Goal: Task Accomplishment & Management: Manage account settings

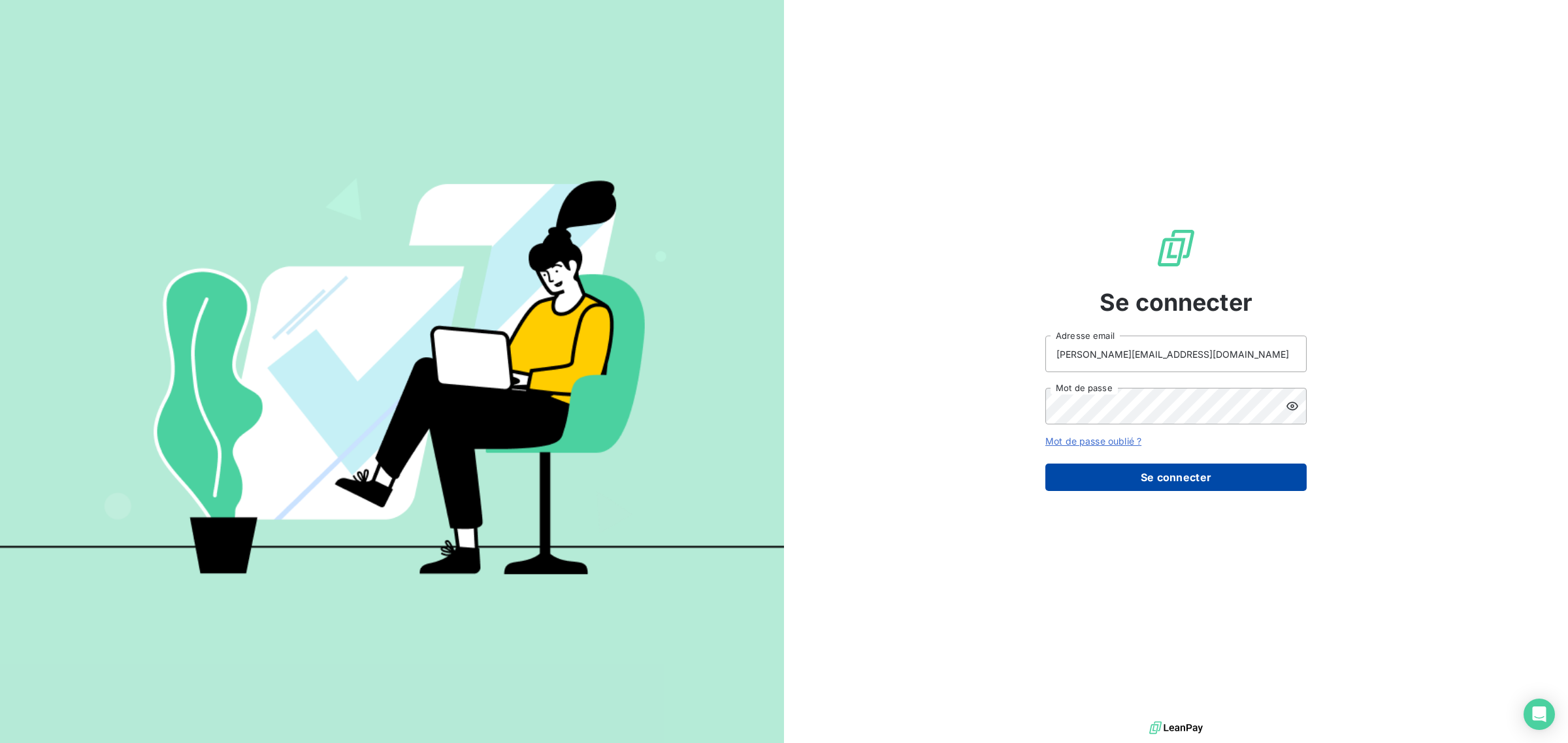
click at [1205, 484] on button "Se connecter" at bounding box center [1175, 477] width 261 height 27
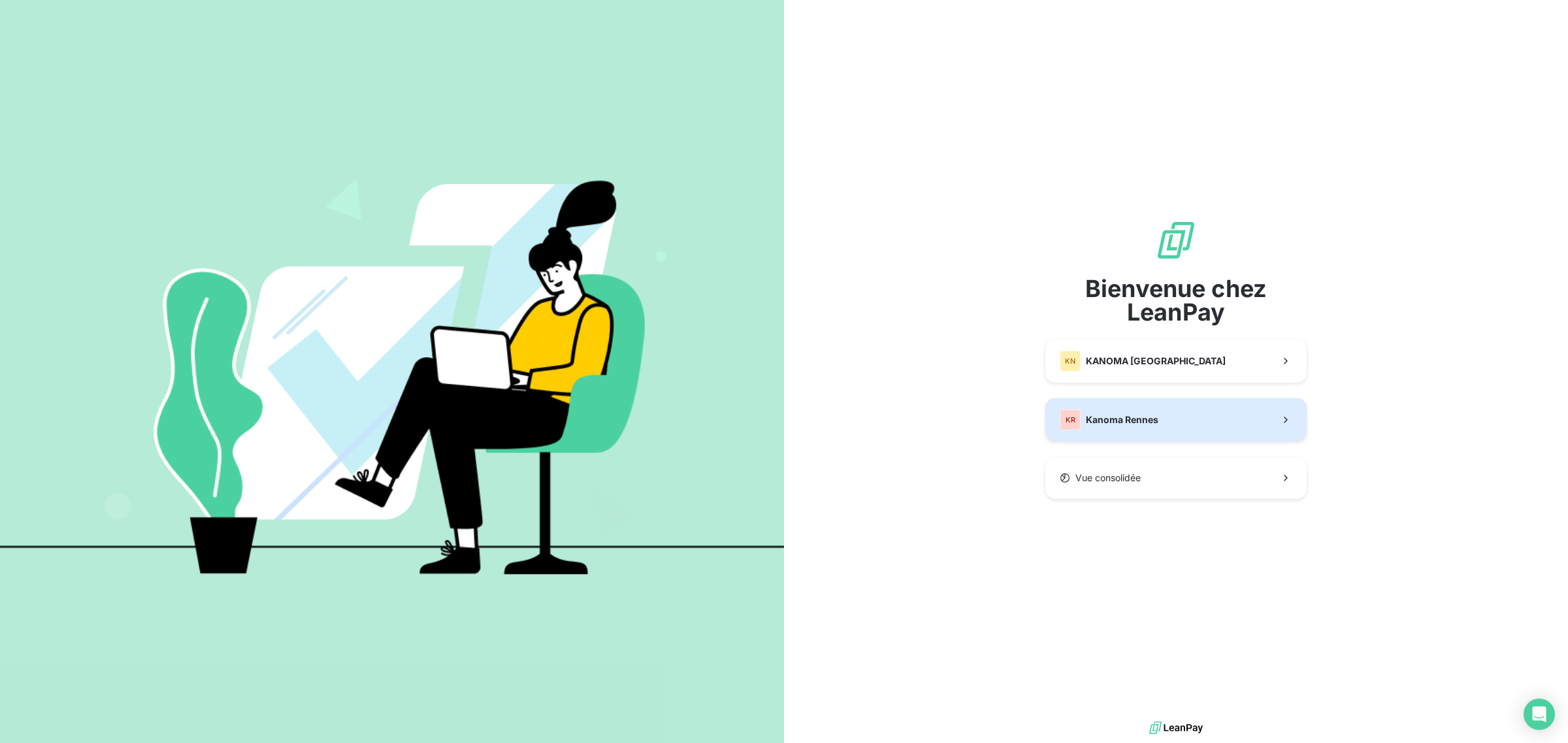
click at [1158, 428] on button "KR Kanoma Rennes" at bounding box center [1175, 420] width 261 height 43
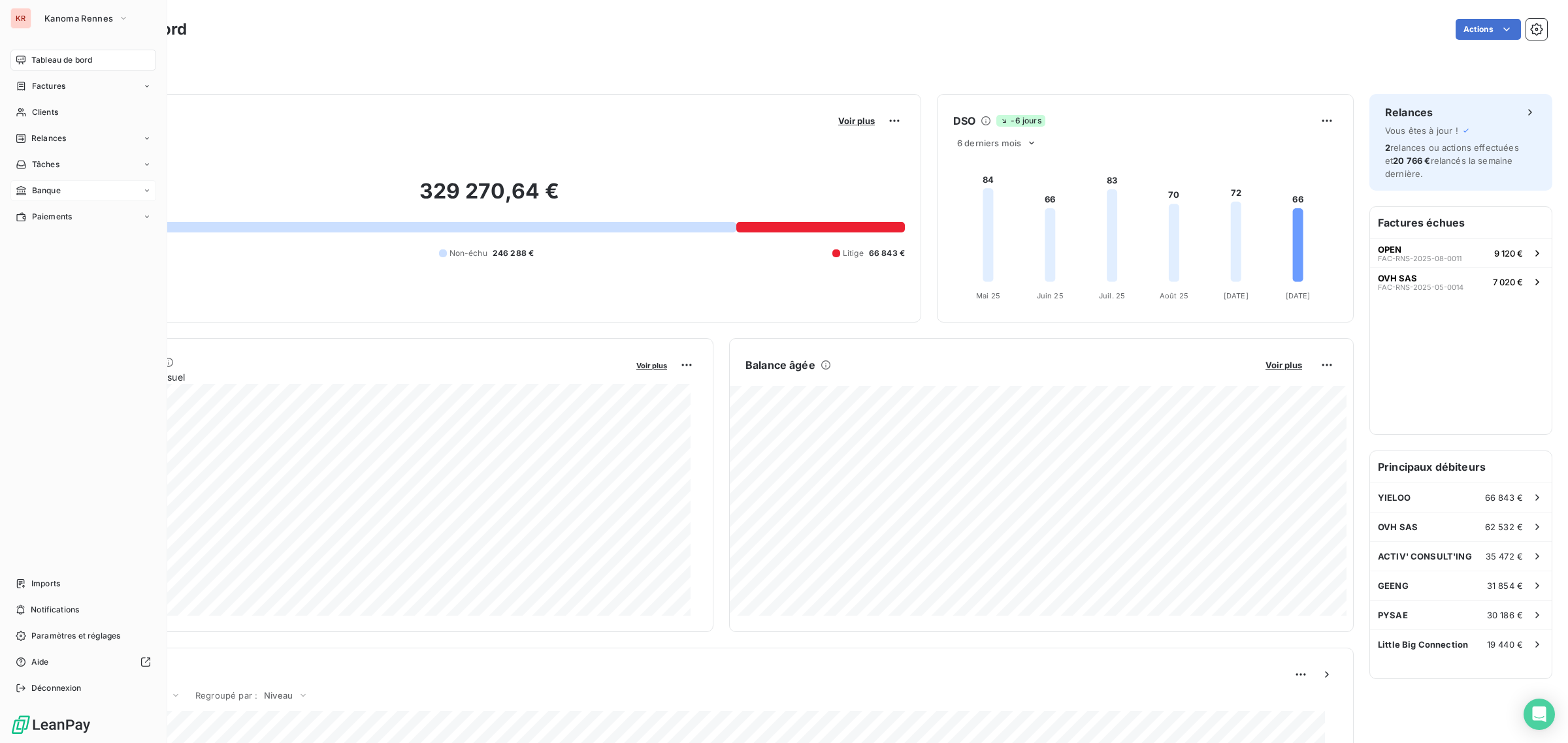
click at [29, 190] on div "Banque" at bounding box center [37, 190] width 45 height 12
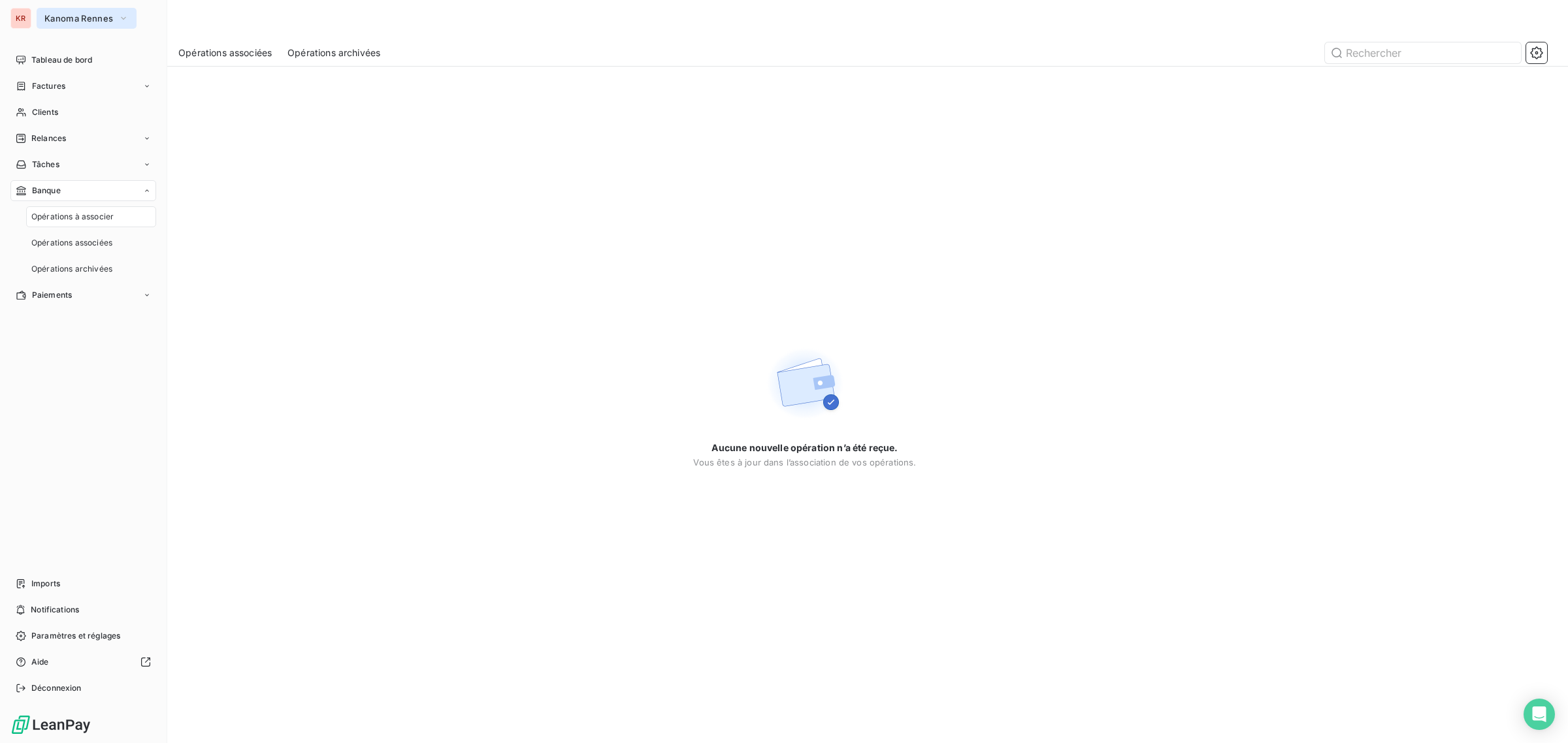
click at [62, 24] on button "Kanoma Rennes" at bounding box center [87, 18] width 100 height 21
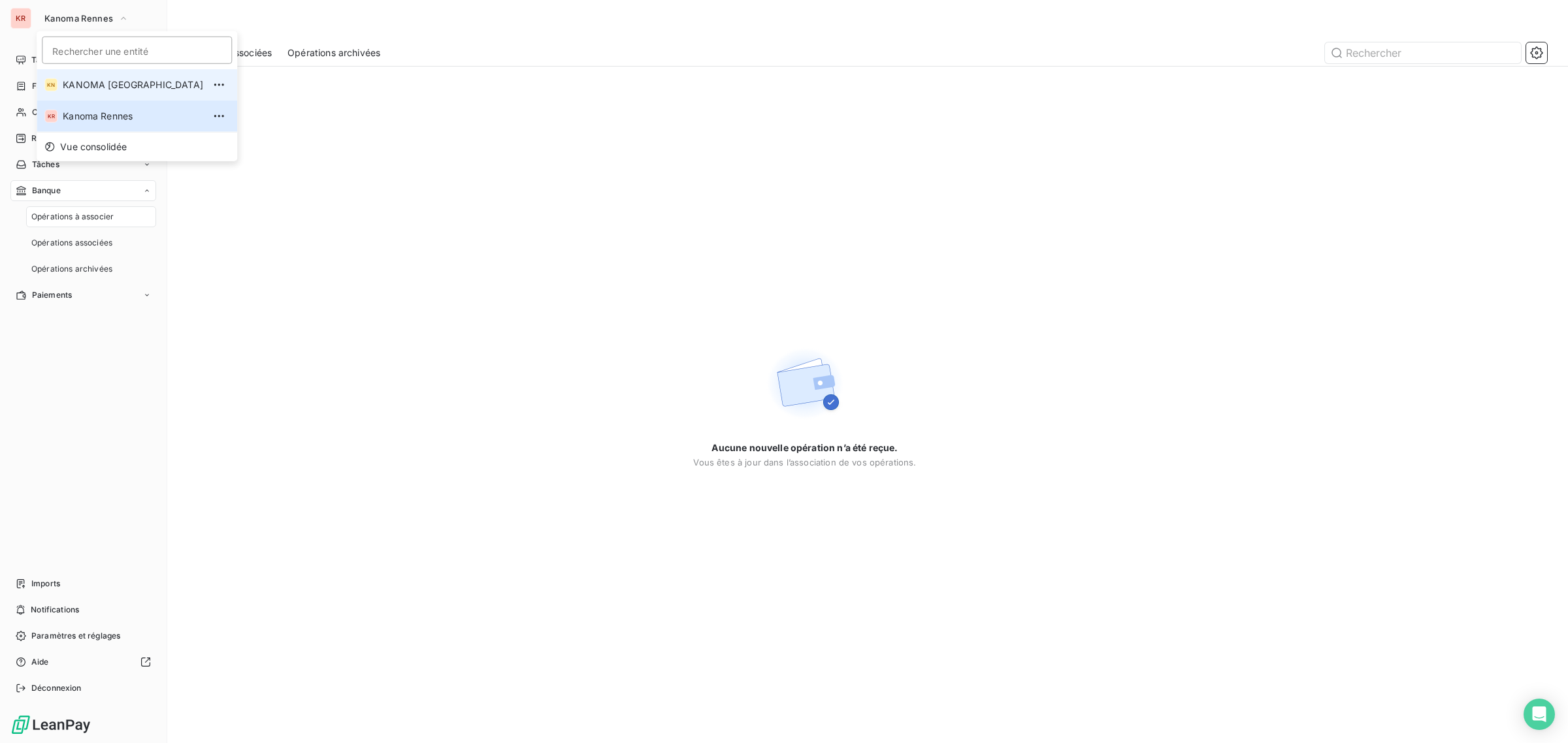
click at [82, 92] on li "KN KANOMA [GEOGRAPHIC_DATA]" at bounding box center [137, 85] width 201 height 32
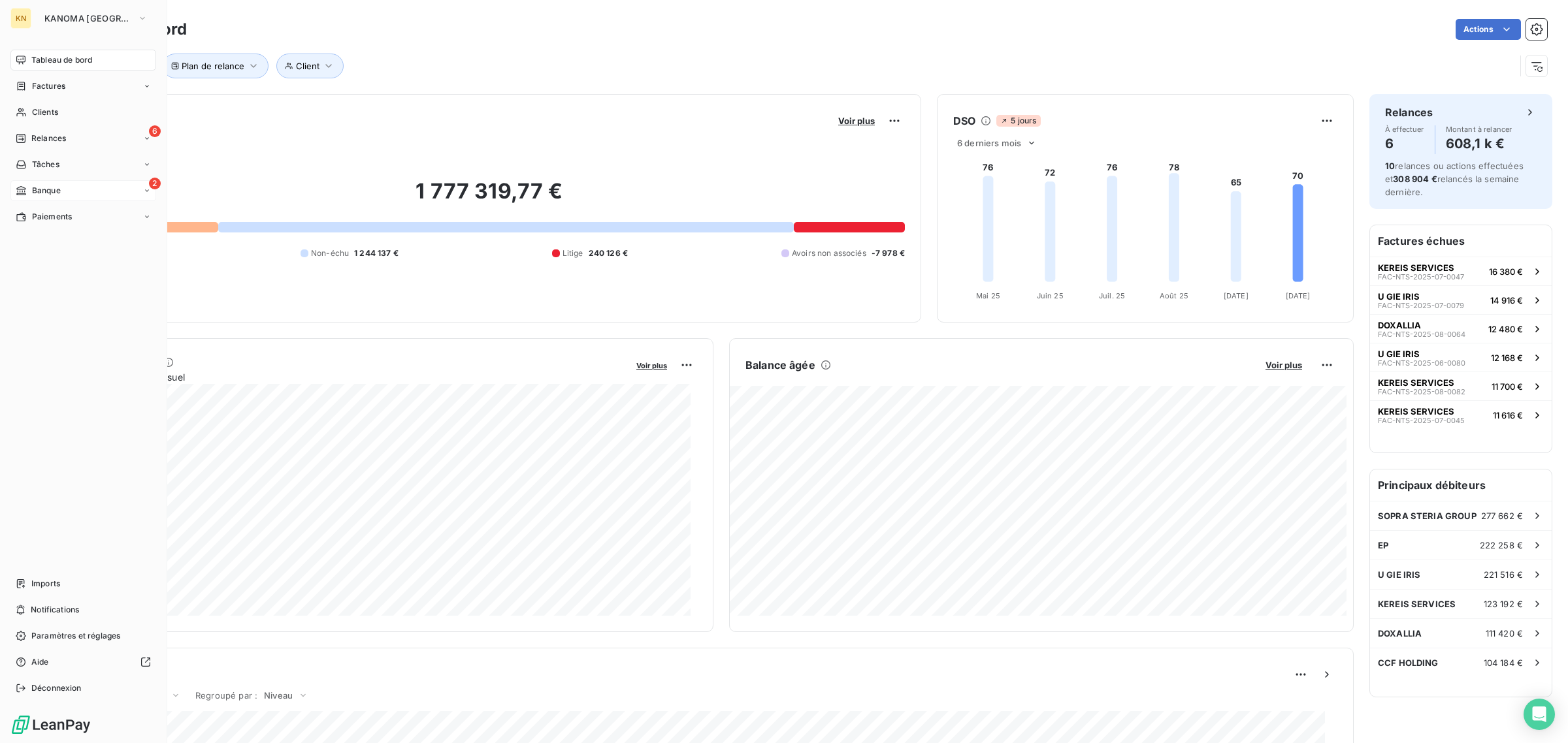
click at [68, 193] on div "2 Banque" at bounding box center [83, 190] width 146 height 21
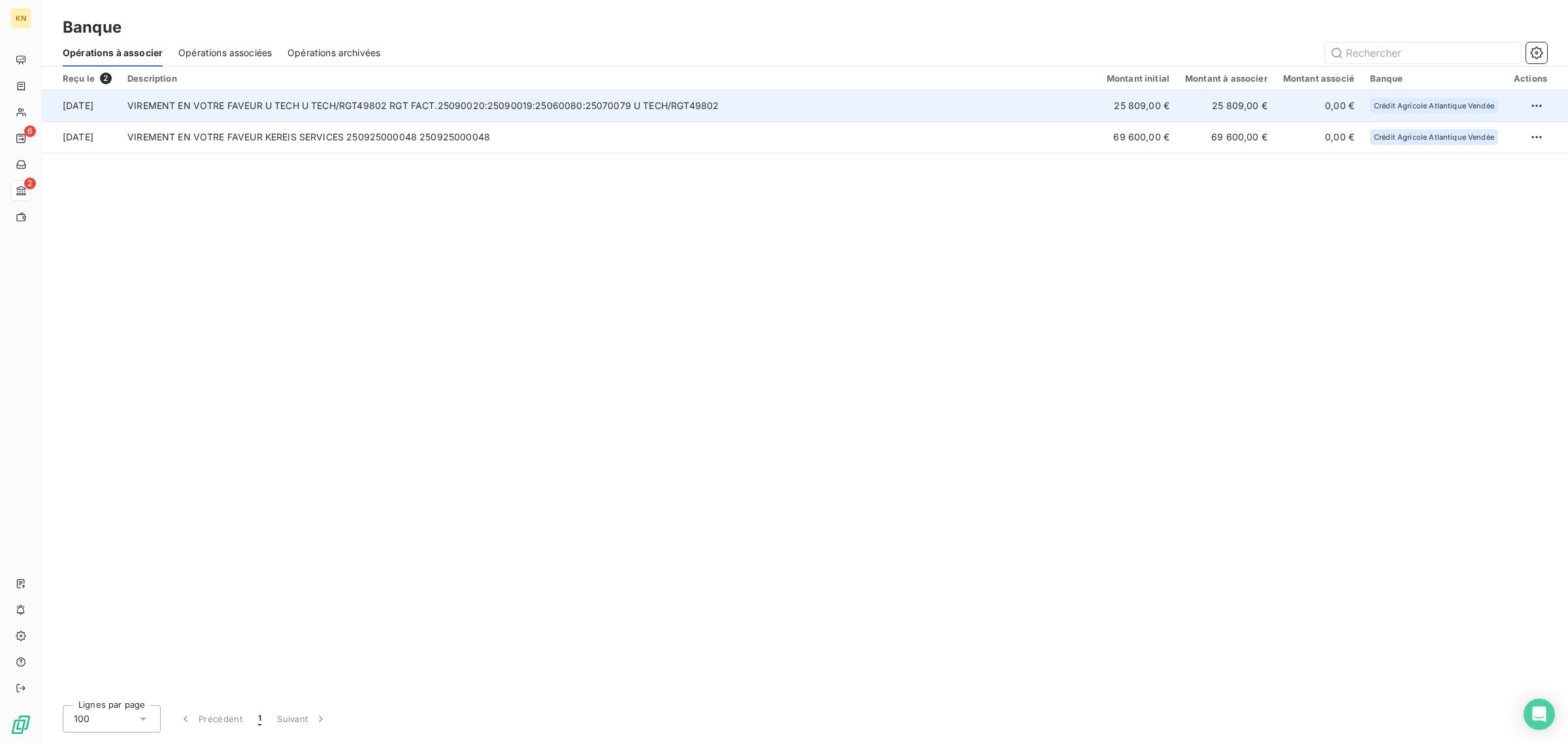
click at [506, 103] on td "VIREMENT EN VOTRE FAVEUR U TECH U TECH/RGT49802 RGT FACT.25090020:25090019:2506…" at bounding box center [609, 106] width 979 height 32
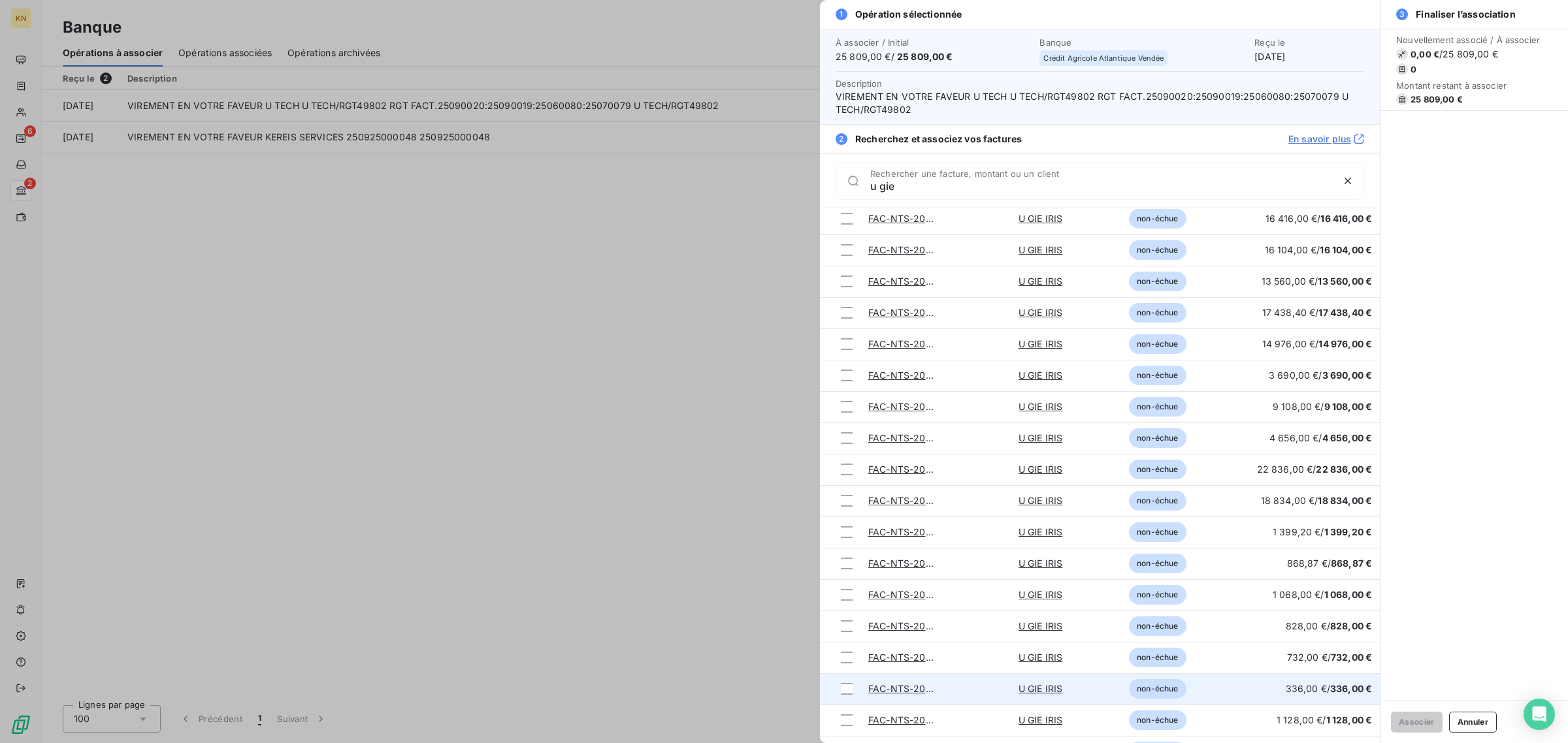
scroll to position [273, 0]
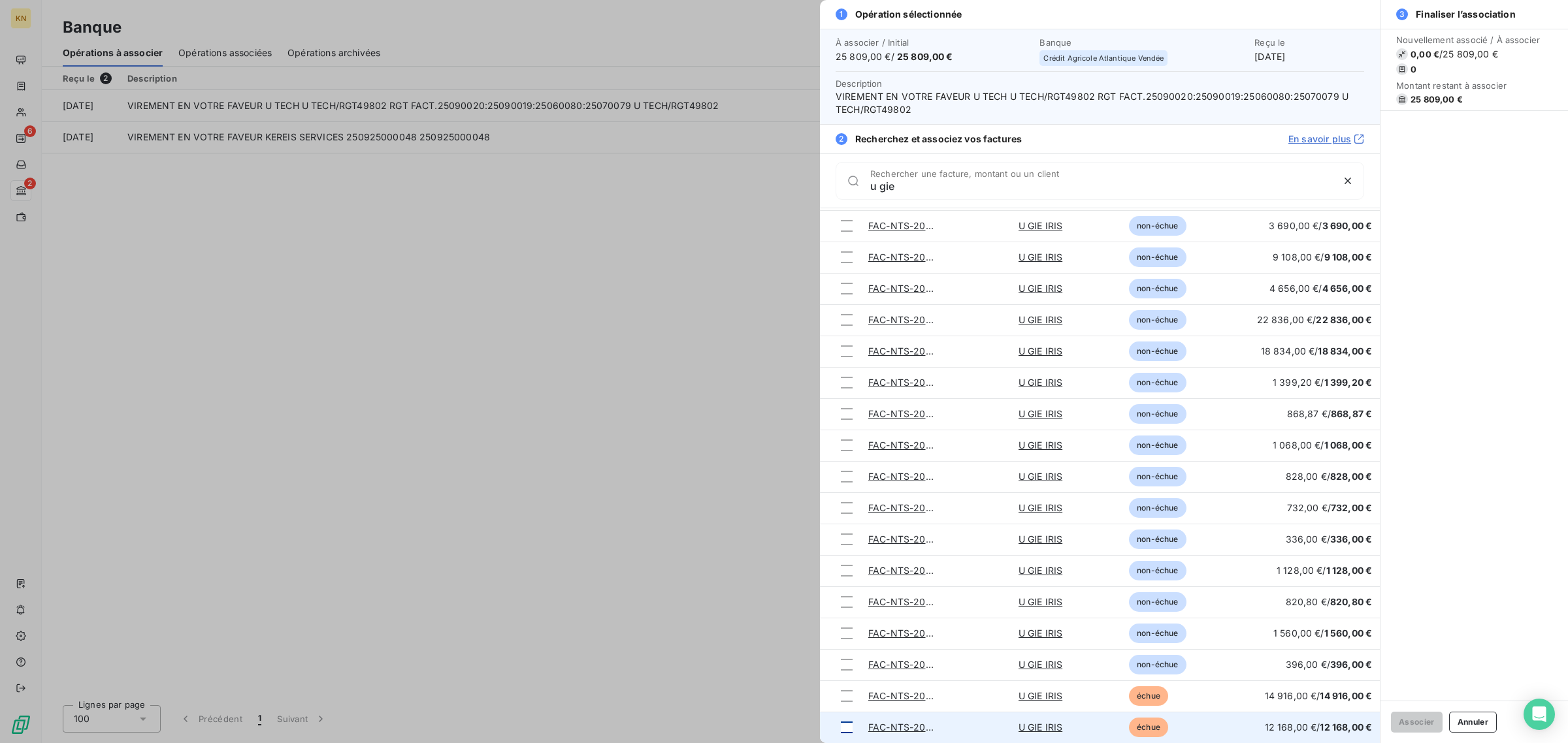
type input "u gie"
click at [837, 727] on td at bounding box center [840, 728] width 40 height 32
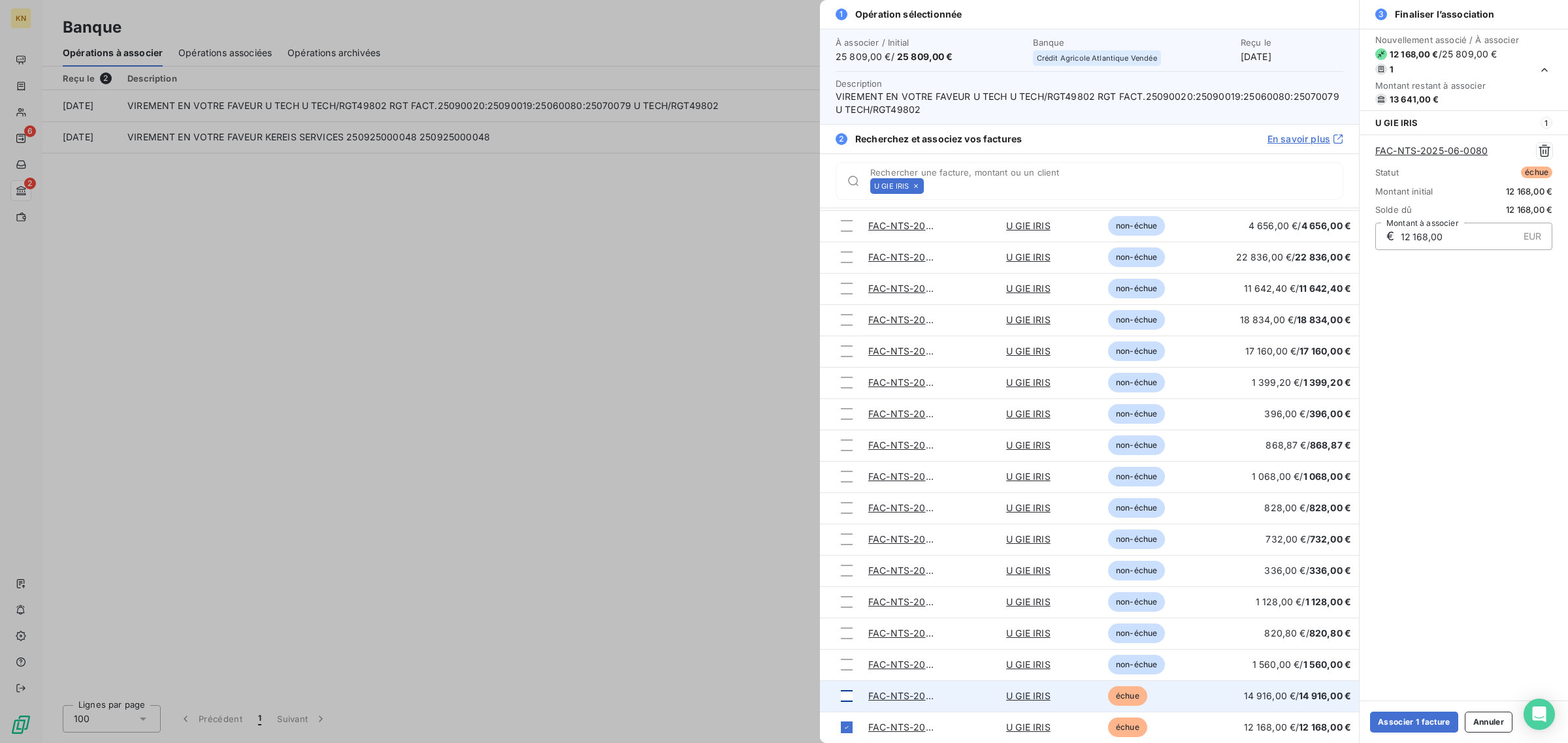
click at [846, 694] on div at bounding box center [847, 696] width 12 height 12
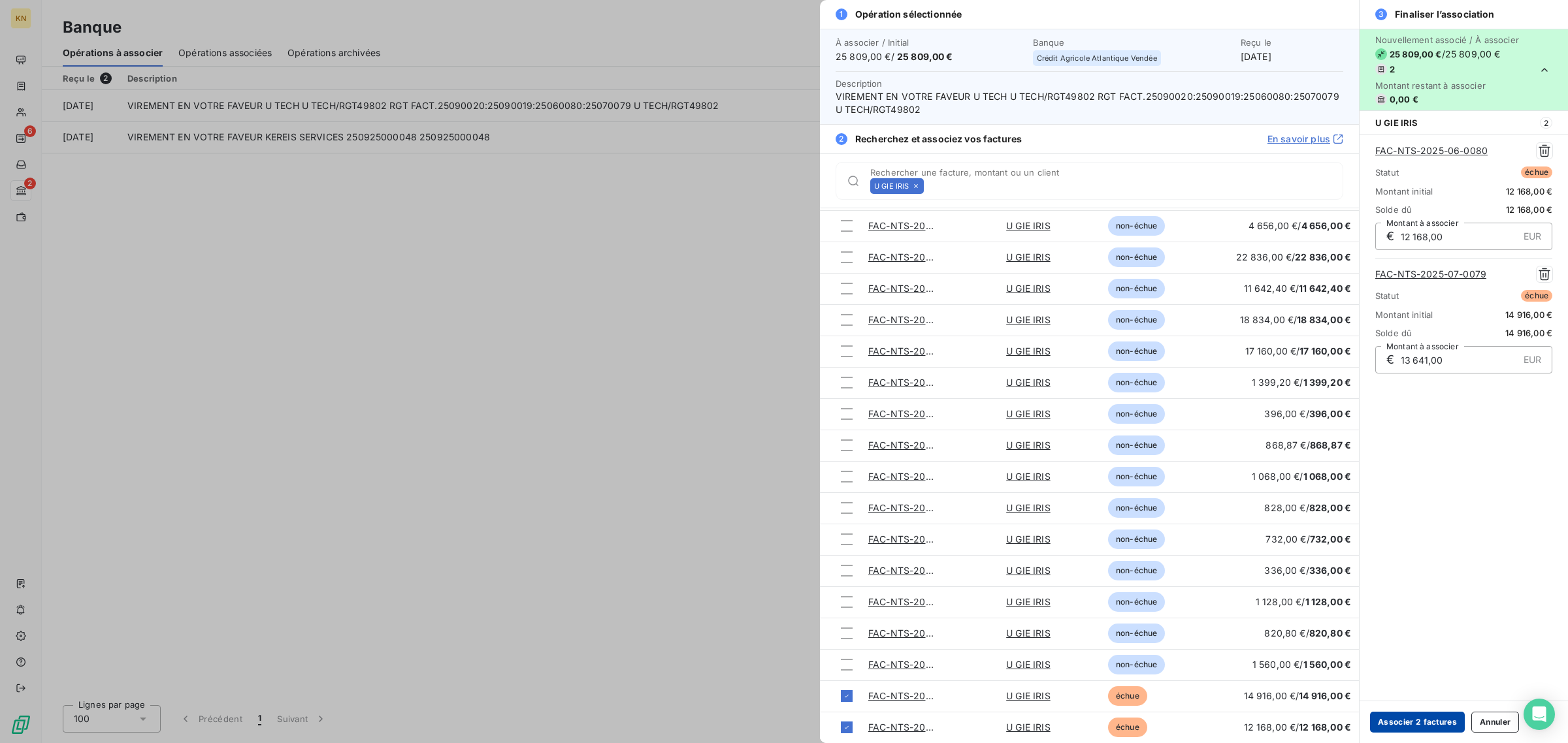
click at [1406, 725] on button "Associer 2 factures" at bounding box center [1417, 722] width 95 height 21
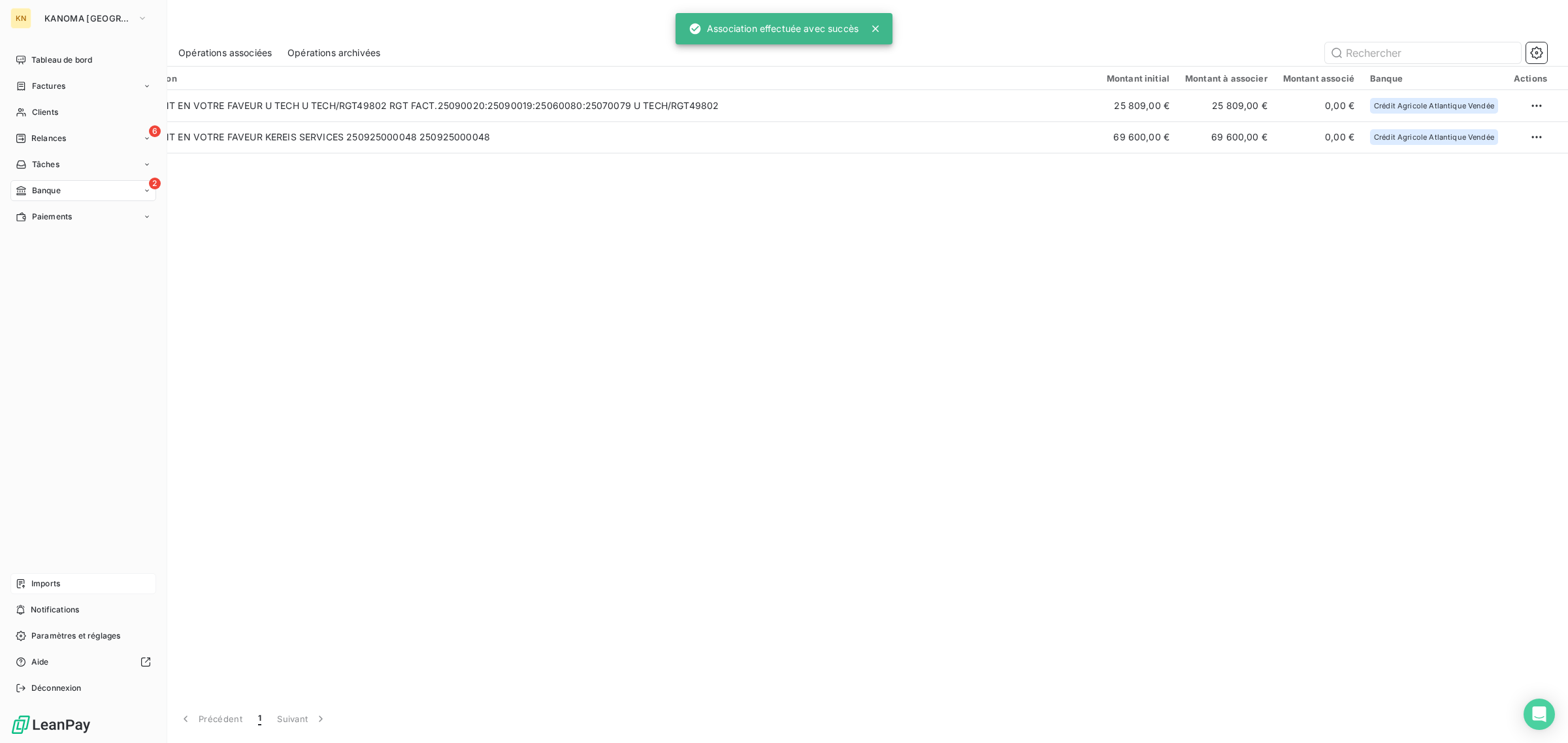
click at [43, 583] on span "Imports" at bounding box center [46, 584] width 29 height 12
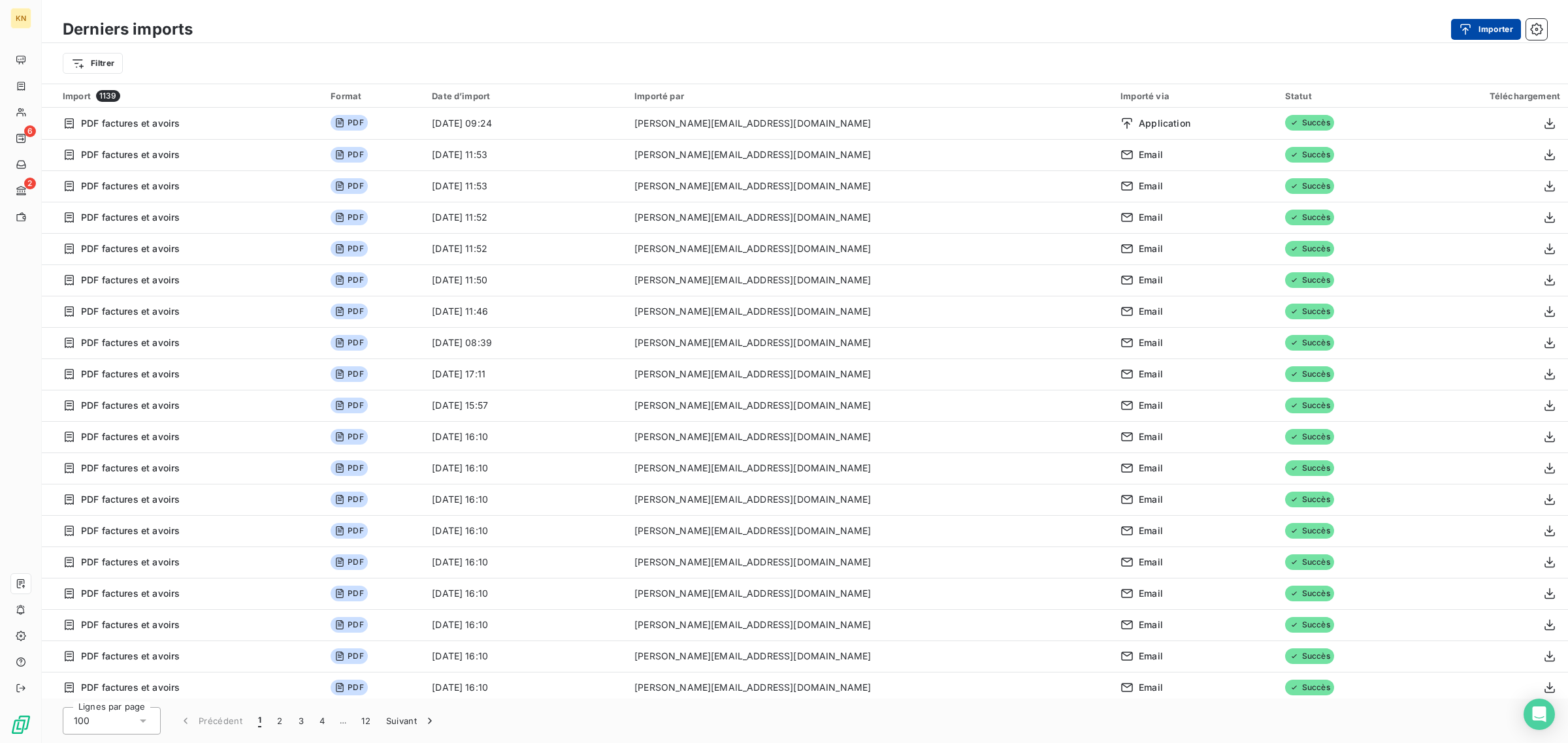
click at [1469, 23] on icon "button" at bounding box center [1465, 29] width 13 height 13
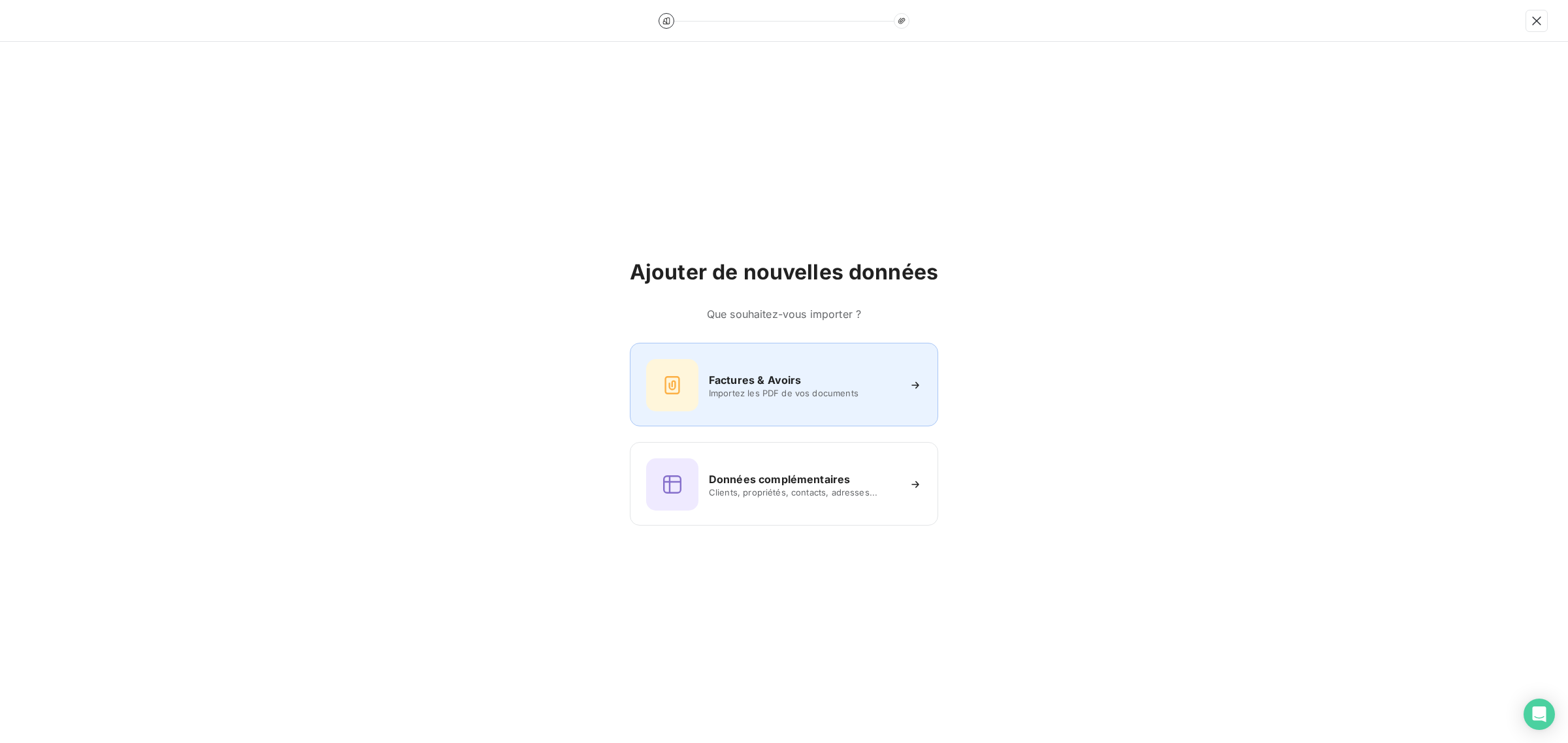
click at [735, 394] on span "Importez les PDF de vos documents" at bounding box center [803, 393] width 190 height 10
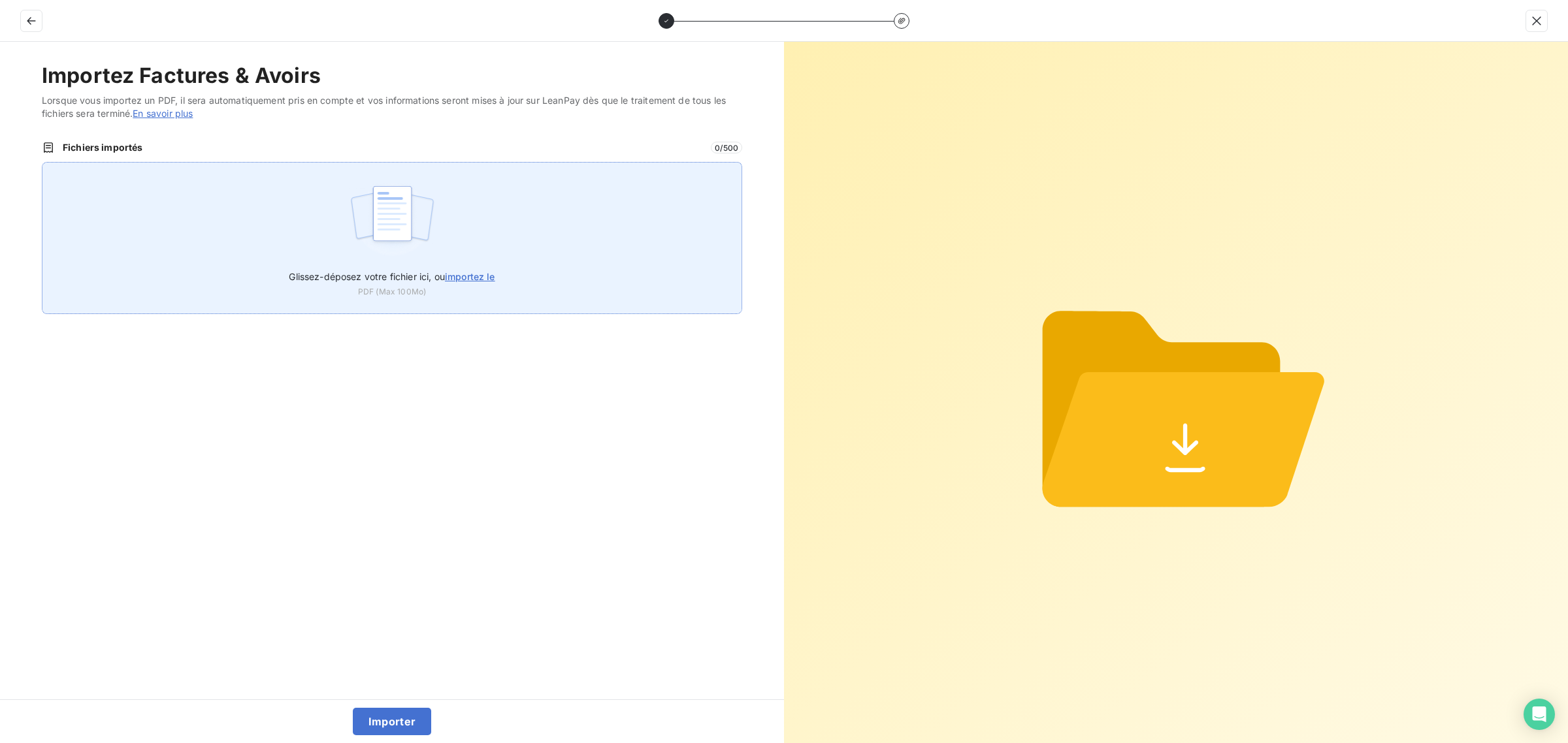
click at [485, 252] on div "Glissez-déposez votre fichier ici, ou importez le PDF (Max 100Mo)" at bounding box center [392, 237] width 701 height 152
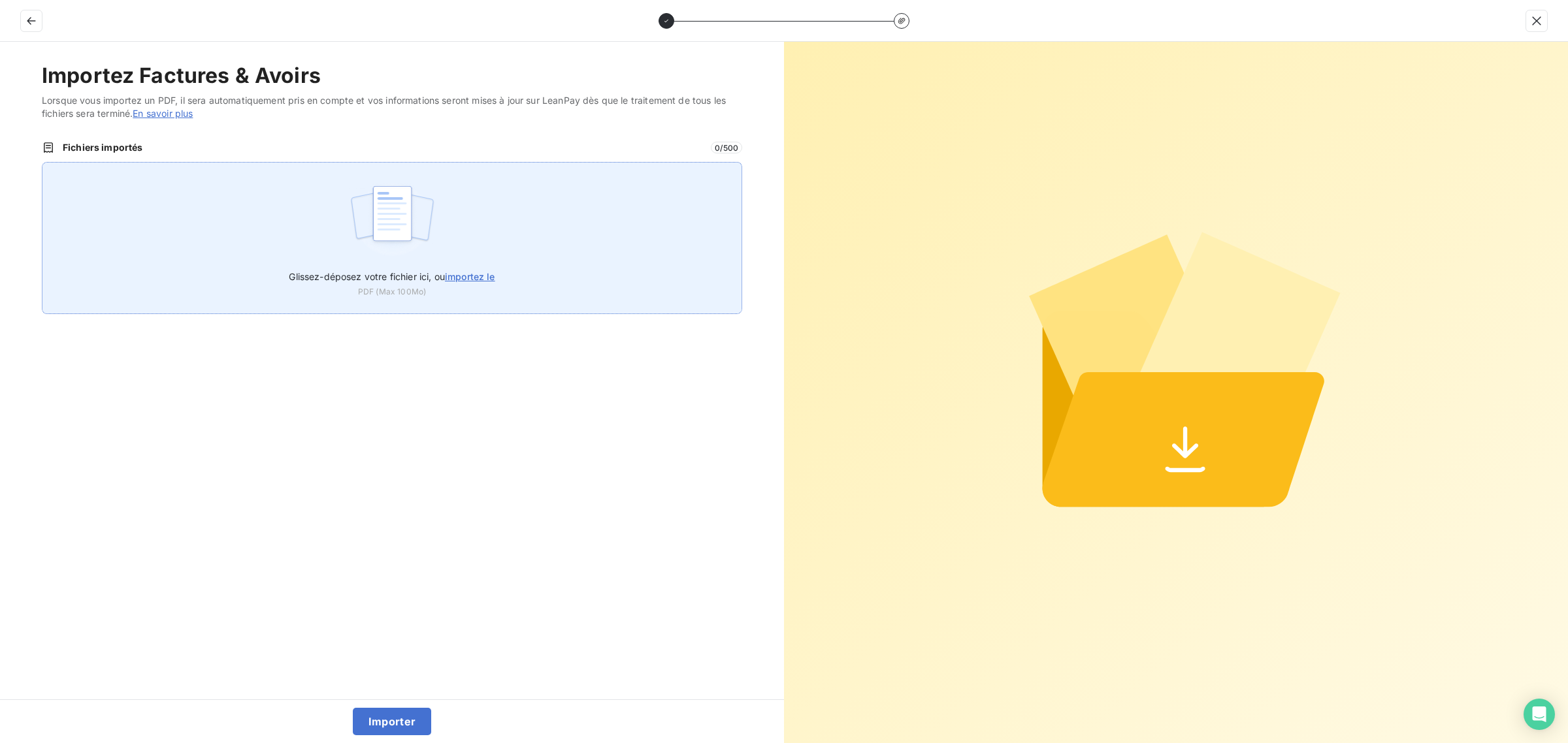
type input "C:\fakepath\AVO-NTS-2025-09-0020 (1).pdf"
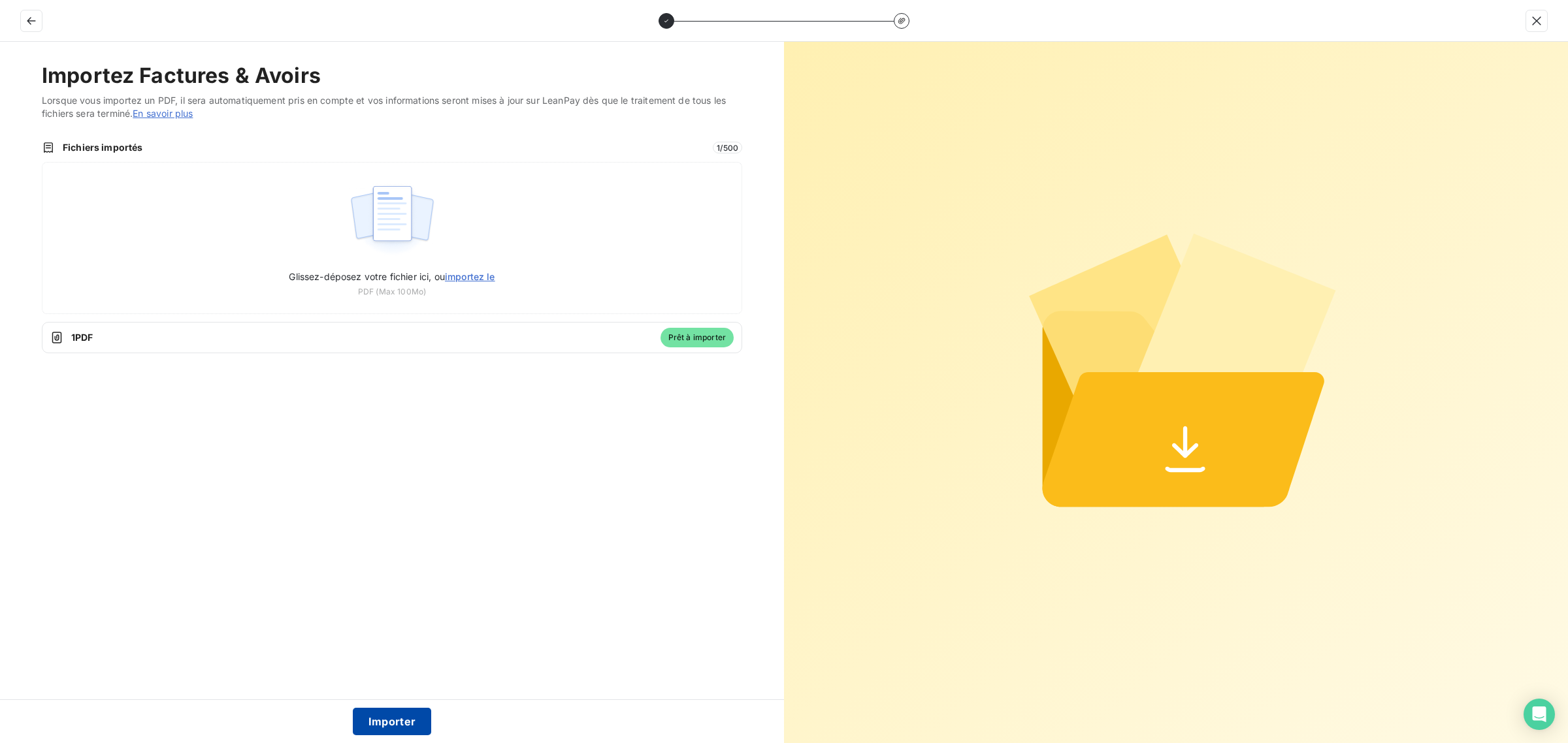
click at [370, 723] on button "Importer" at bounding box center [393, 721] width 79 height 27
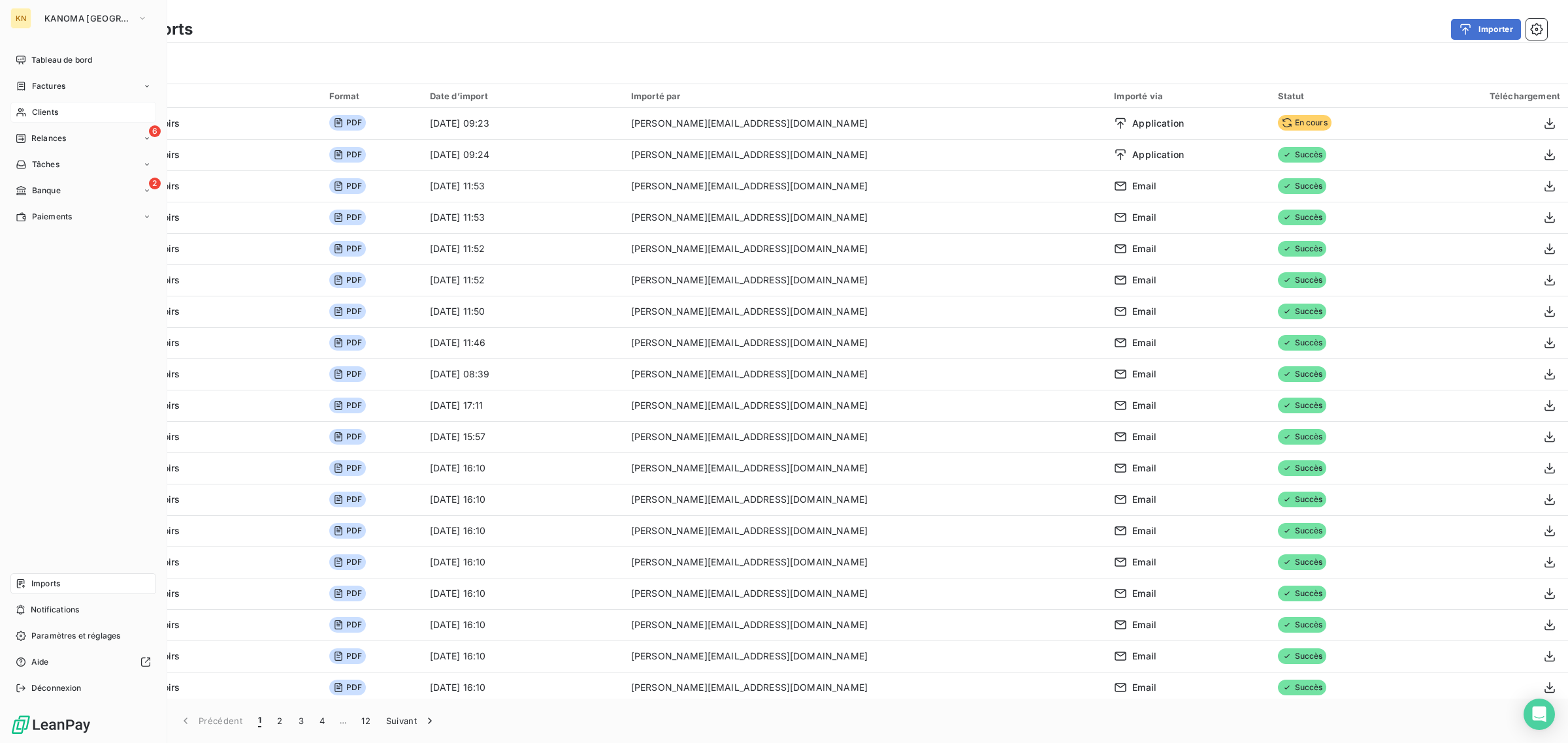
click at [53, 105] on div "Clients" at bounding box center [83, 112] width 146 height 21
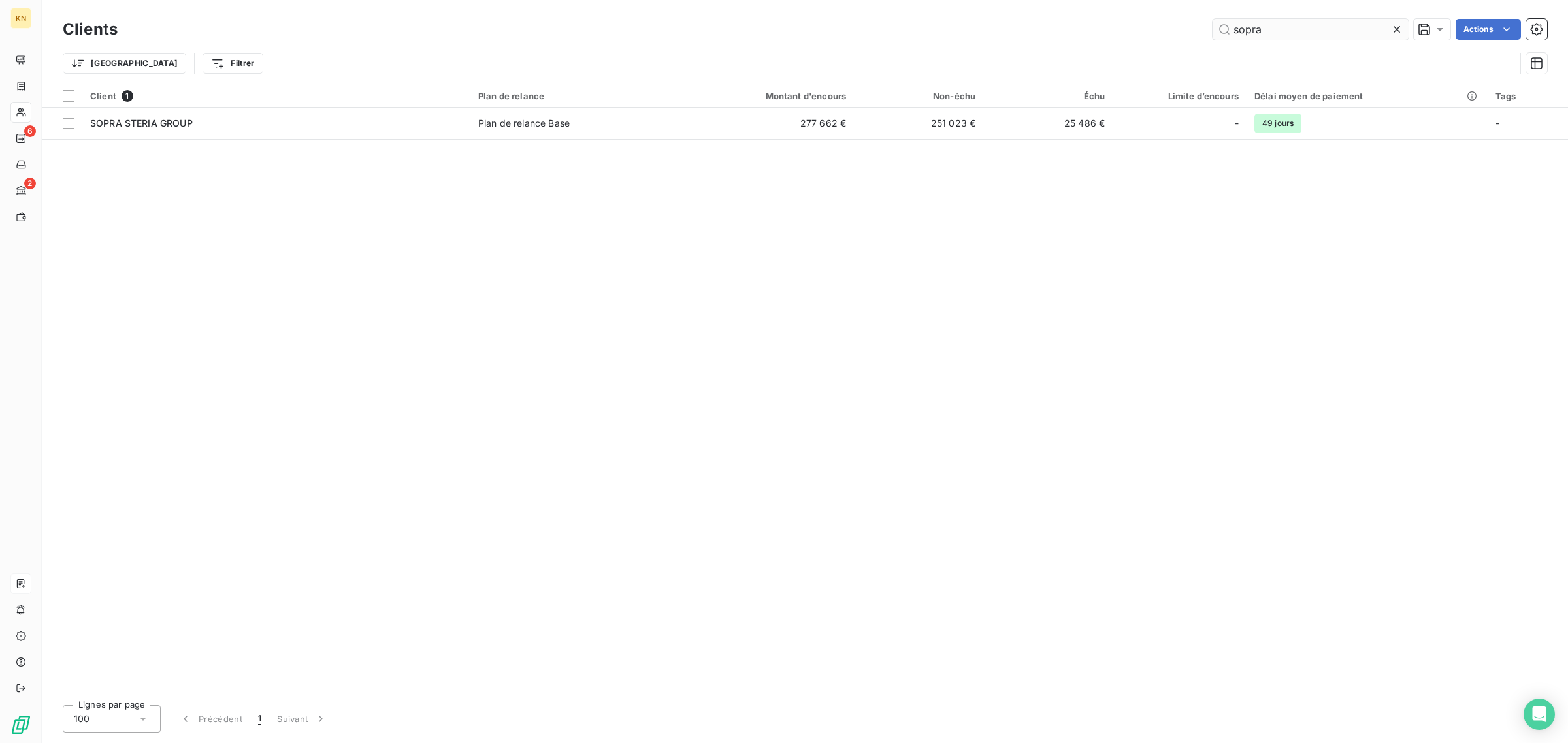
click at [1256, 33] on input "sopra" at bounding box center [1310, 29] width 196 height 21
click at [1255, 34] on input "sopra" at bounding box center [1310, 29] width 196 height 21
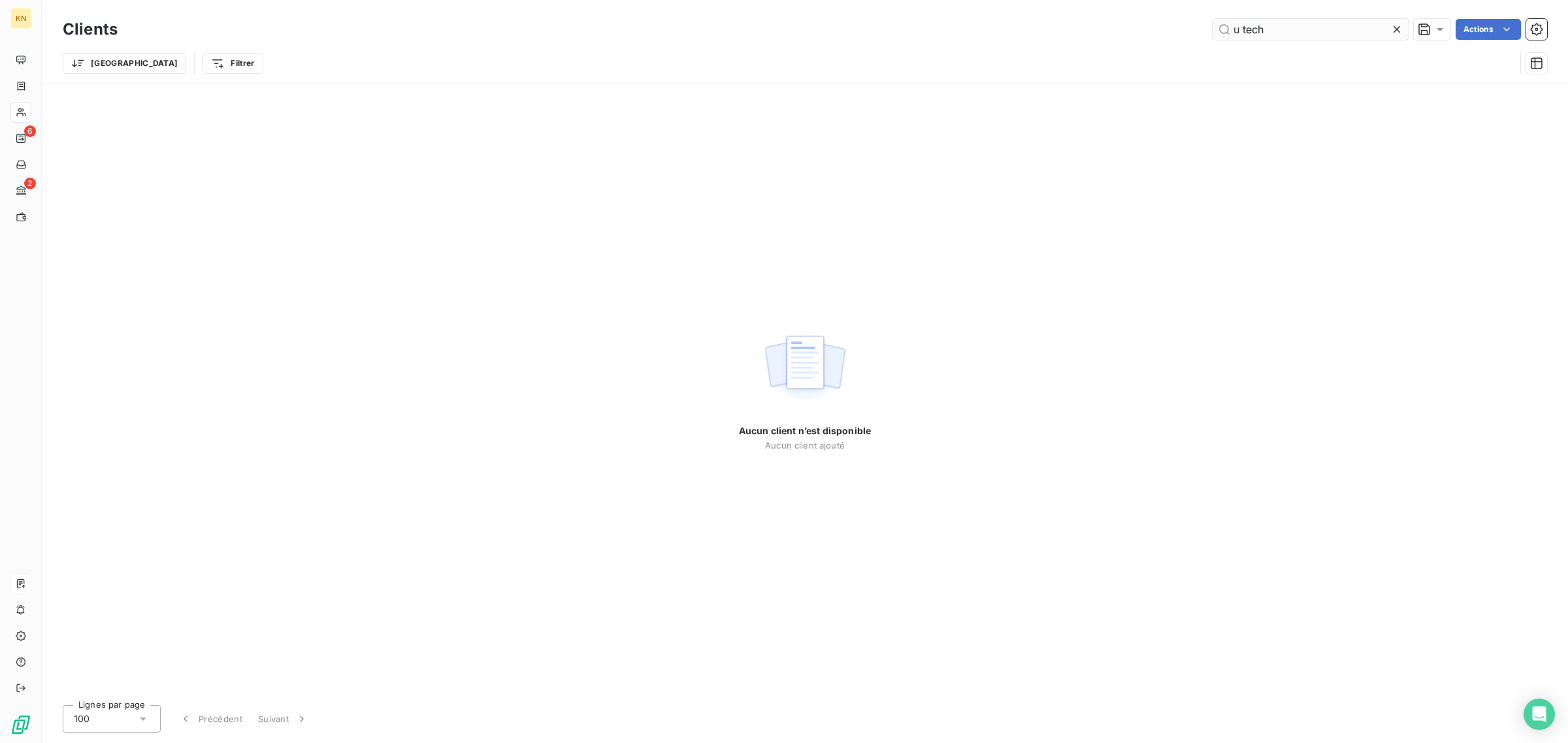
click at [1256, 25] on input "u tech" at bounding box center [1310, 29] width 196 height 21
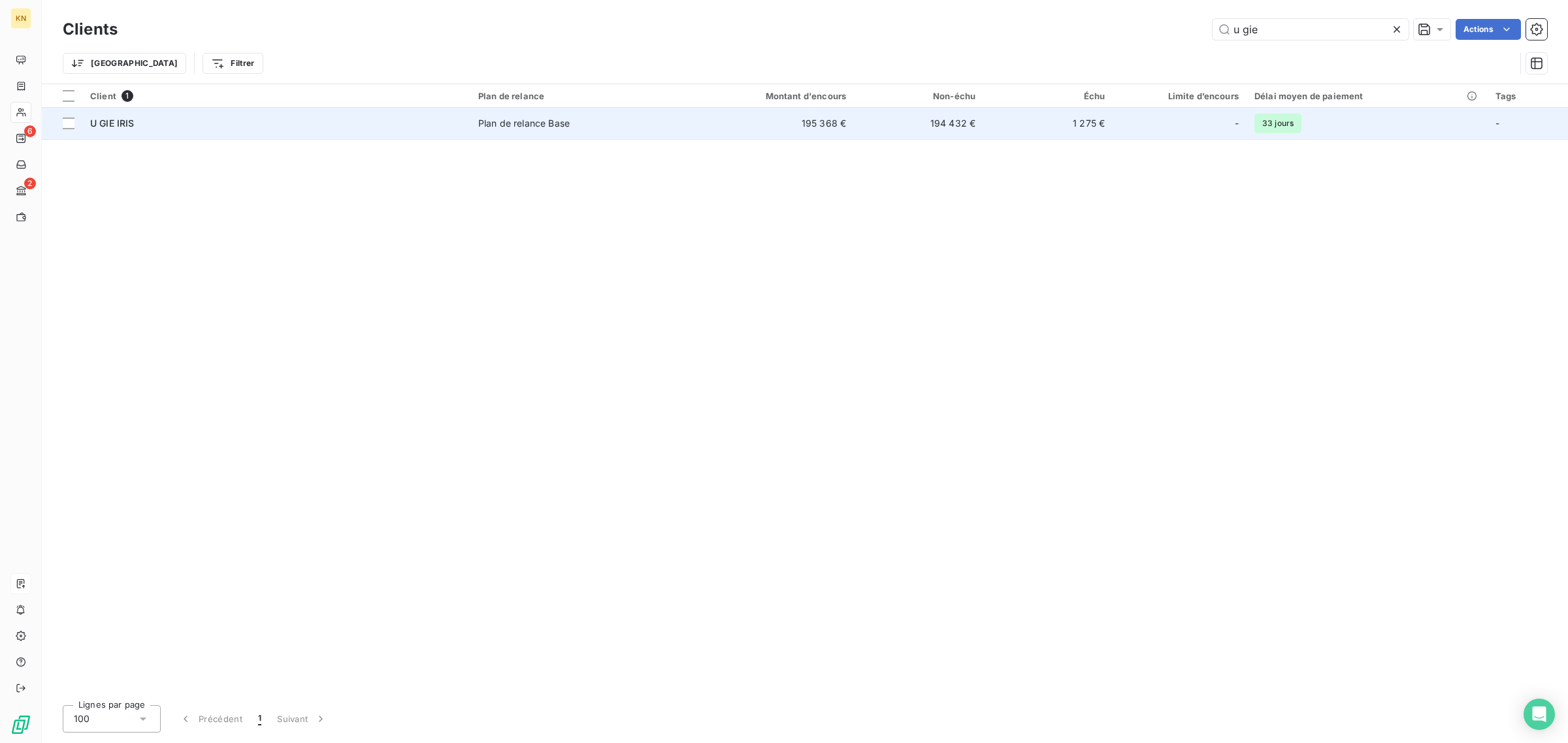
type input "u gie"
click at [704, 129] on td "195 368 €" at bounding box center [767, 123] width 173 height 32
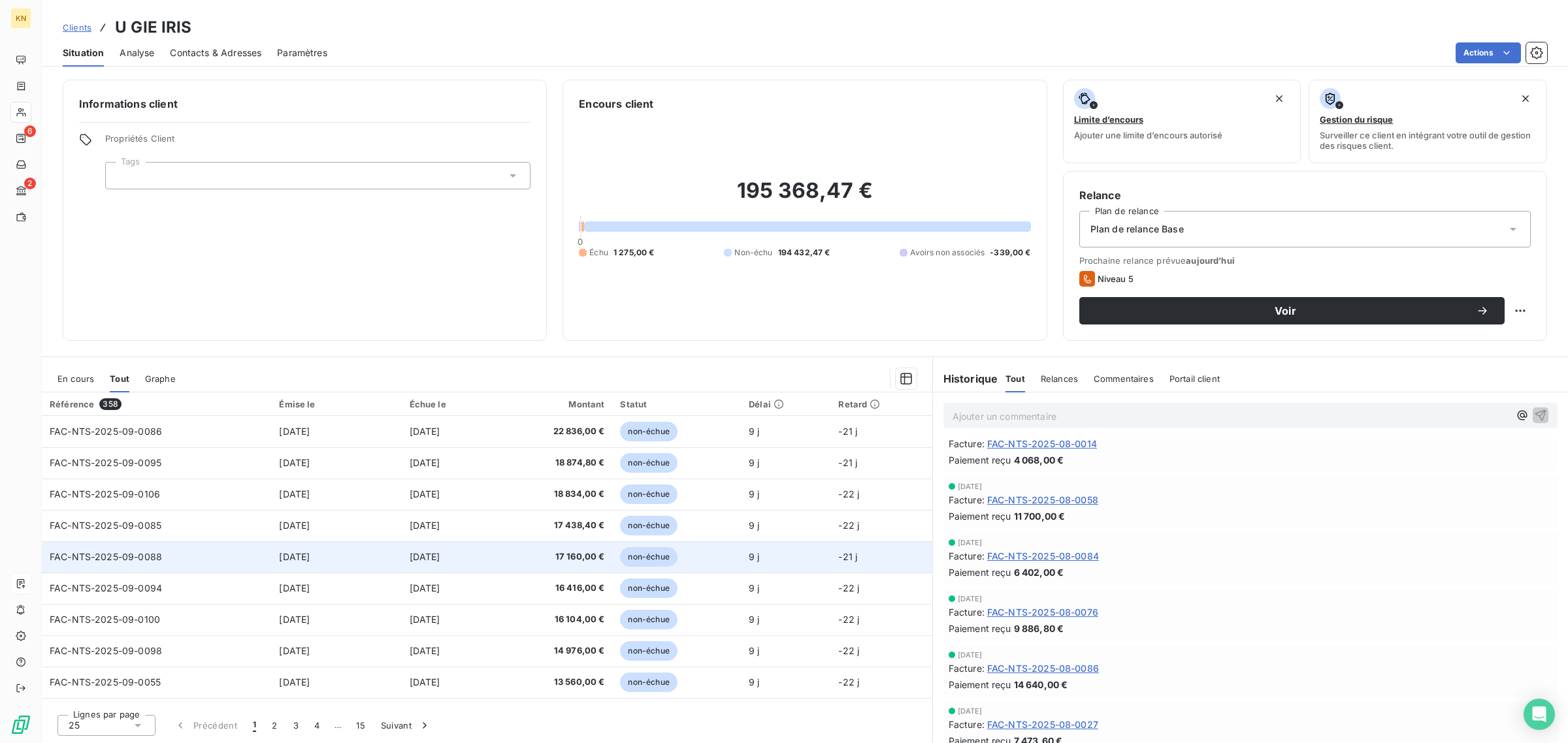
scroll to position [326, 0]
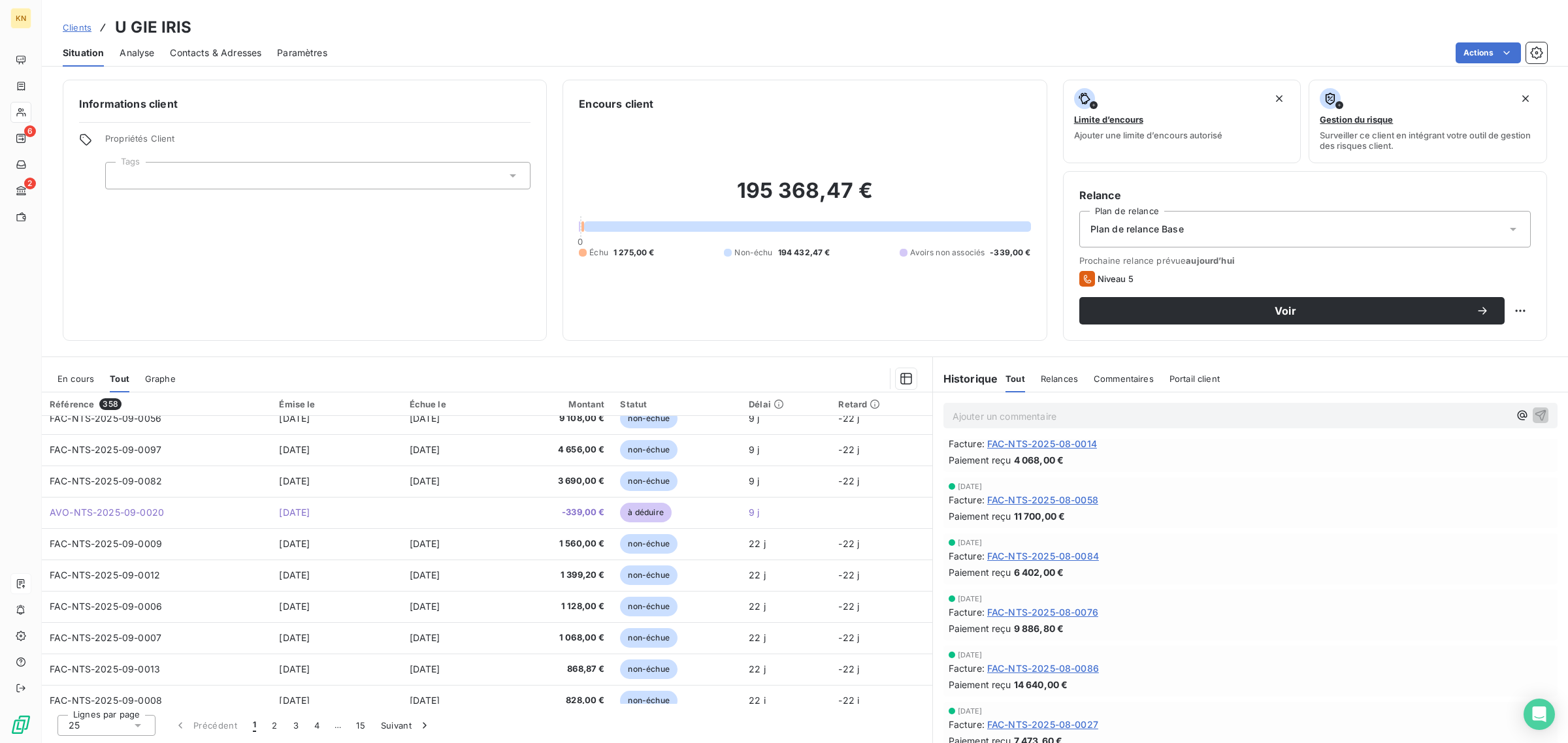
click at [62, 378] on span "En cours" at bounding box center [76, 378] width 37 height 10
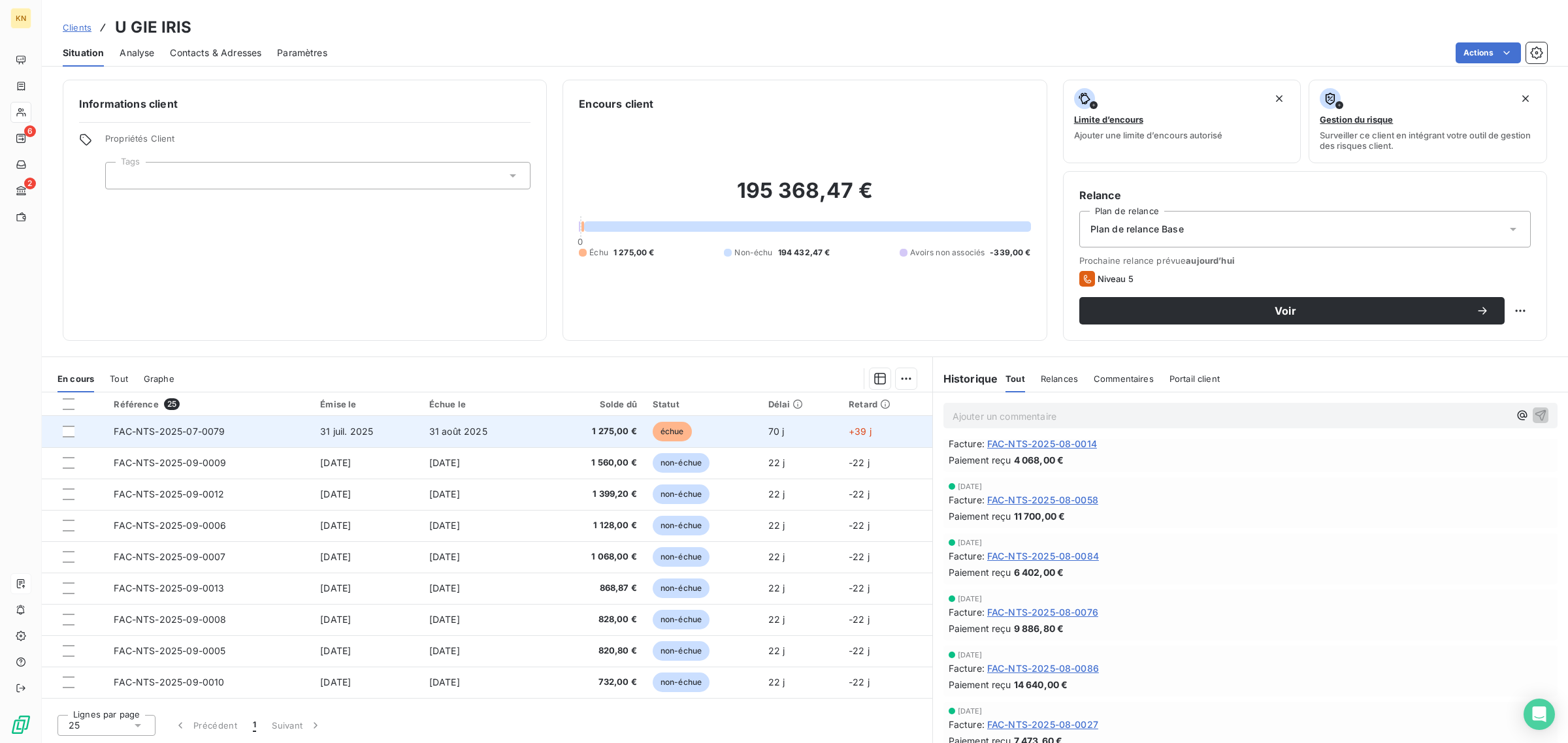
click at [413, 434] on td "31 juil. 2025" at bounding box center [367, 431] width 109 height 32
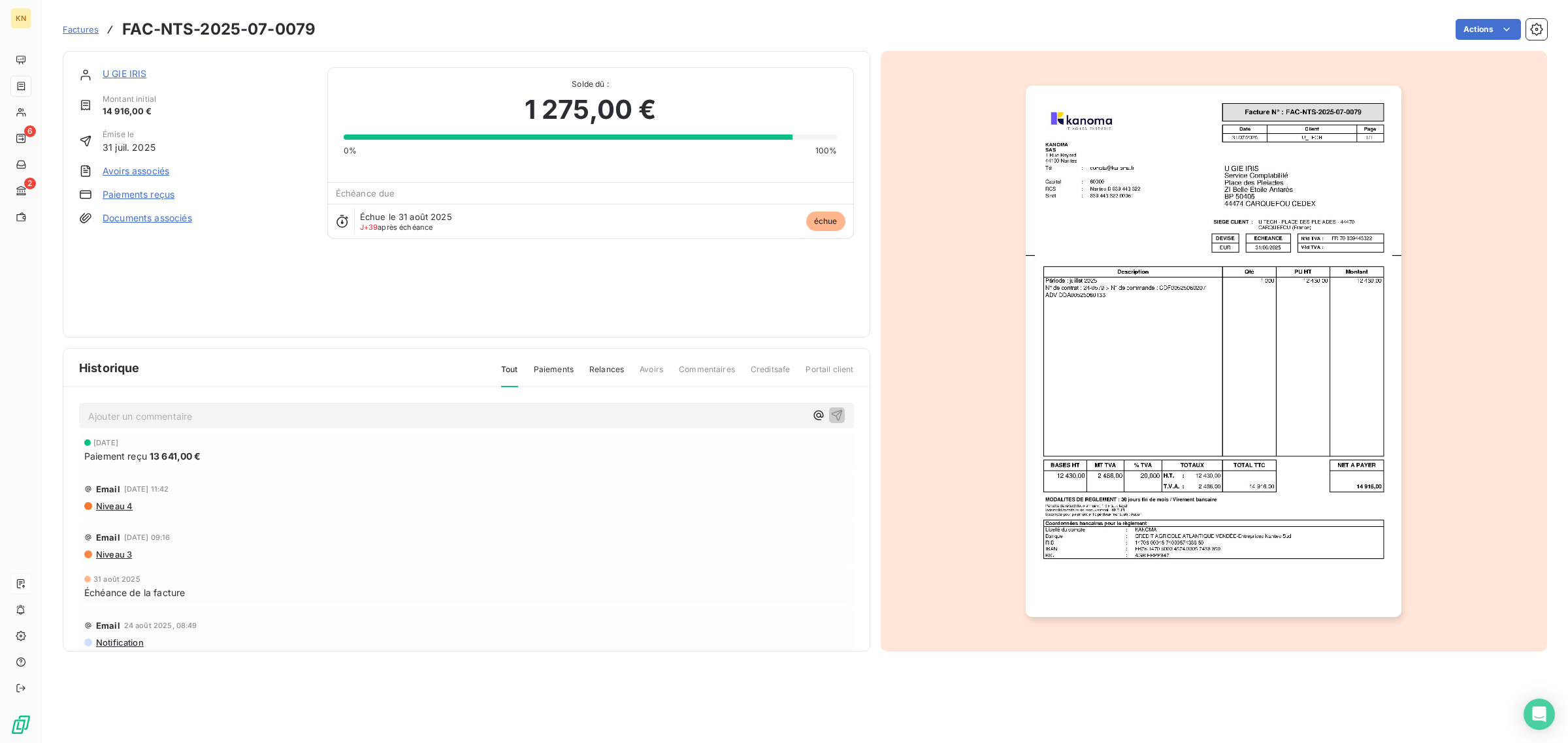
click at [142, 171] on link "Avoirs associés" at bounding box center [136, 171] width 67 height 13
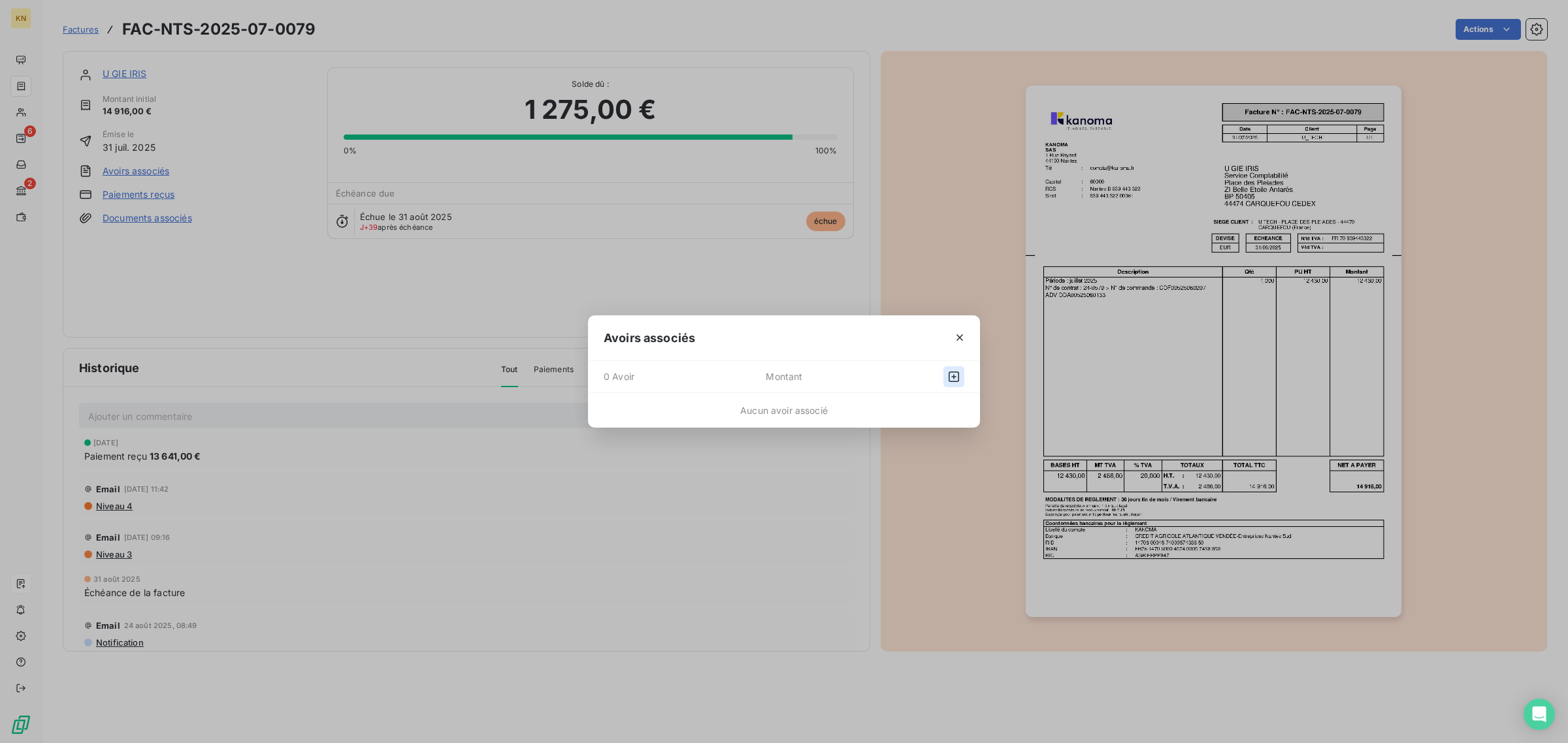
click at [951, 370] on icon "button" at bounding box center [953, 377] width 13 height 13
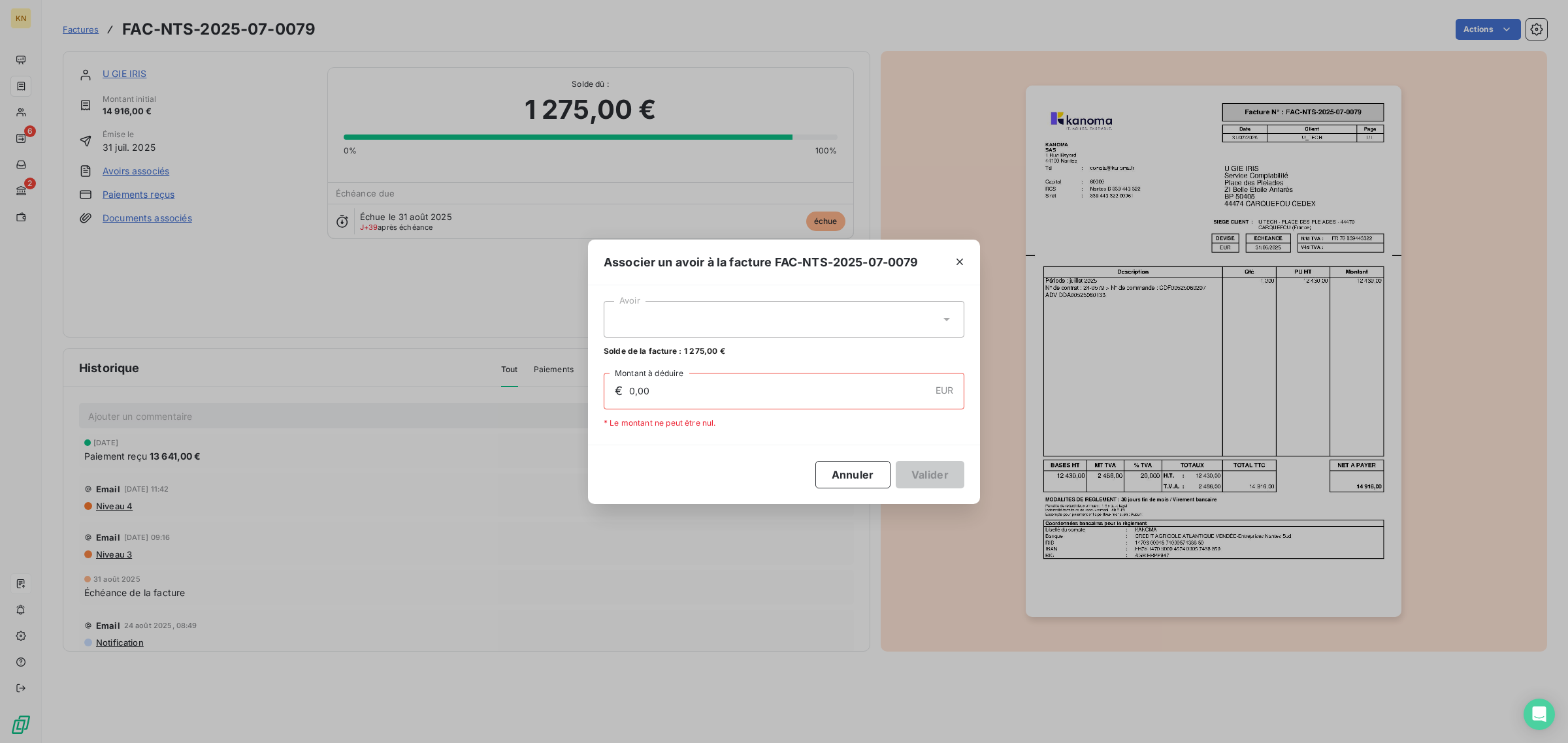
click at [820, 319] on div at bounding box center [784, 320] width 360 height 37
click at [830, 351] on div "AVO-NTS-2025-09-0020 339,00 €" at bounding box center [784, 351] width 345 height 12
type input "339,00"
click at [921, 475] on button "Valider" at bounding box center [929, 474] width 68 height 27
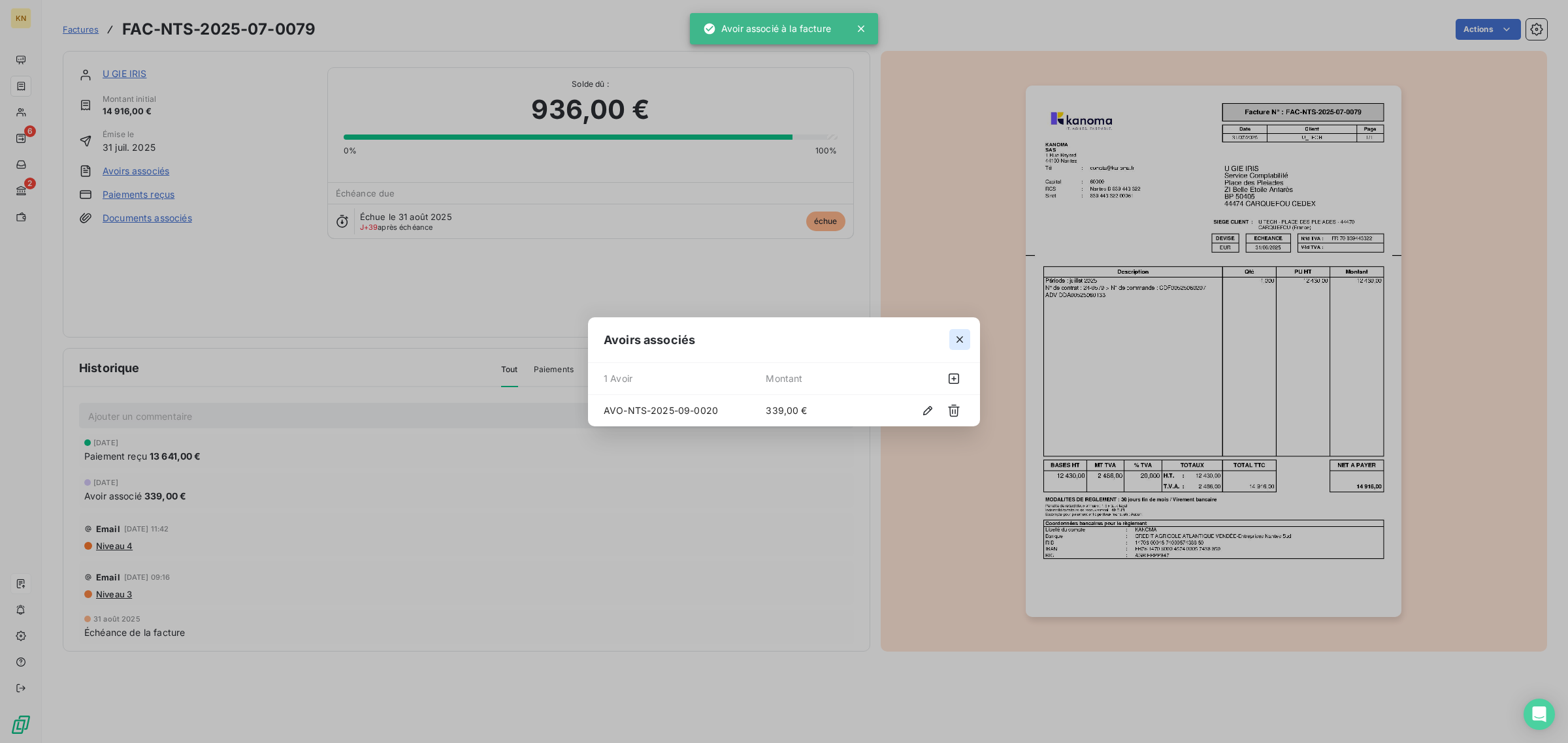
click at [958, 338] on icon "button" at bounding box center [959, 340] width 13 height 13
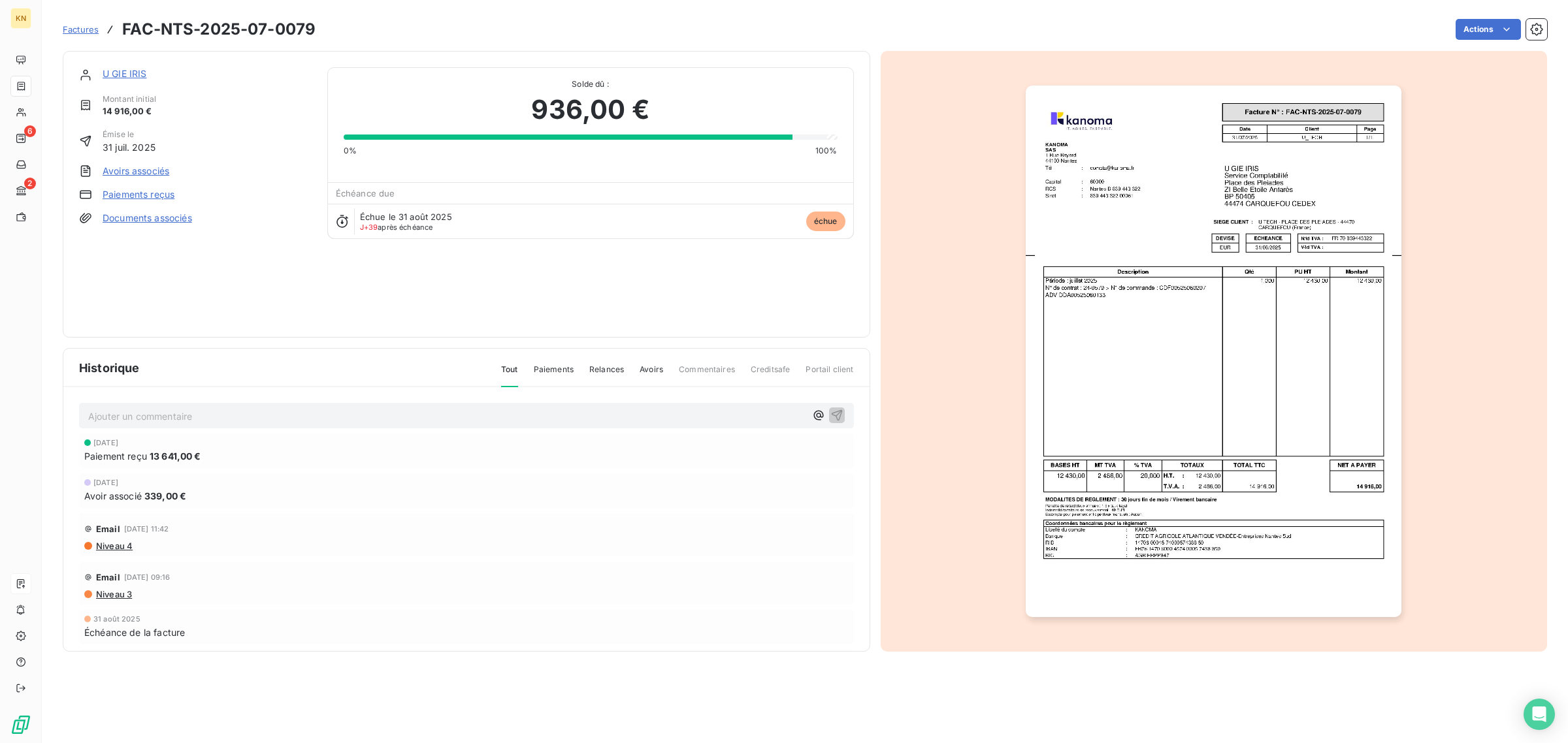
click at [132, 77] on link "U GIE IRIS" at bounding box center [125, 73] width 44 height 11
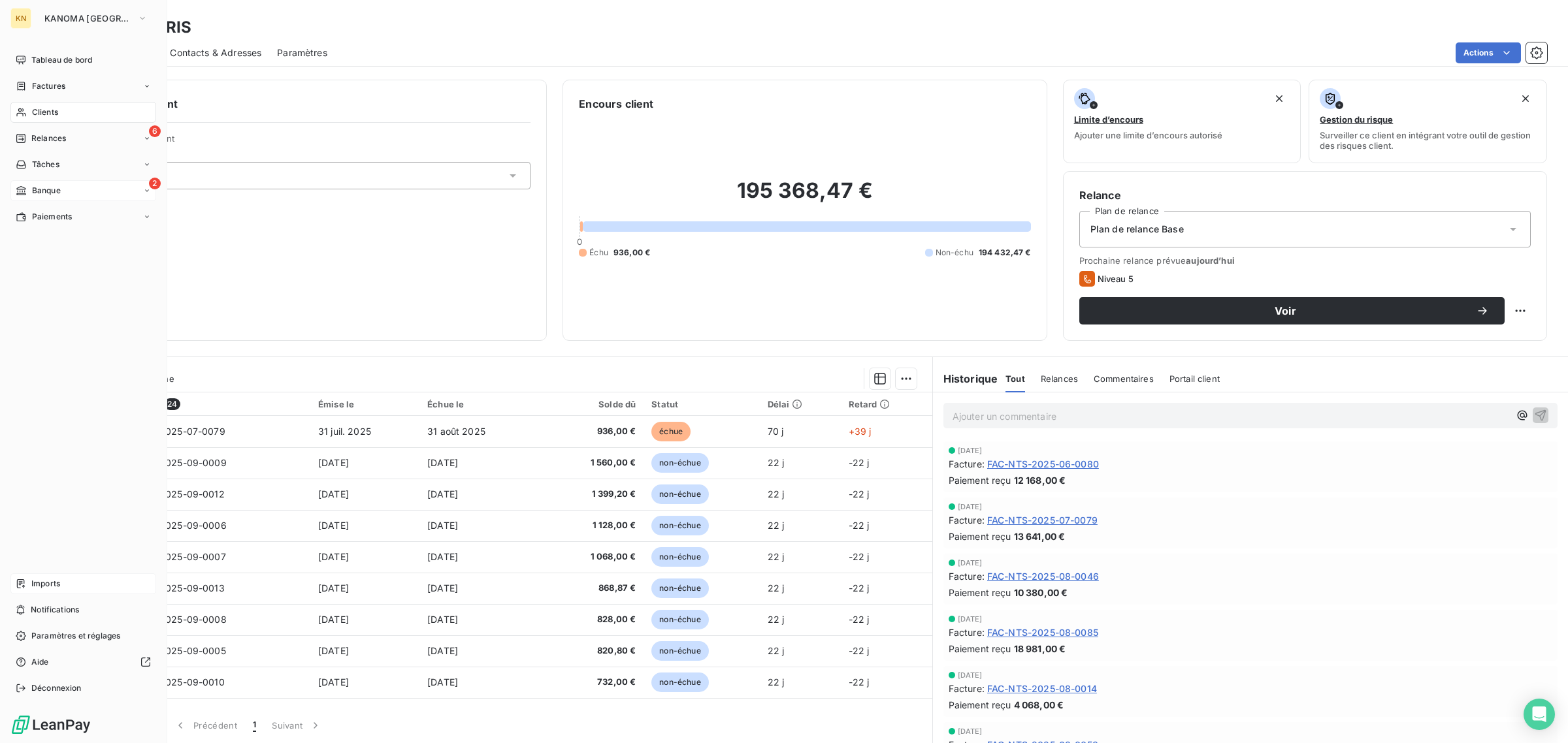
click at [28, 193] on div "Banque" at bounding box center [37, 190] width 45 height 12
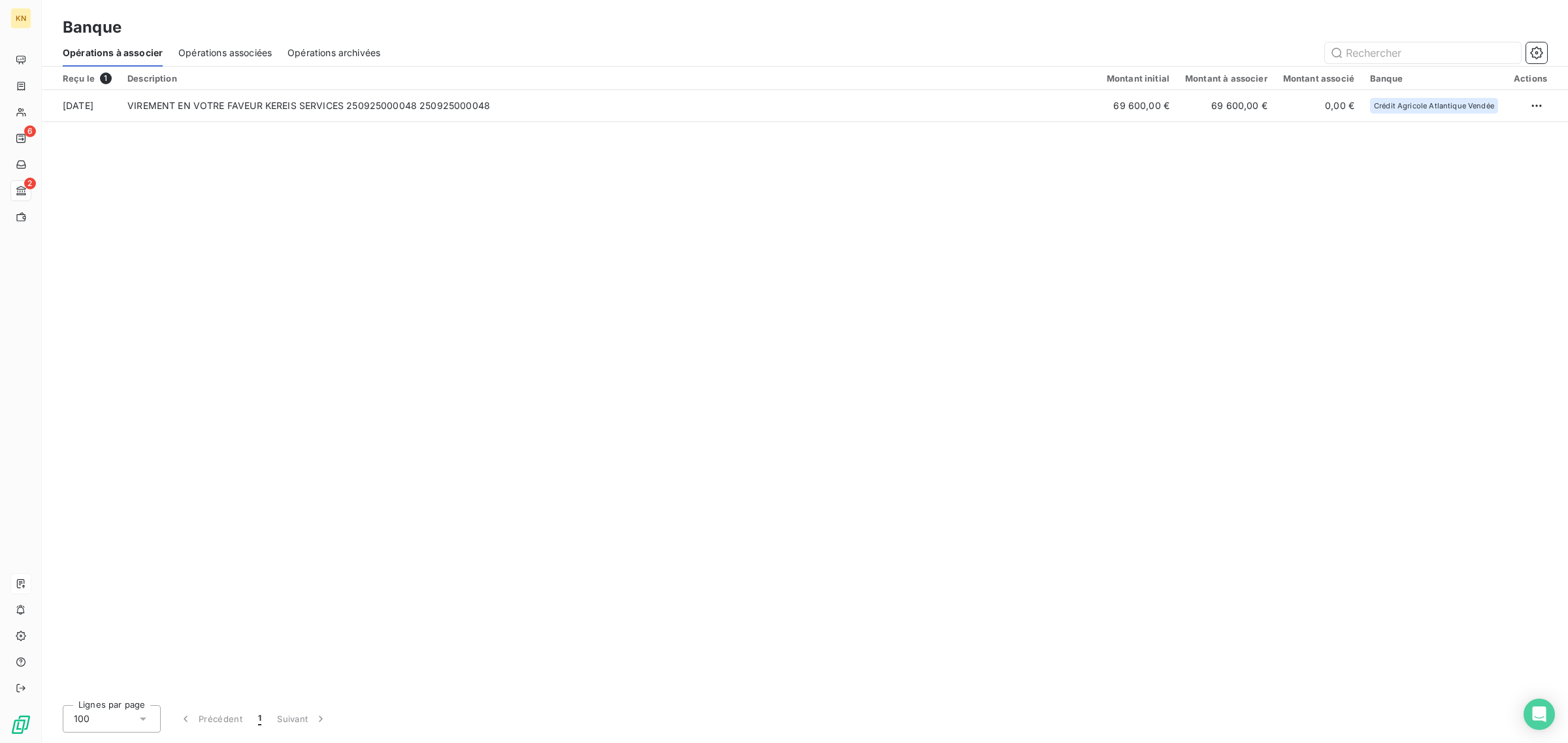
click at [199, 52] on span "Opérations associées" at bounding box center [225, 53] width 93 height 13
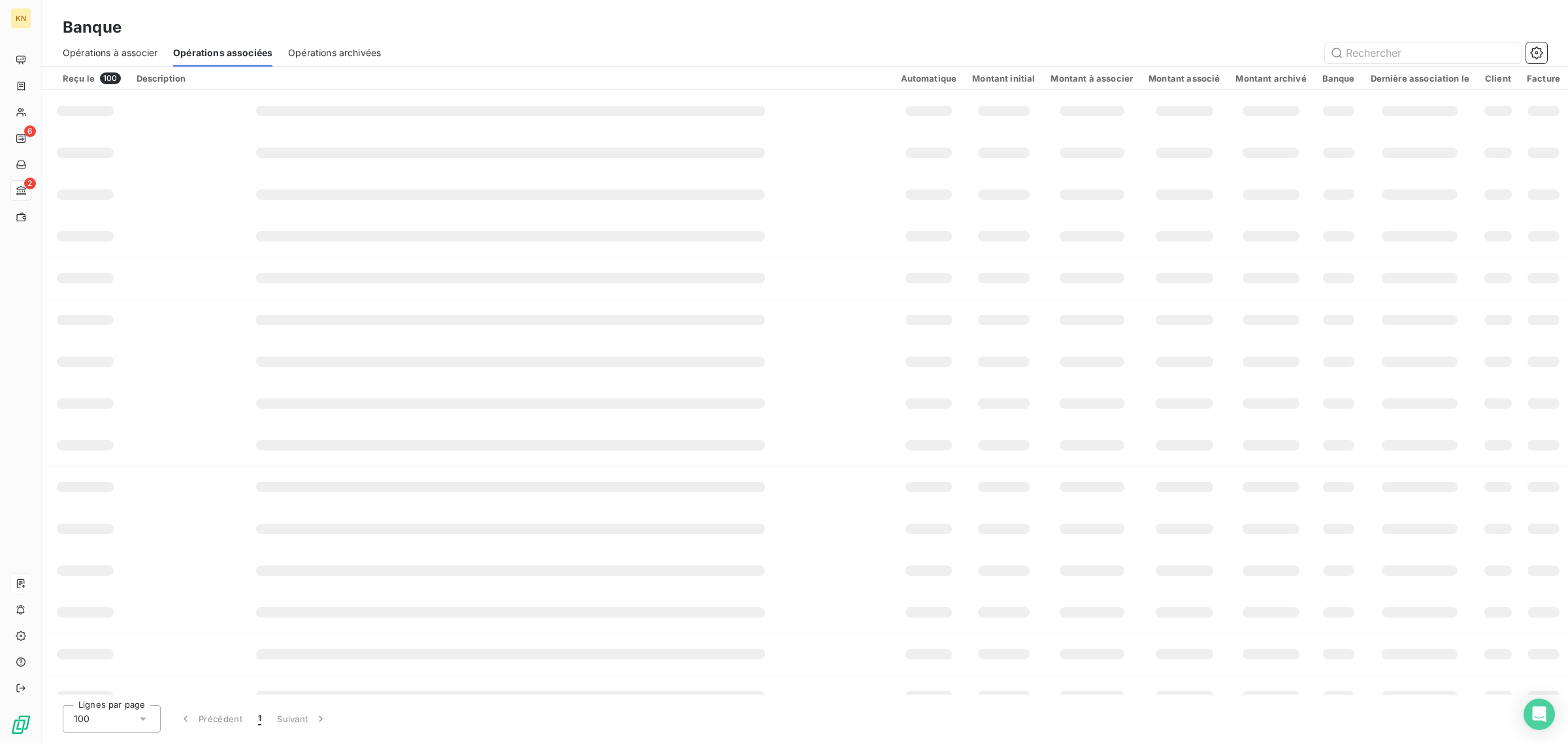
click at [325, 50] on span "Opérations archivées" at bounding box center [334, 53] width 93 height 13
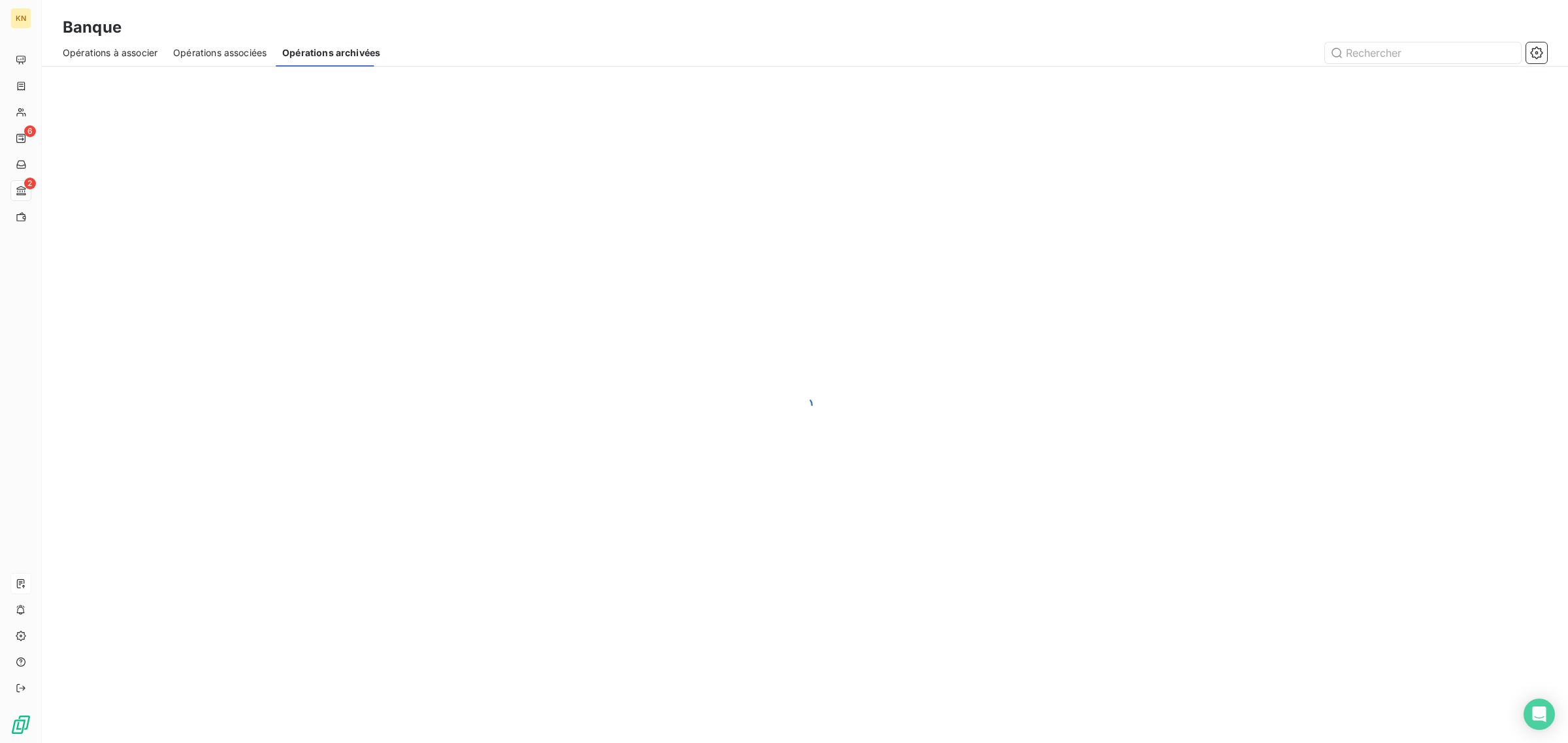
click at [214, 53] on span "Opérations associées" at bounding box center [219, 53] width 93 height 13
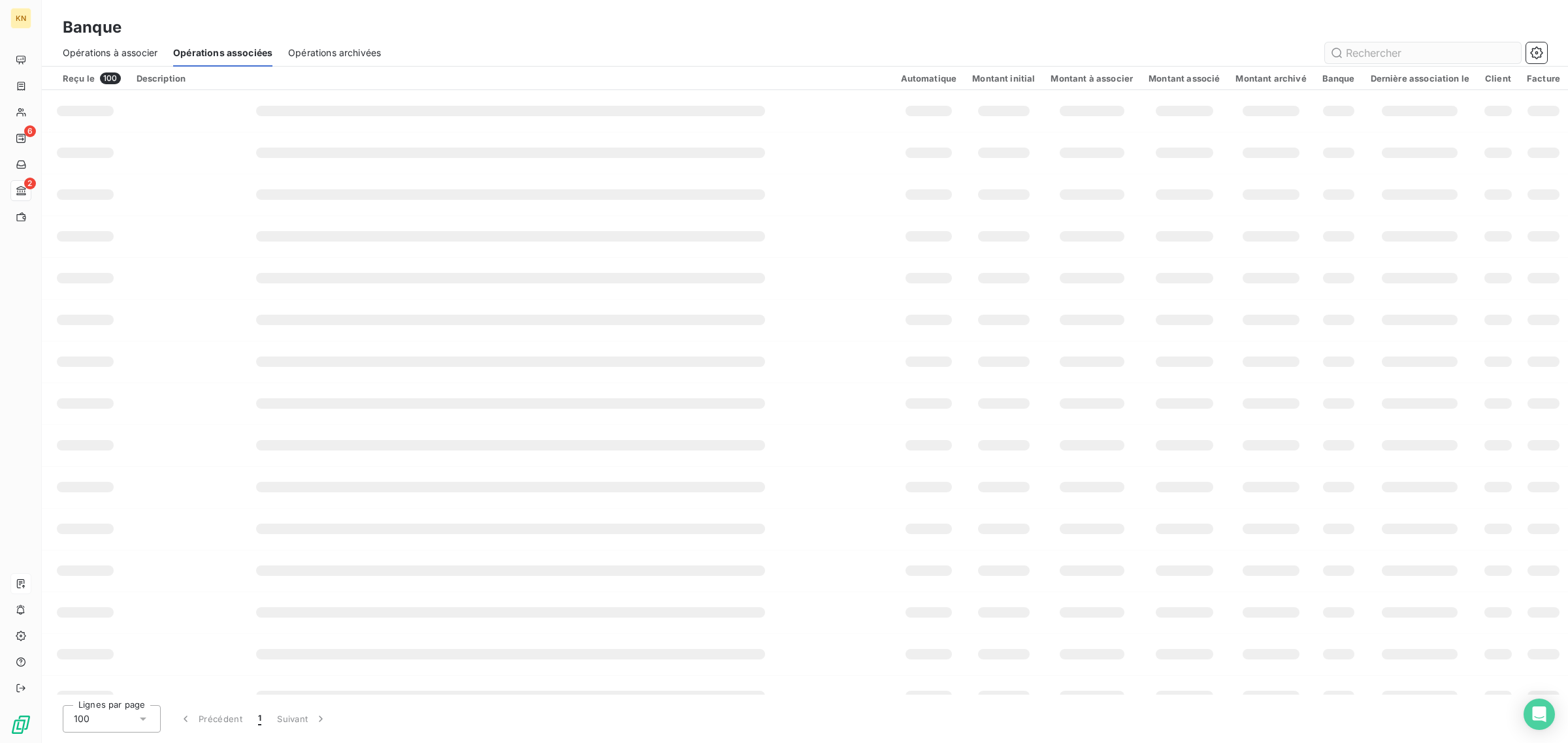
click at [1359, 51] on input "text" at bounding box center [1422, 53] width 196 height 21
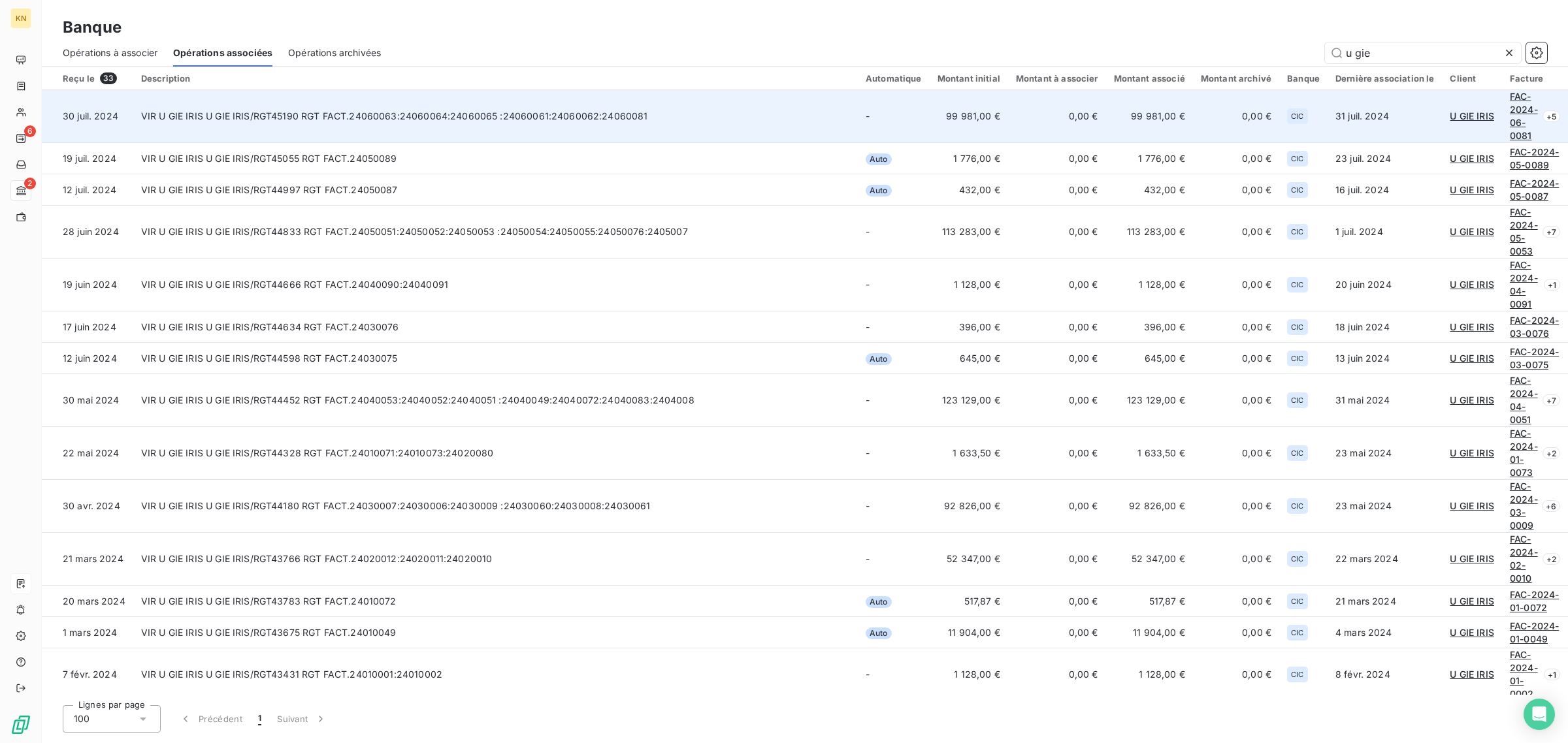
type input "u gie"
click at [1375, 114] on td "31 juil. 2024" at bounding box center [1384, 117] width 114 height 53
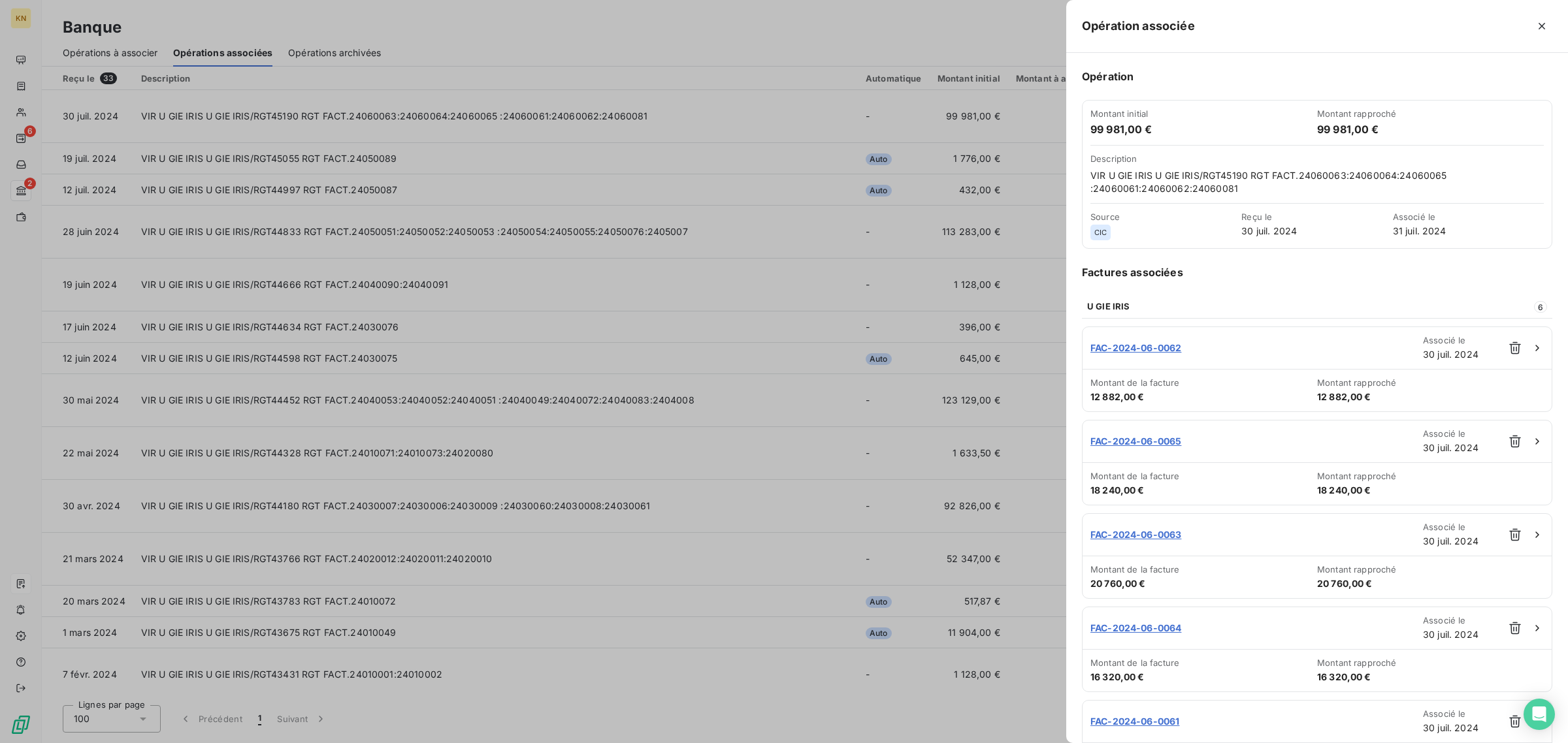
click at [430, 103] on div at bounding box center [784, 371] width 1568 height 743
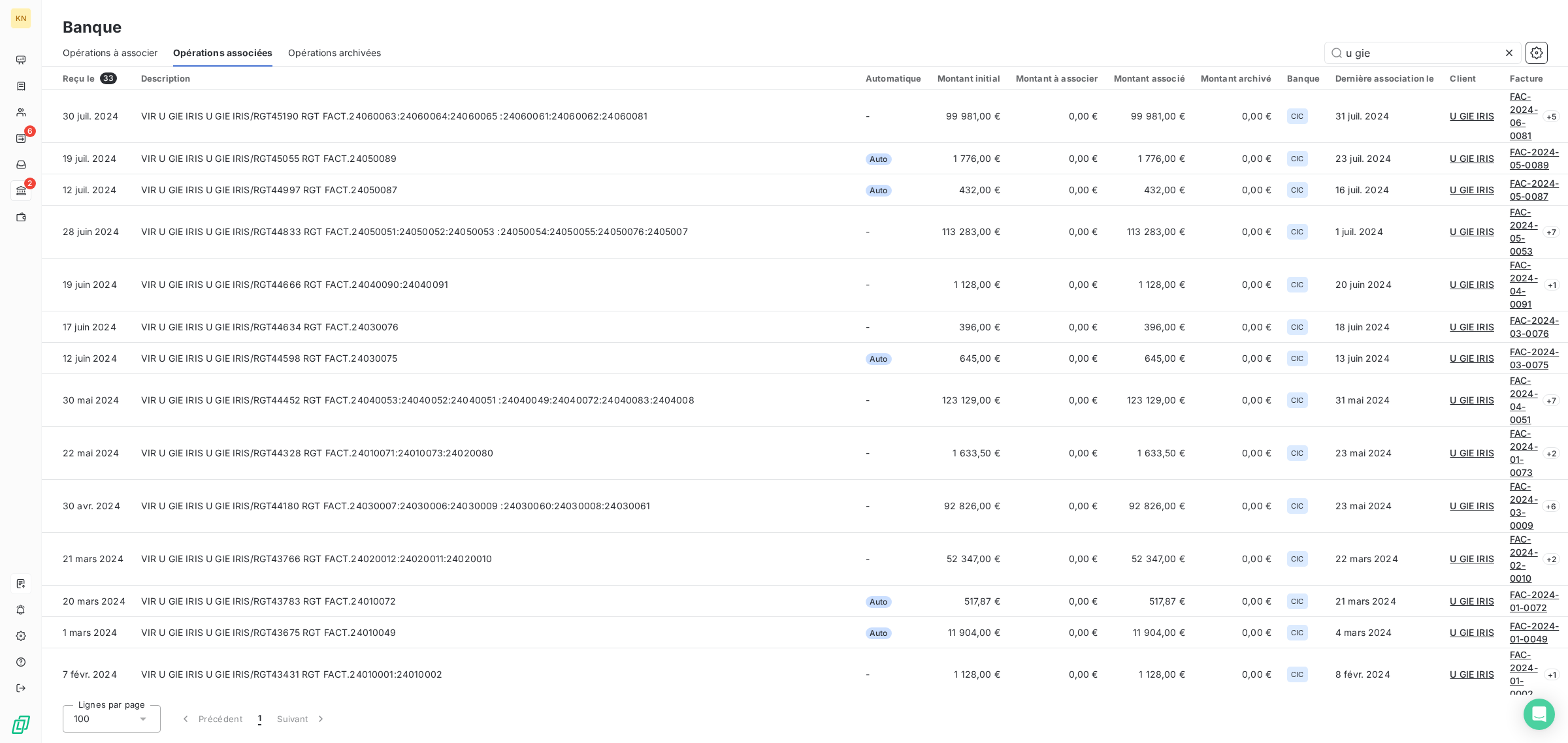
click at [80, 77] on div "Reçu le 33" at bounding box center [93, 79] width 62 height 12
click at [1510, 54] on icon at bounding box center [1508, 53] width 7 height 7
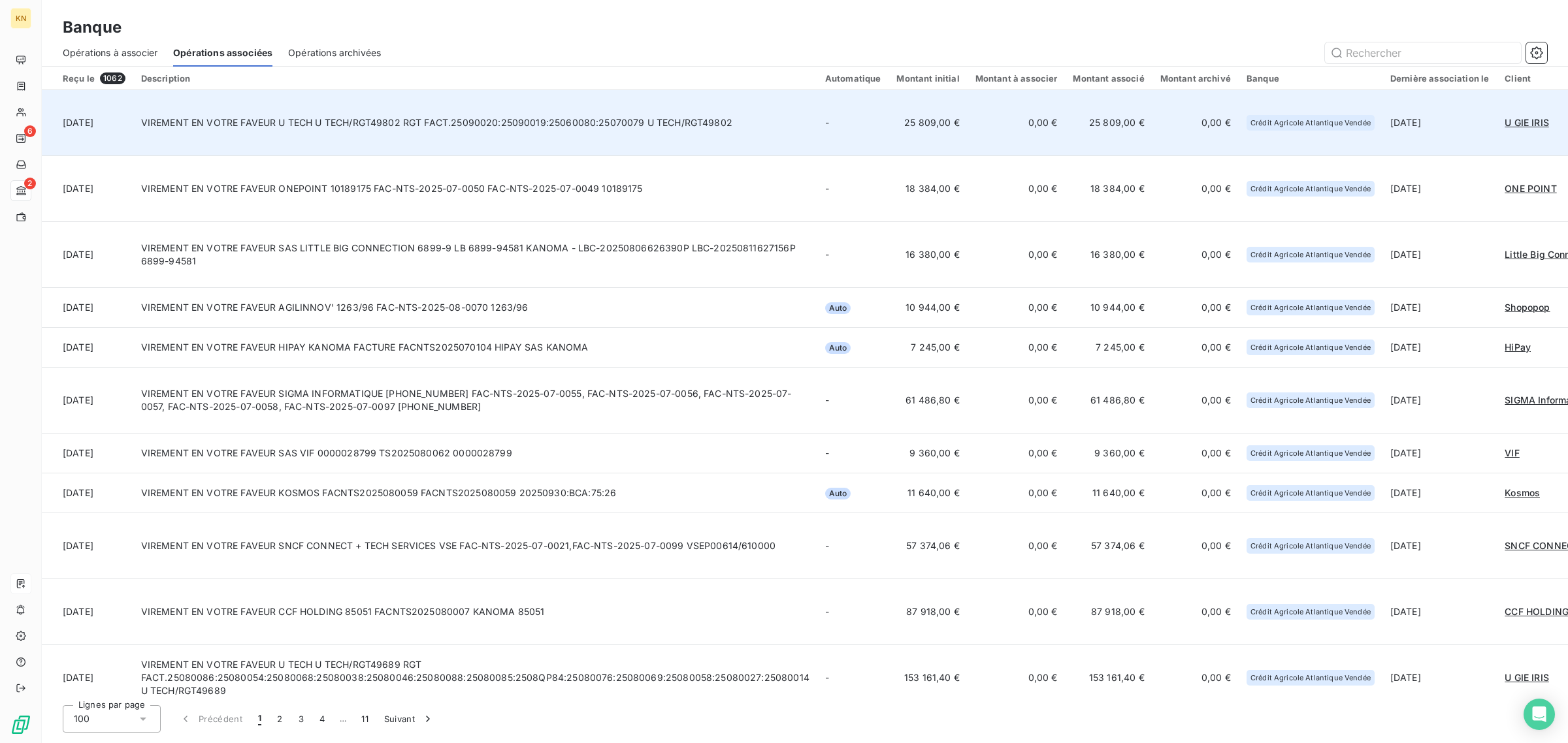
click at [321, 114] on td "VIREMENT EN VOTRE FAVEUR U TECH U TECH/RGT49802 RGT FACT.25090020:25090019:2506…" at bounding box center [475, 123] width 684 height 66
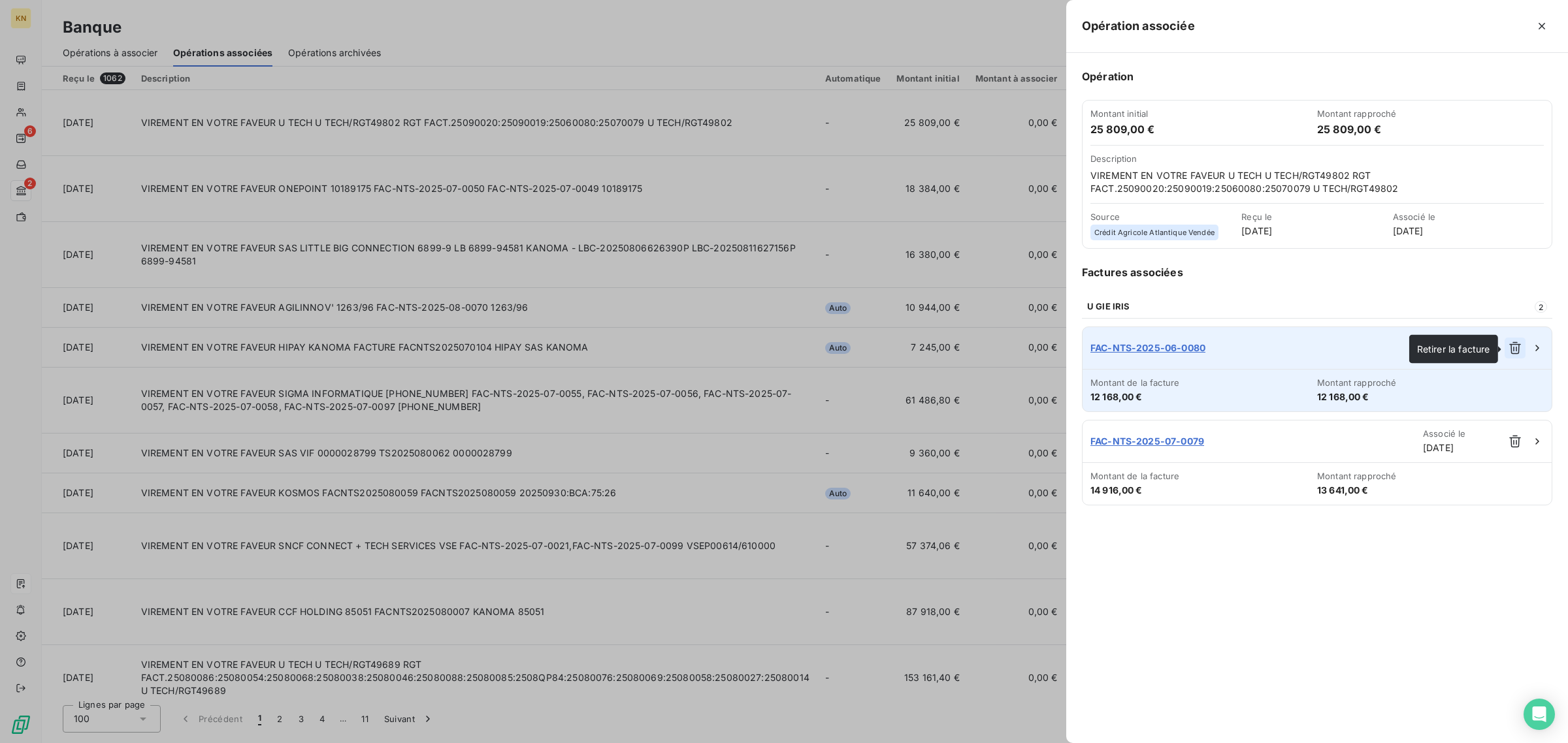
click at [1516, 345] on icon "button" at bounding box center [1515, 348] width 12 height 12
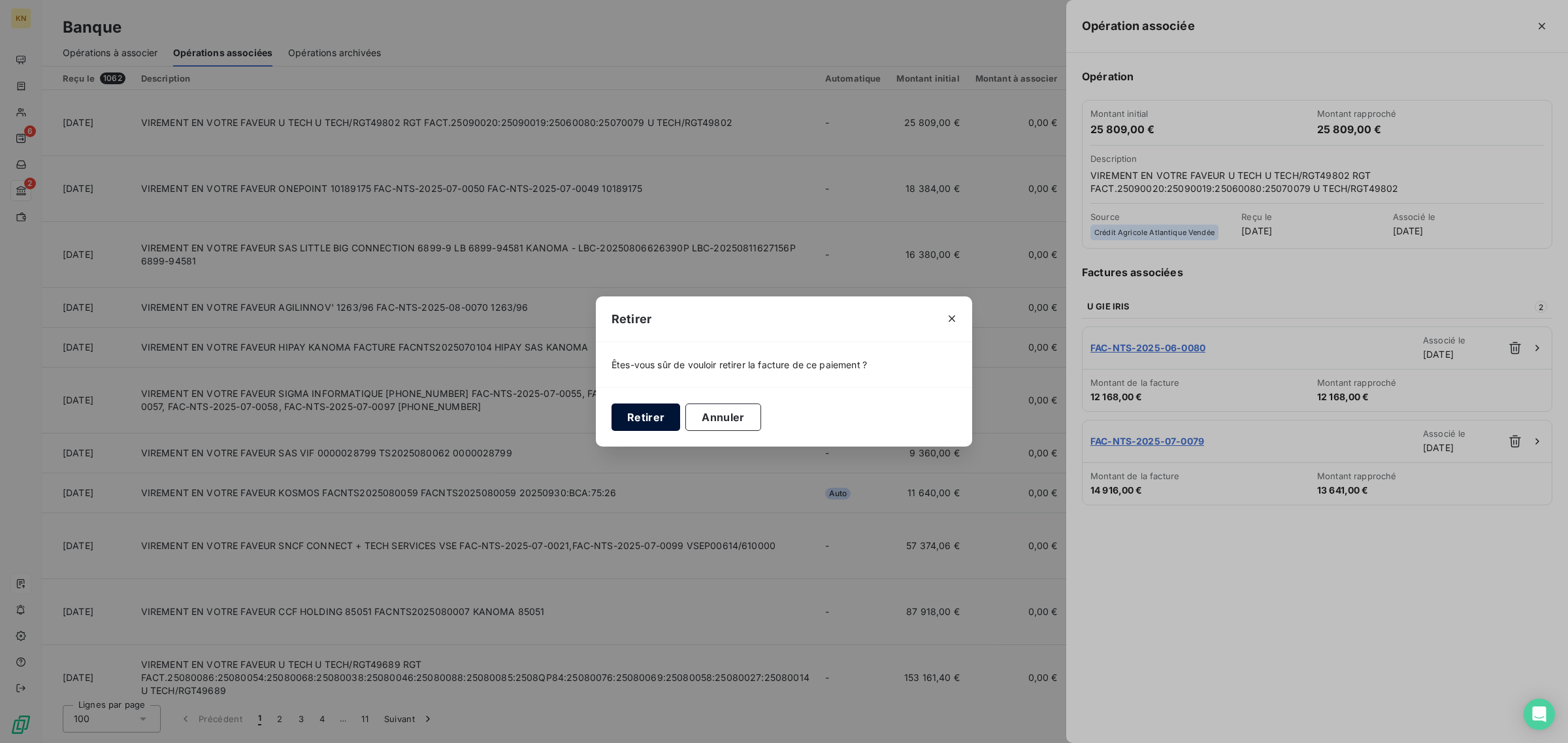
click at [648, 419] on button "Retirer" at bounding box center [645, 417] width 68 height 27
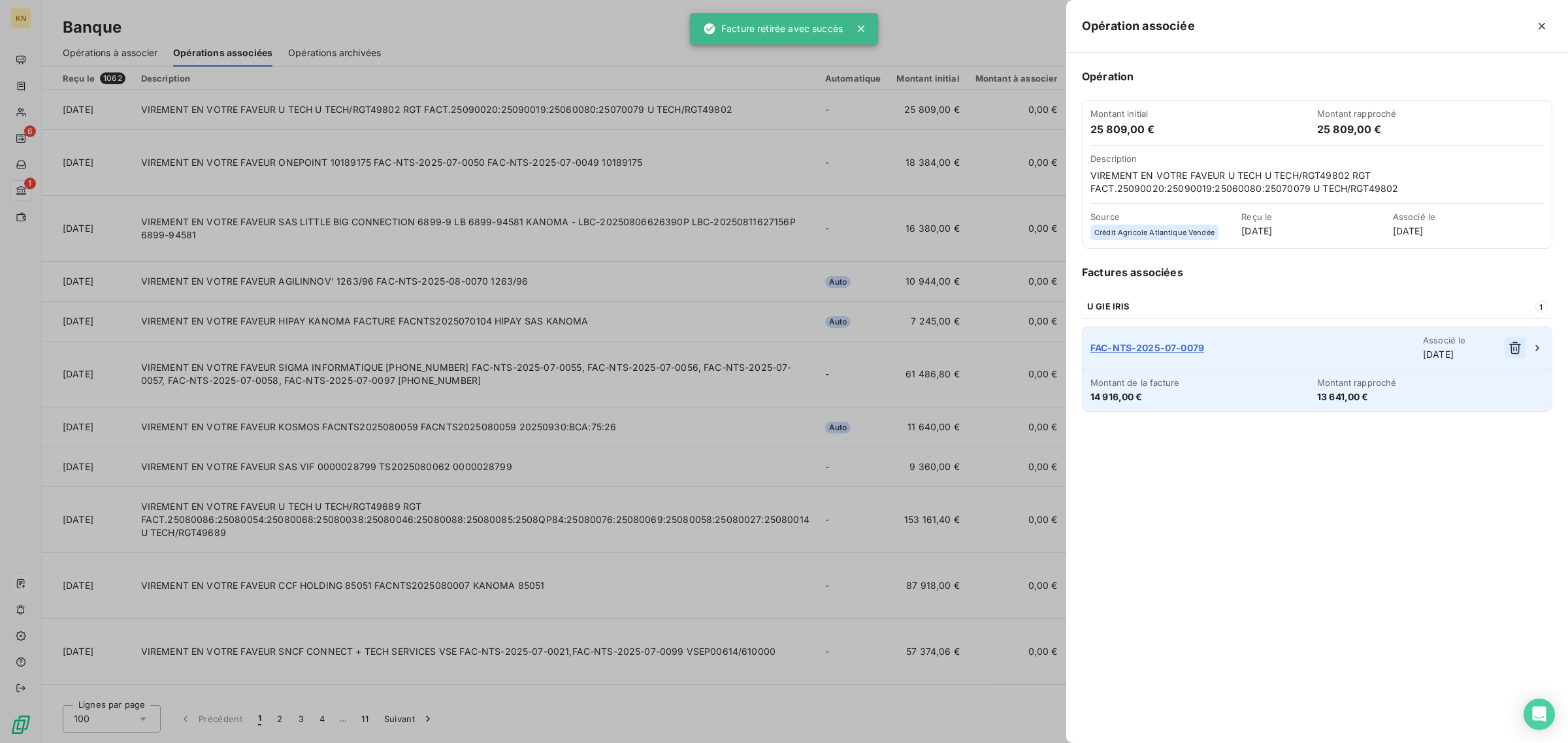
click at [1514, 353] on icon "button" at bounding box center [1515, 348] width 13 height 13
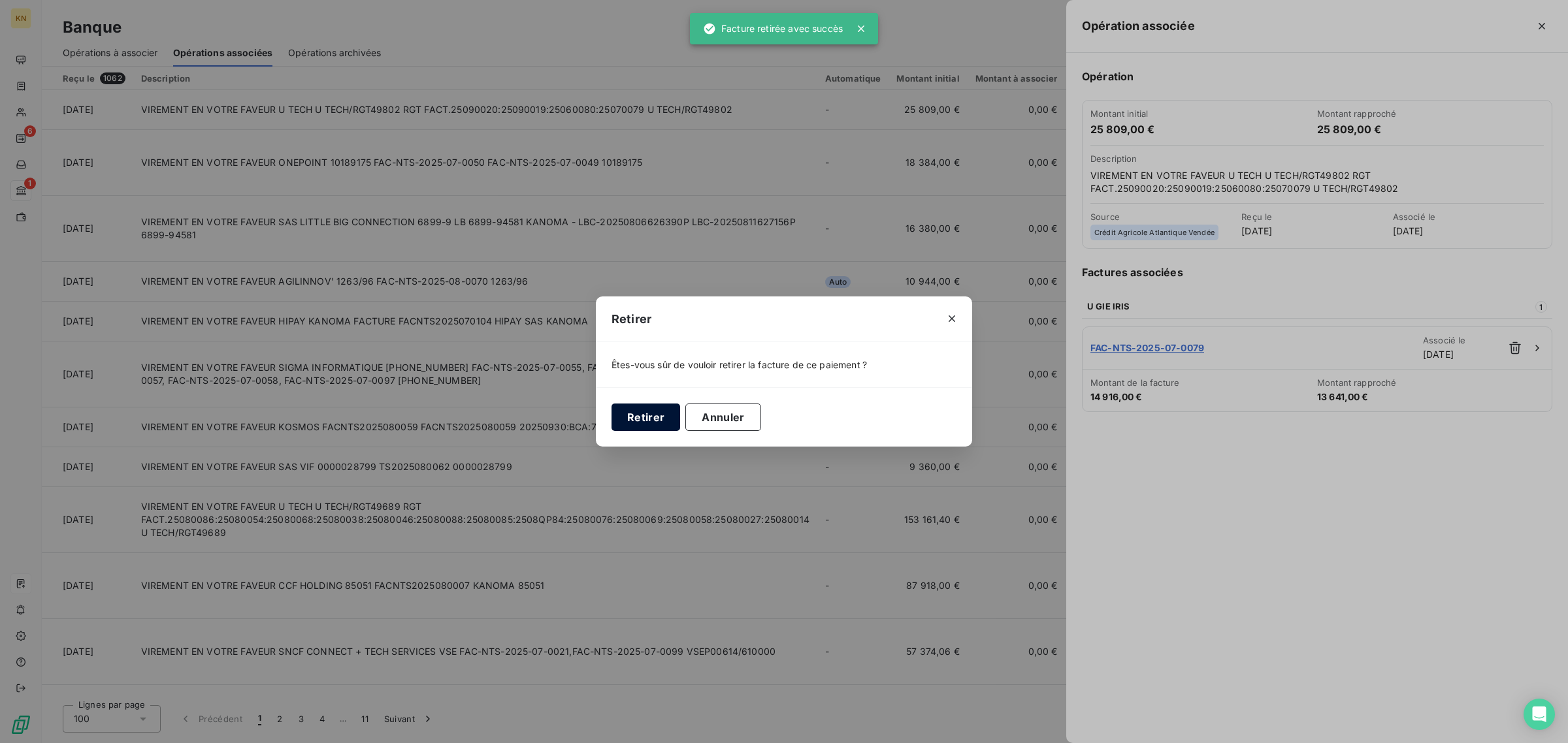
click at [659, 423] on button "Retirer" at bounding box center [645, 417] width 68 height 27
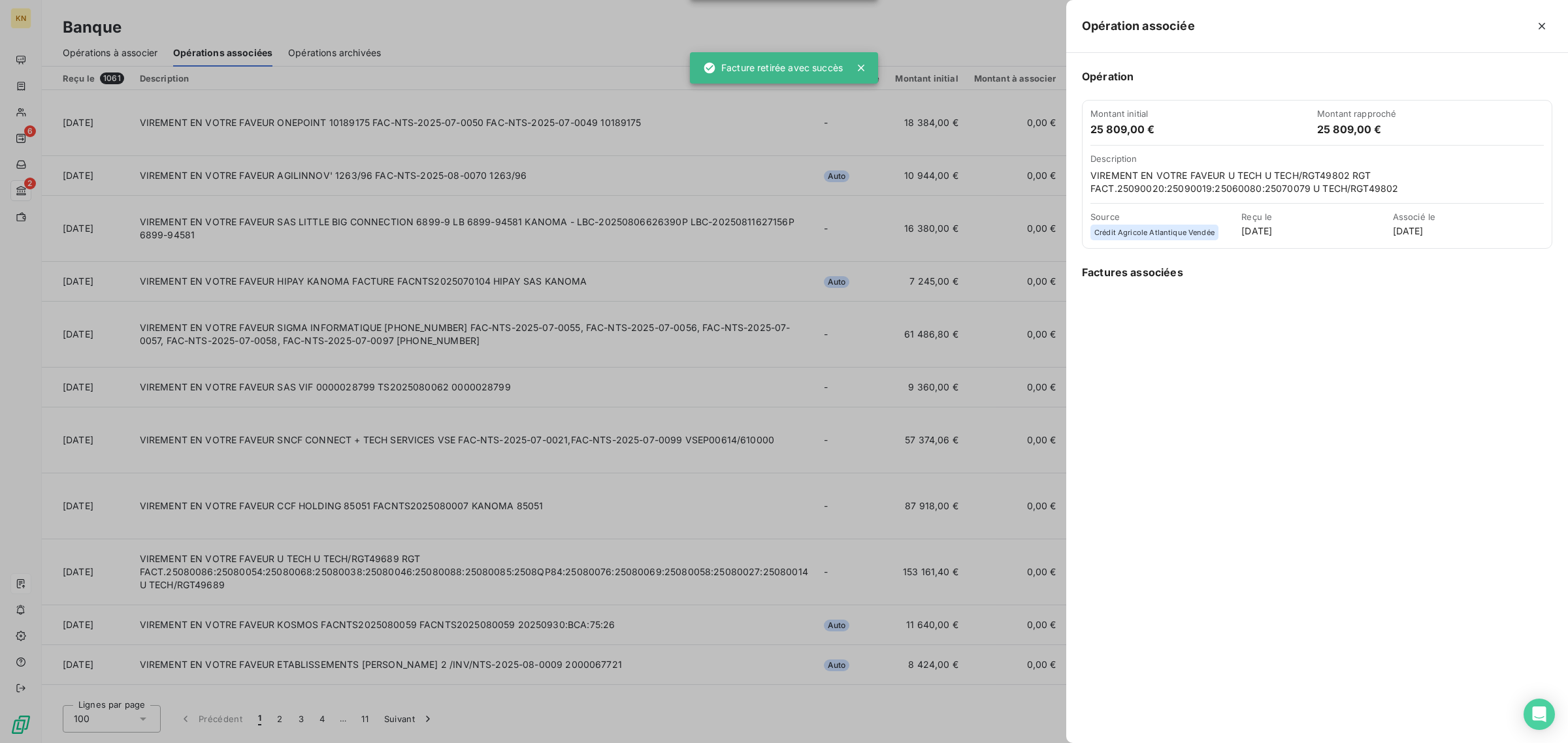
click at [105, 47] on div at bounding box center [784, 371] width 1568 height 743
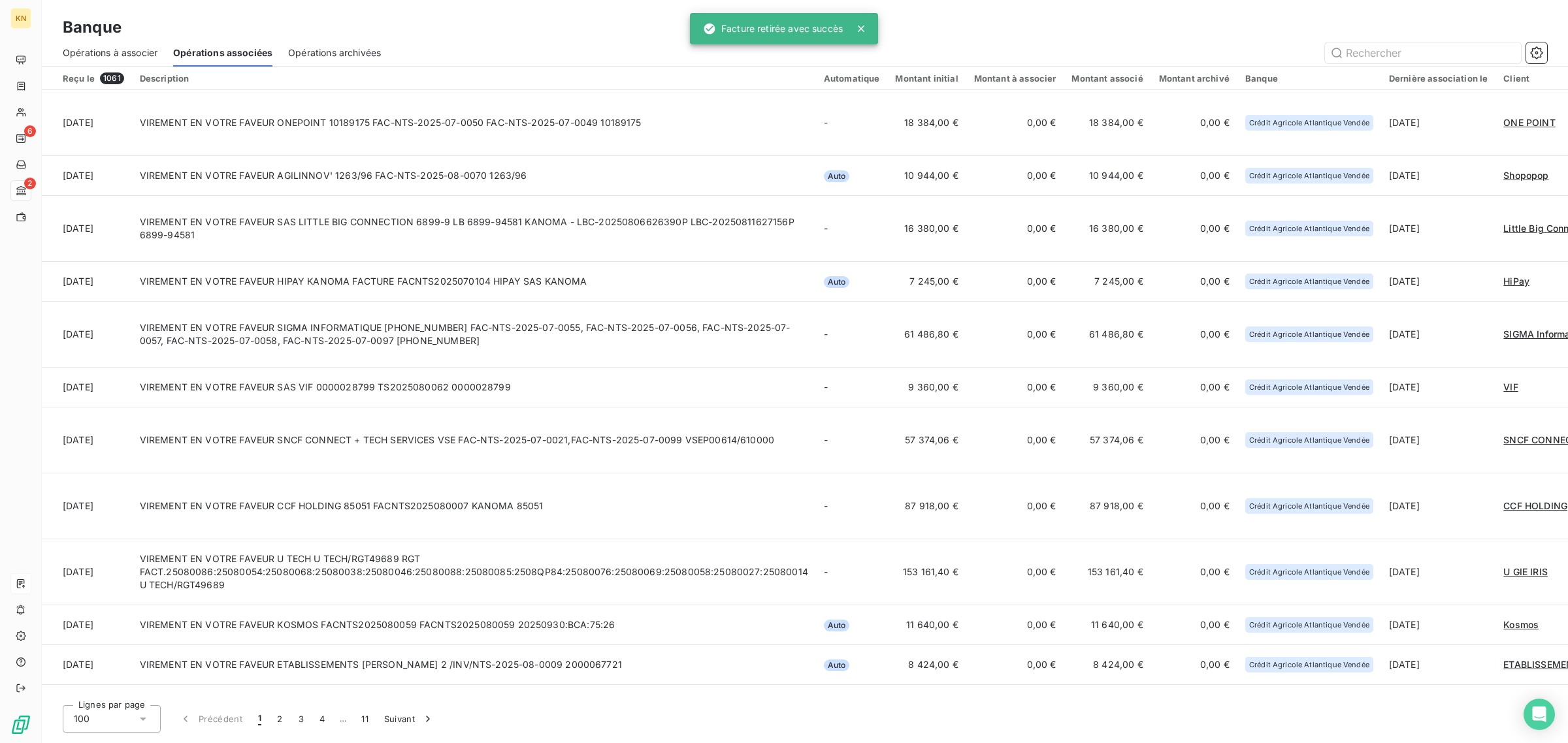
click at [107, 53] on span "Opérations à associer" at bounding box center [110, 53] width 95 height 13
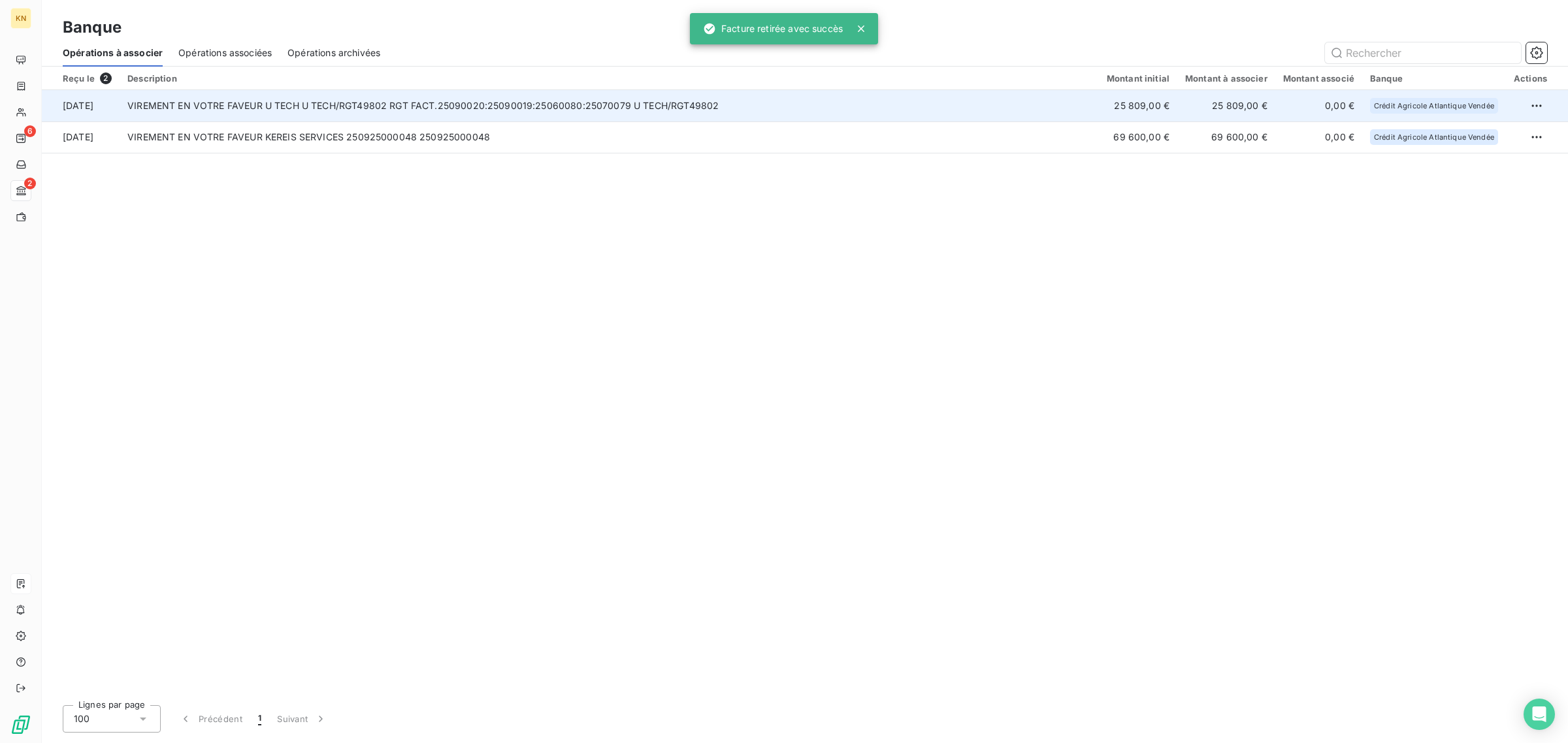
click at [415, 103] on td "VIREMENT EN VOTRE FAVEUR U TECH U TECH/RGT49802 RGT FACT.25090020:25090019:2506…" at bounding box center [609, 106] width 979 height 32
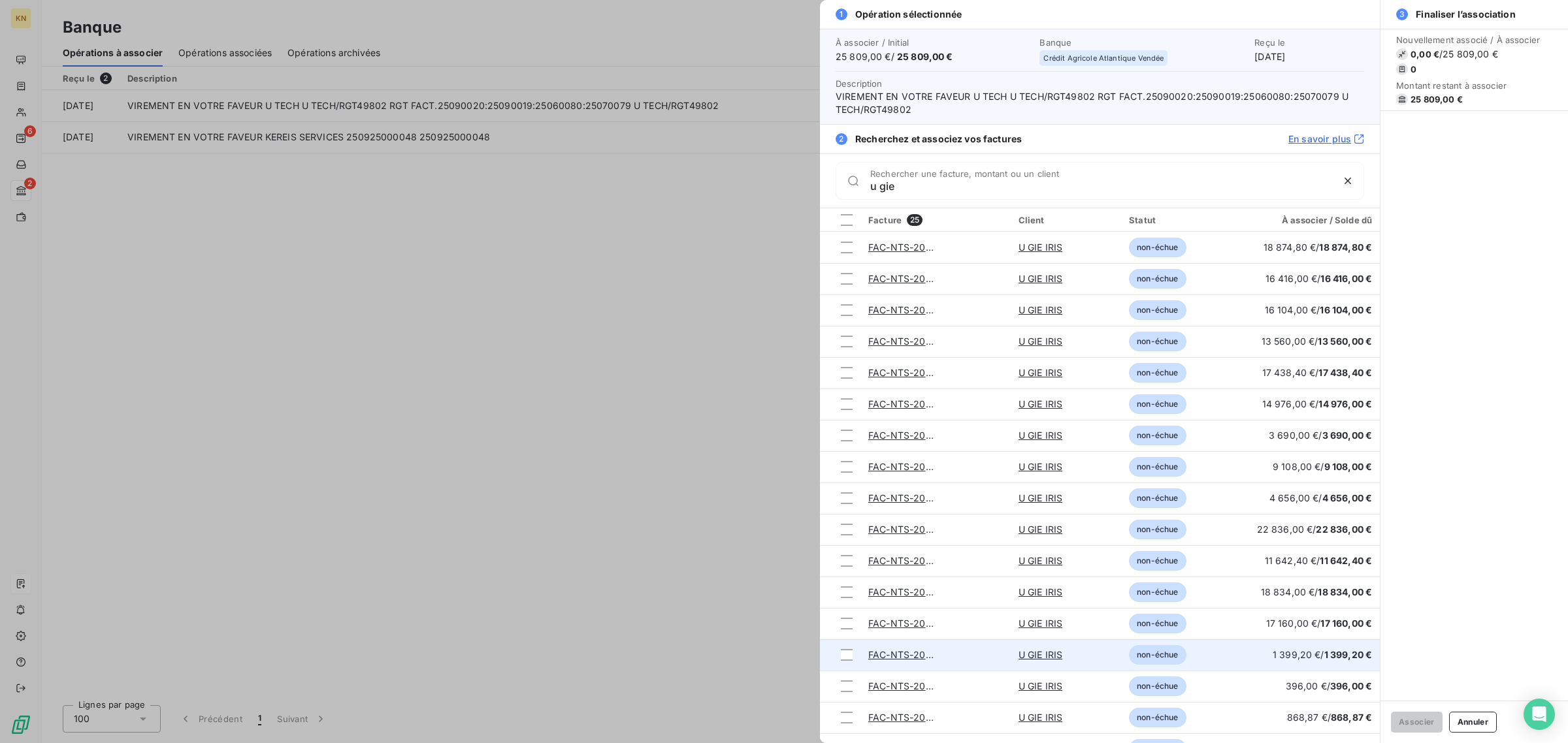
scroll to position [273, 0]
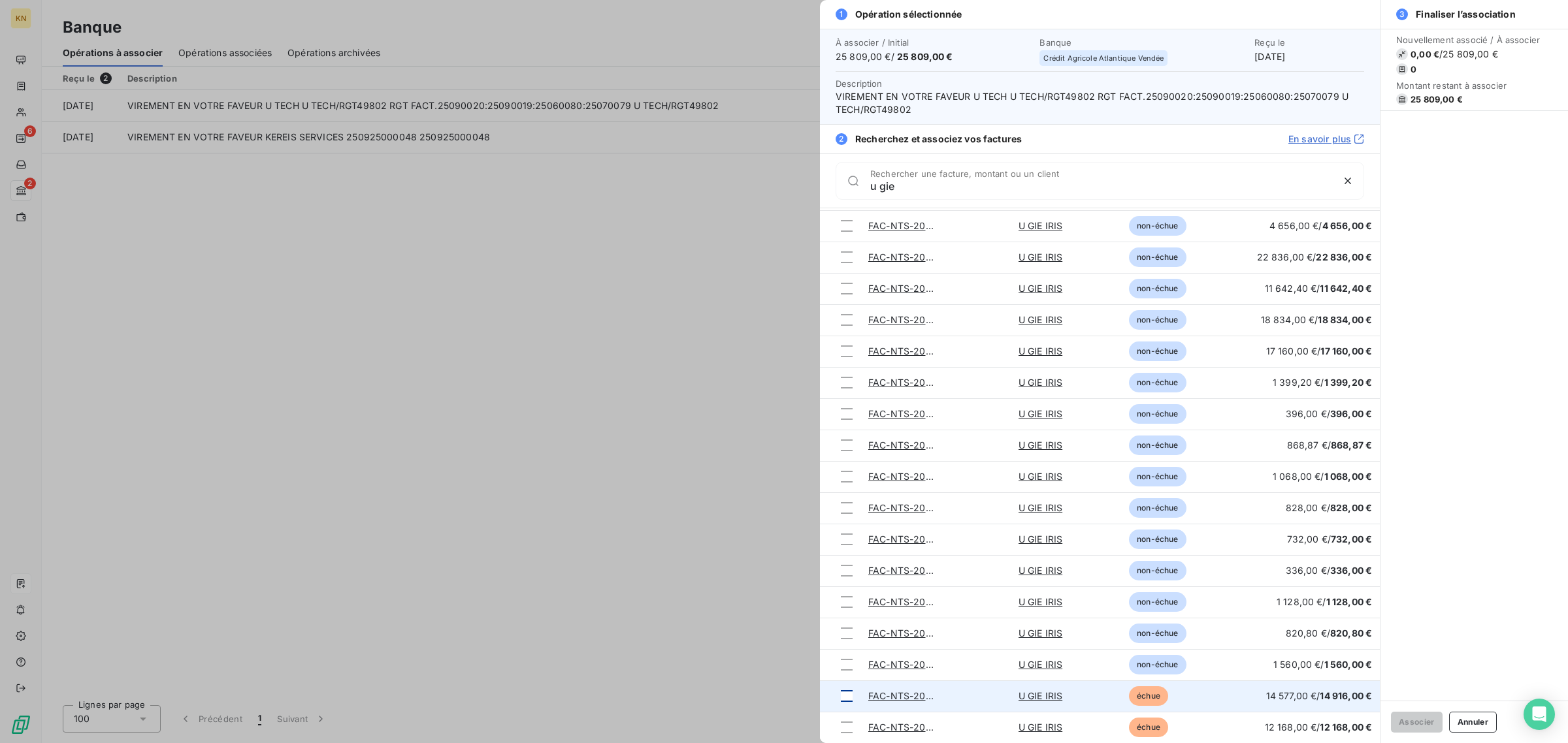
type input "u gie"
click at [849, 699] on div at bounding box center [847, 696] width 12 height 12
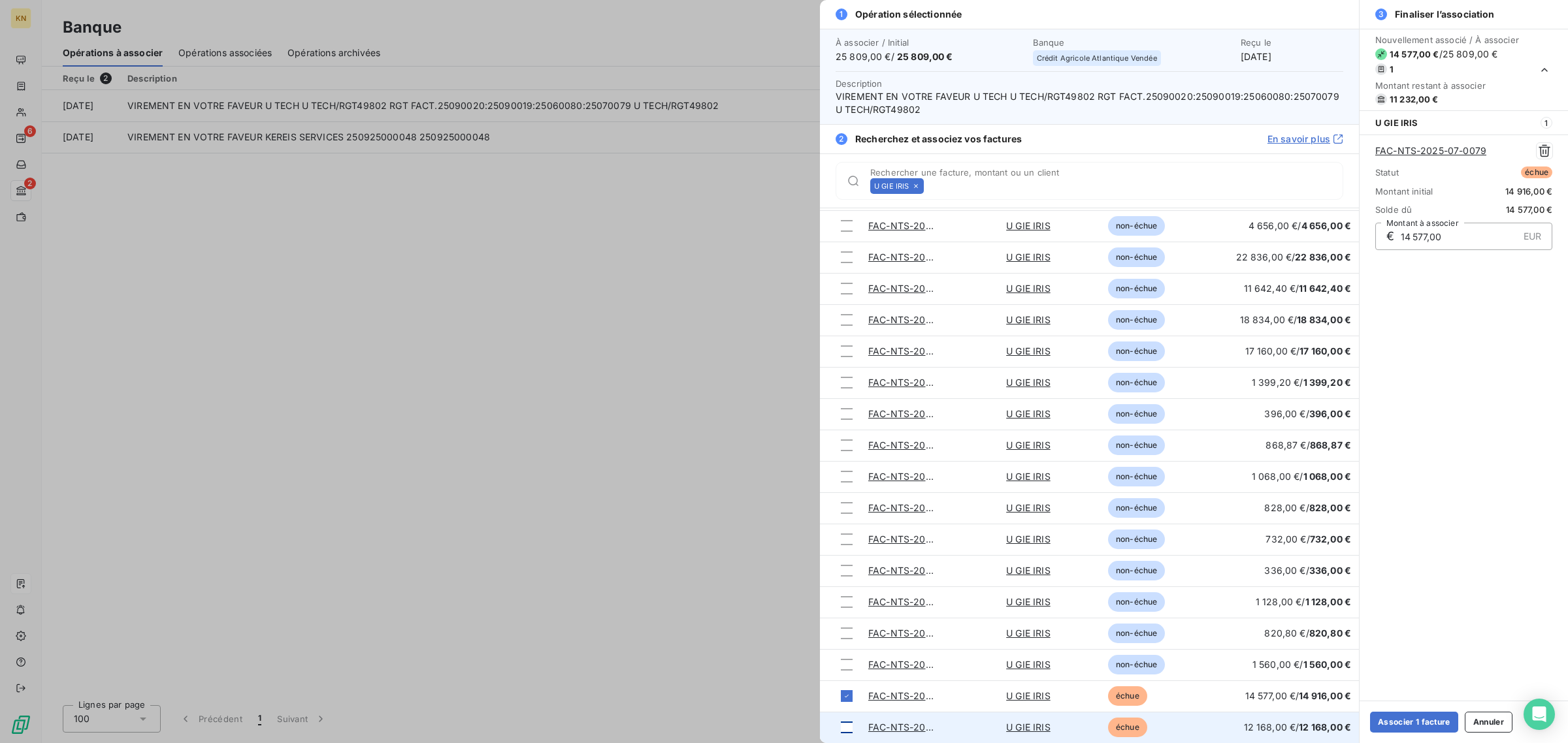
click at [848, 726] on div at bounding box center [847, 728] width 12 height 12
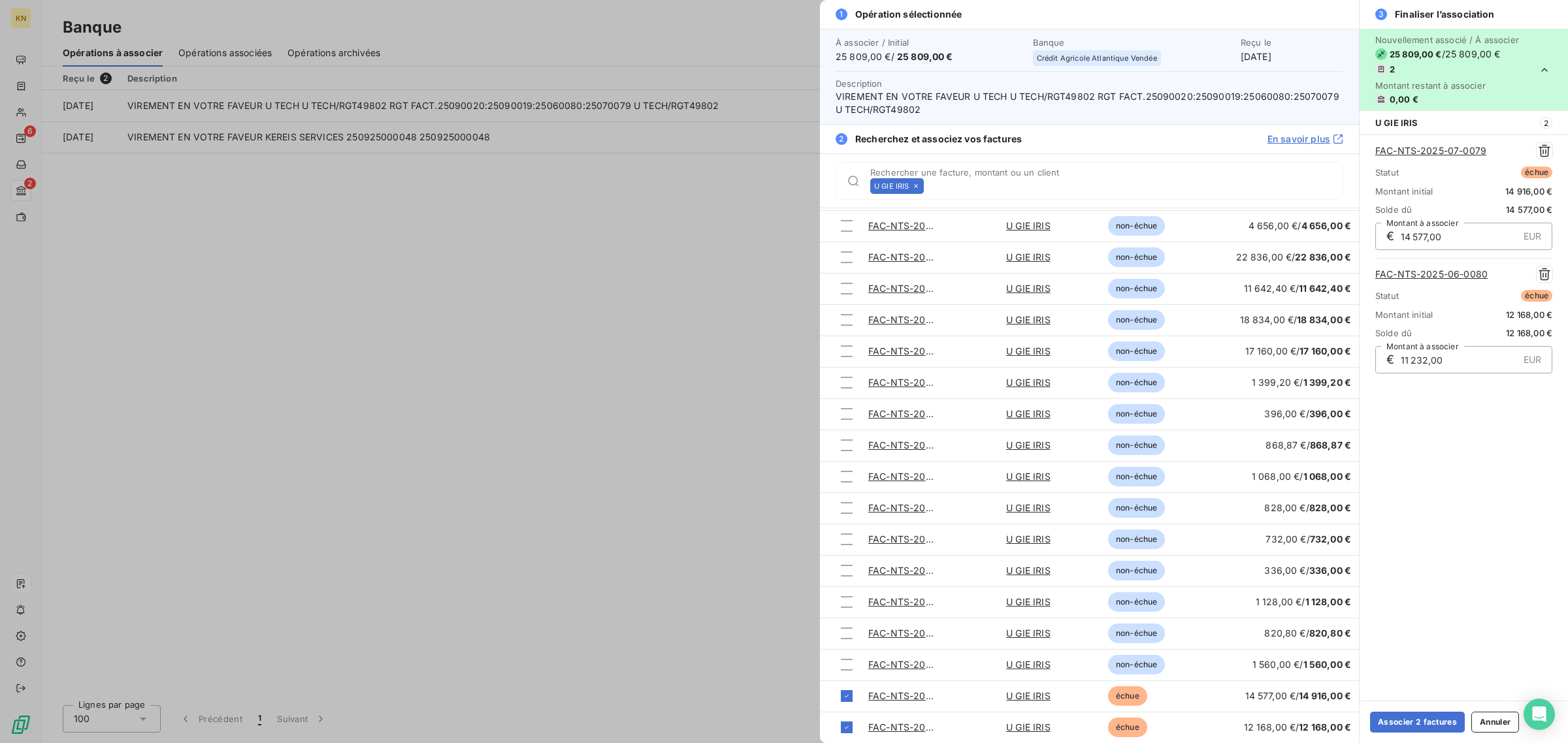
click at [322, 238] on div at bounding box center [784, 371] width 1568 height 743
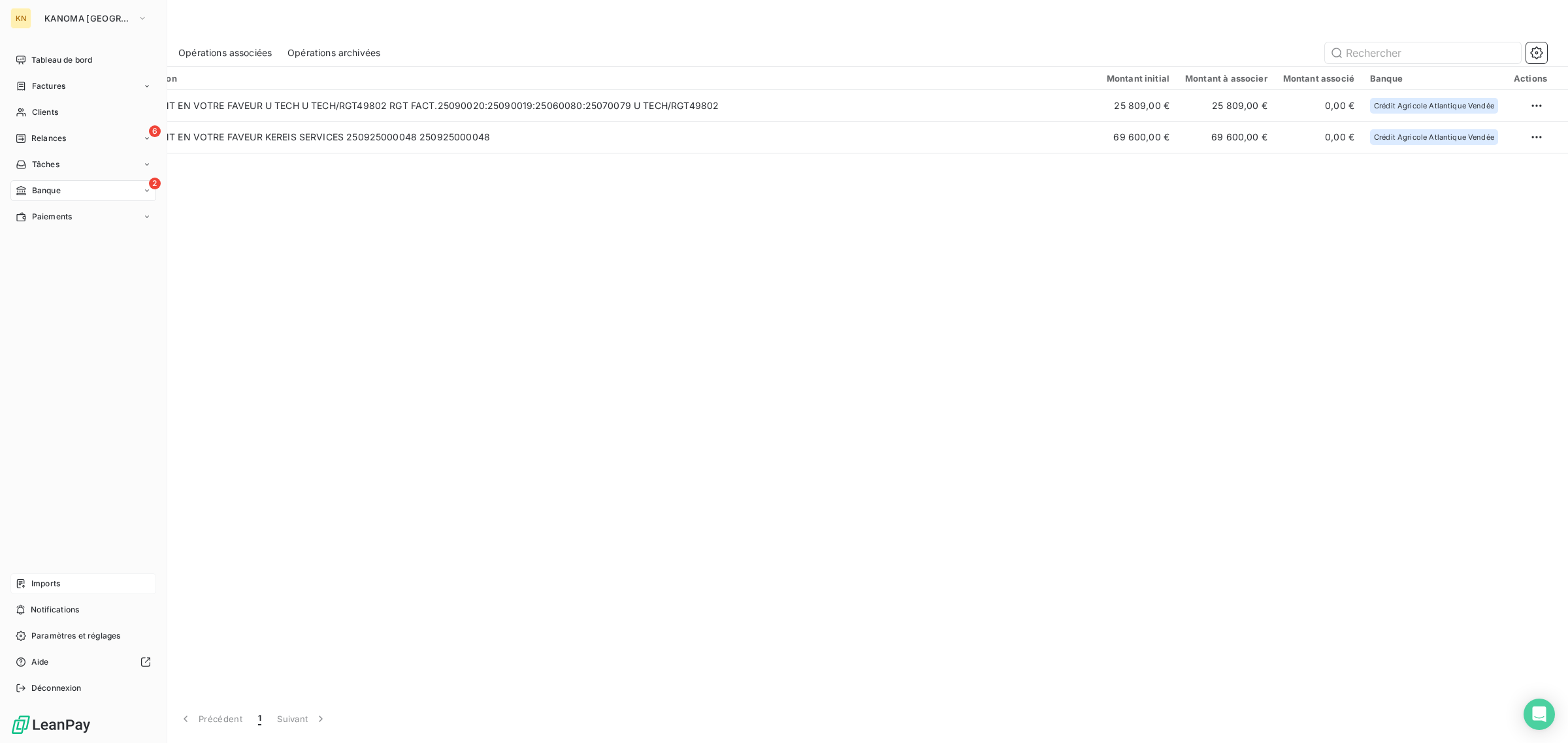
click at [44, 581] on span "Imports" at bounding box center [46, 584] width 29 height 12
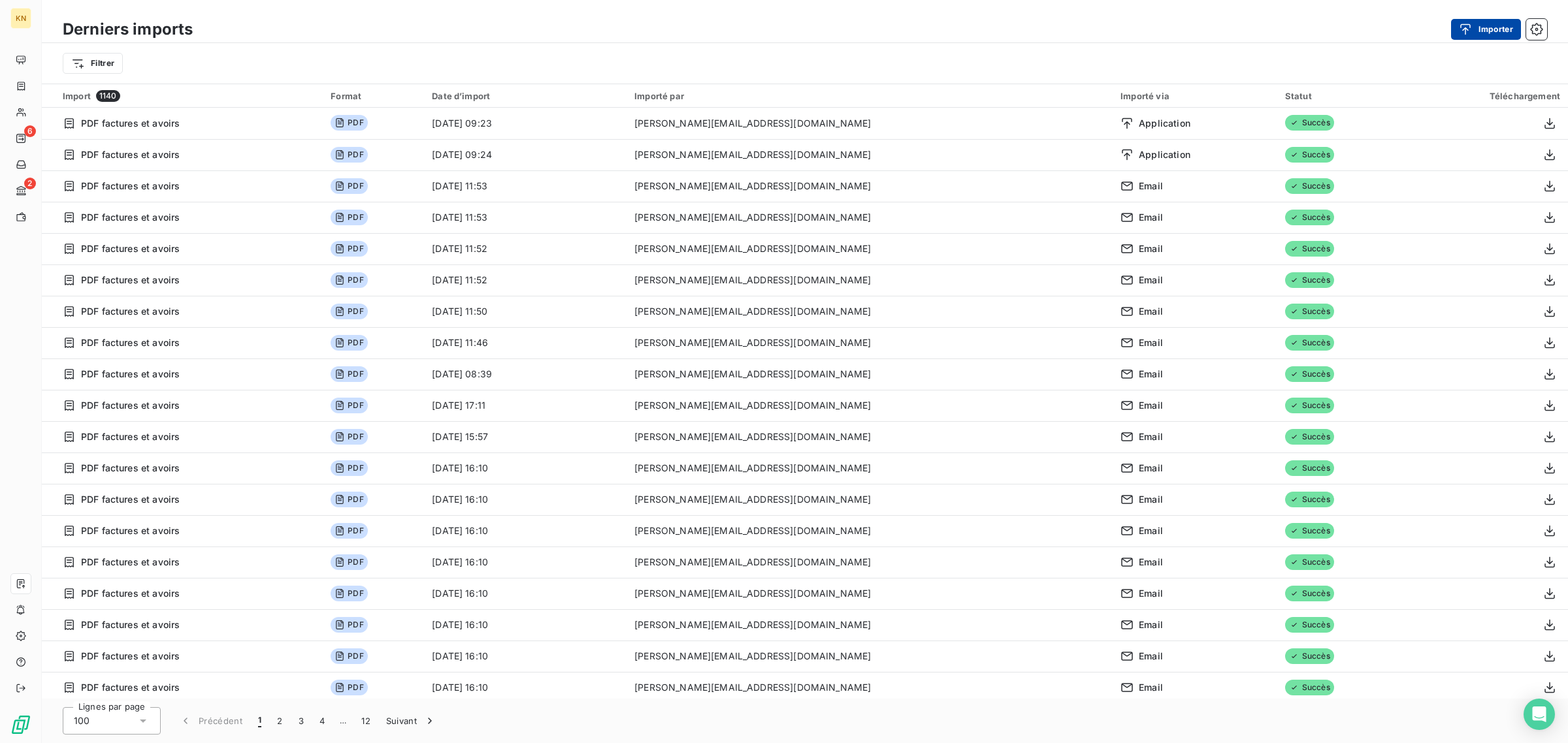
click at [1491, 29] on button "Importer" at bounding box center [1485, 29] width 70 height 21
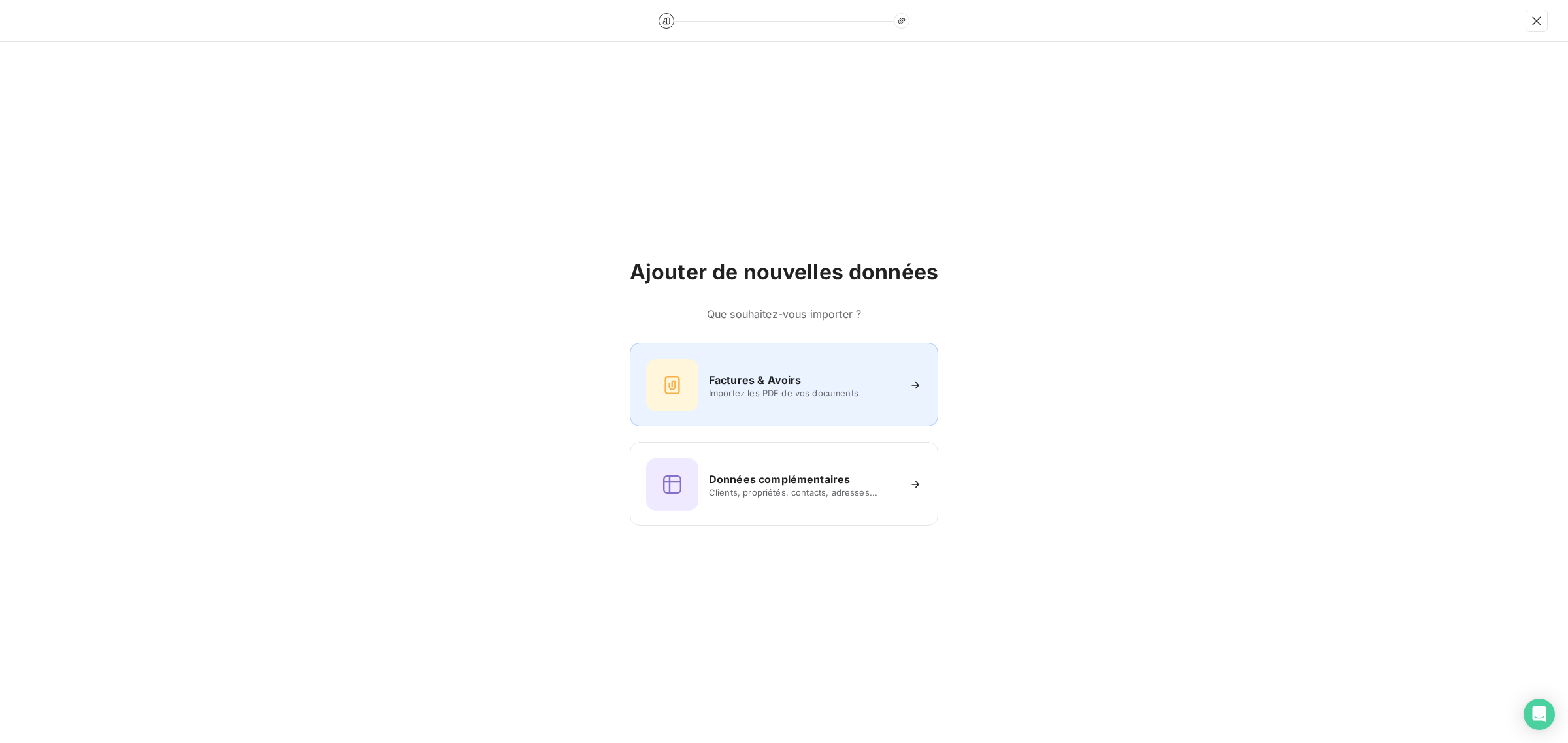
click at [714, 382] on h6 "Factures & Avoirs" at bounding box center [755, 379] width 93 height 15
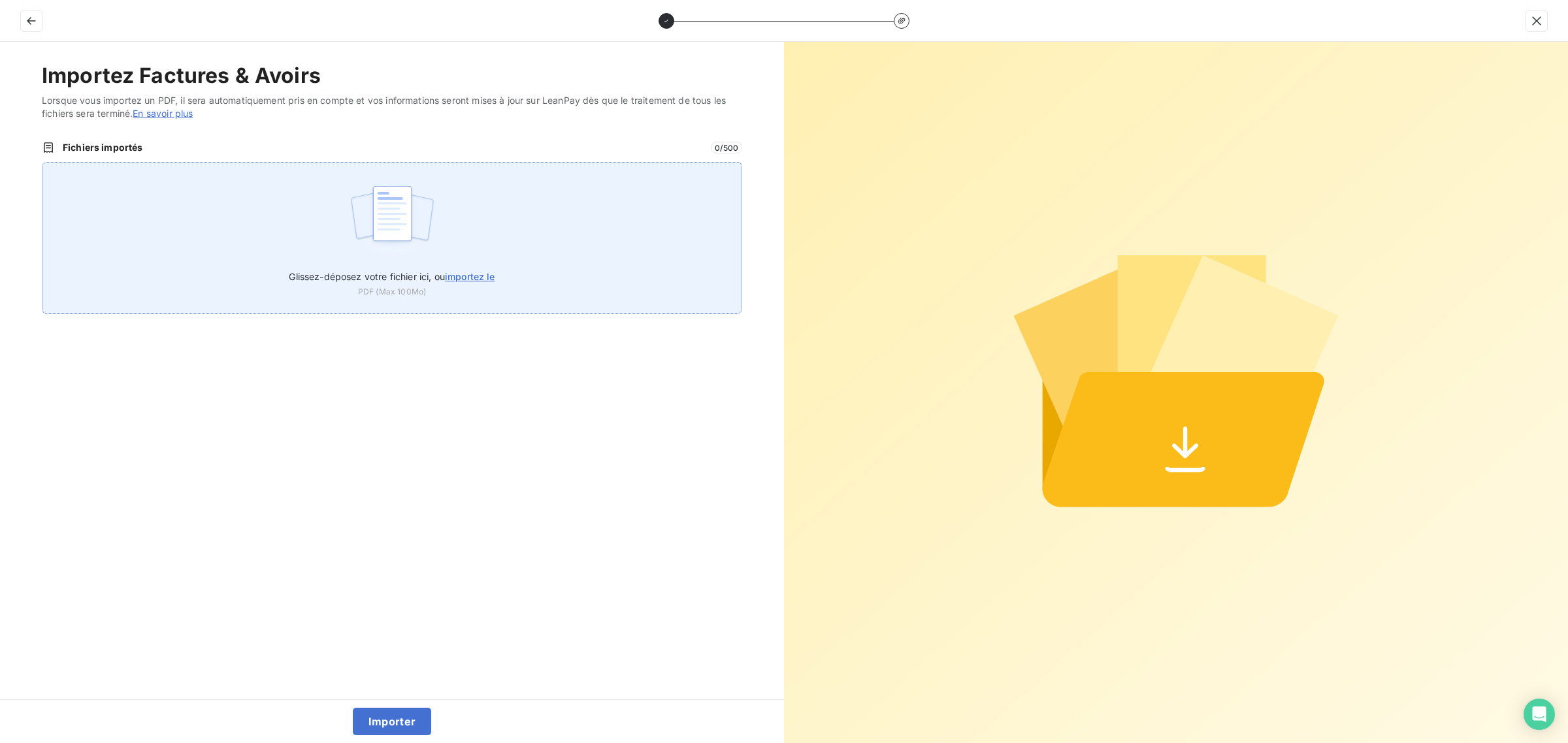
click at [519, 243] on div "Glissez-déposez votre fichier ici, ou importez le PDF (Max 100Mo)" at bounding box center [392, 237] width 701 height 152
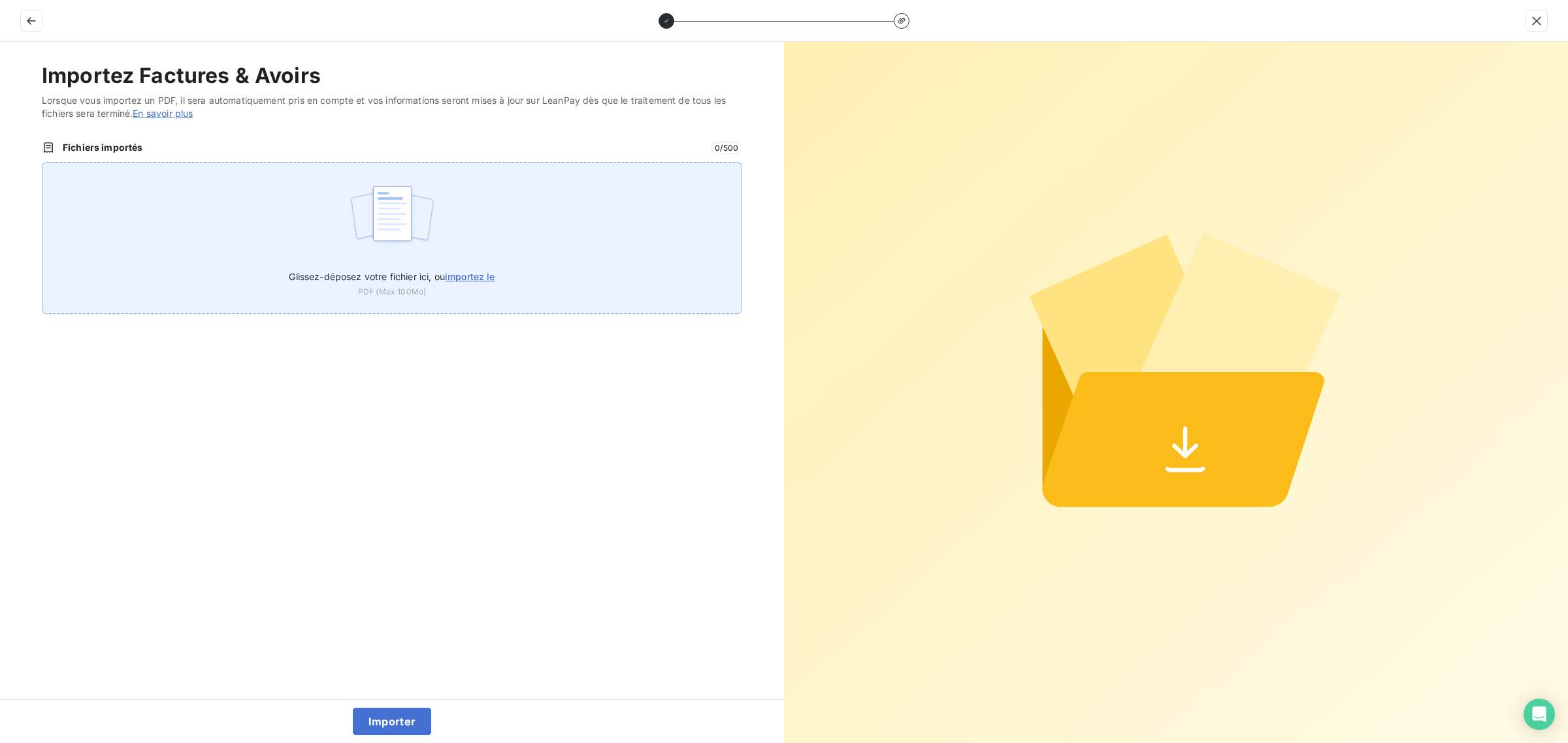
type input "C:\fakepath\AVO-NTS-2025-09-0019 (1).pdf"
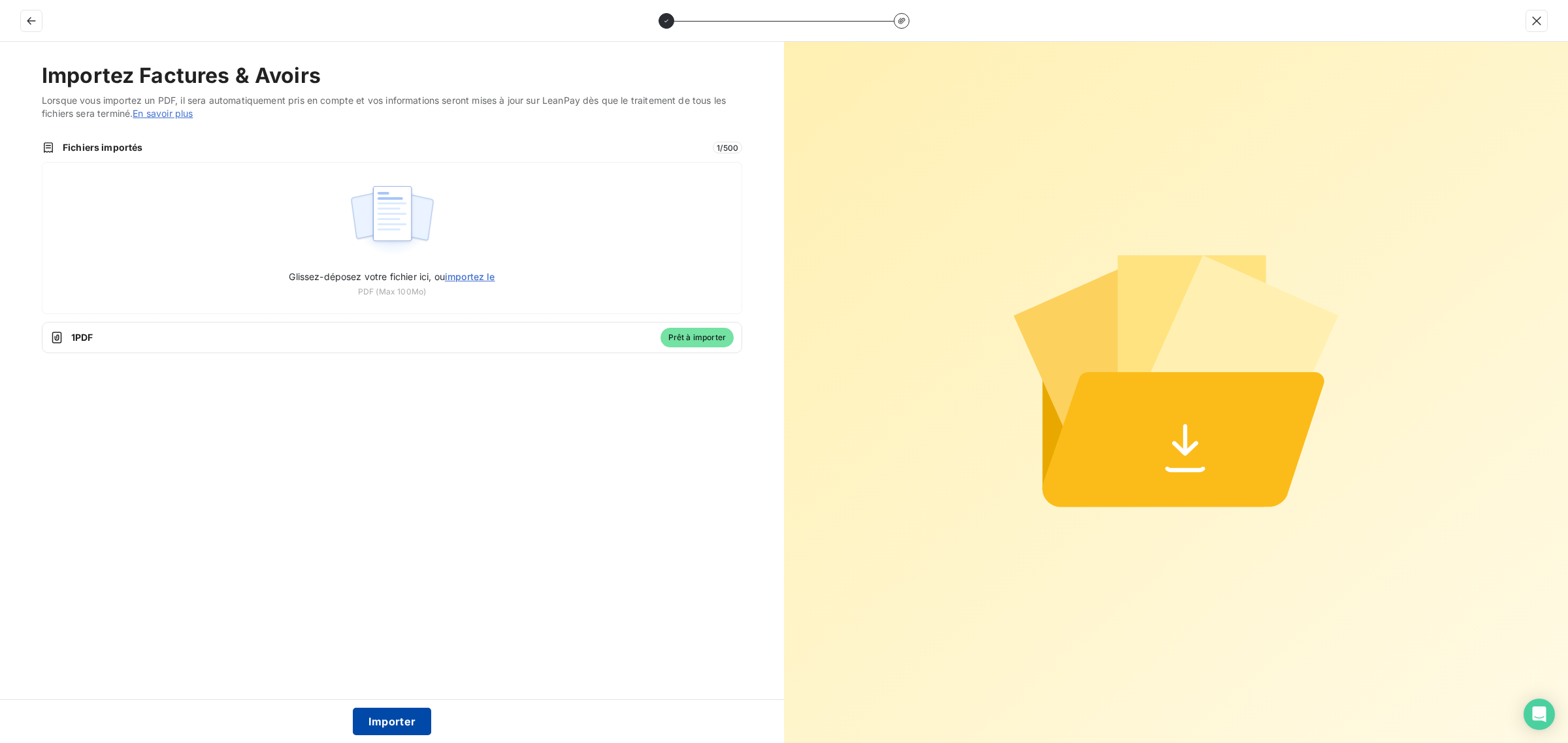
click at [402, 725] on button "Importer" at bounding box center [393, 721] width 79 height 27
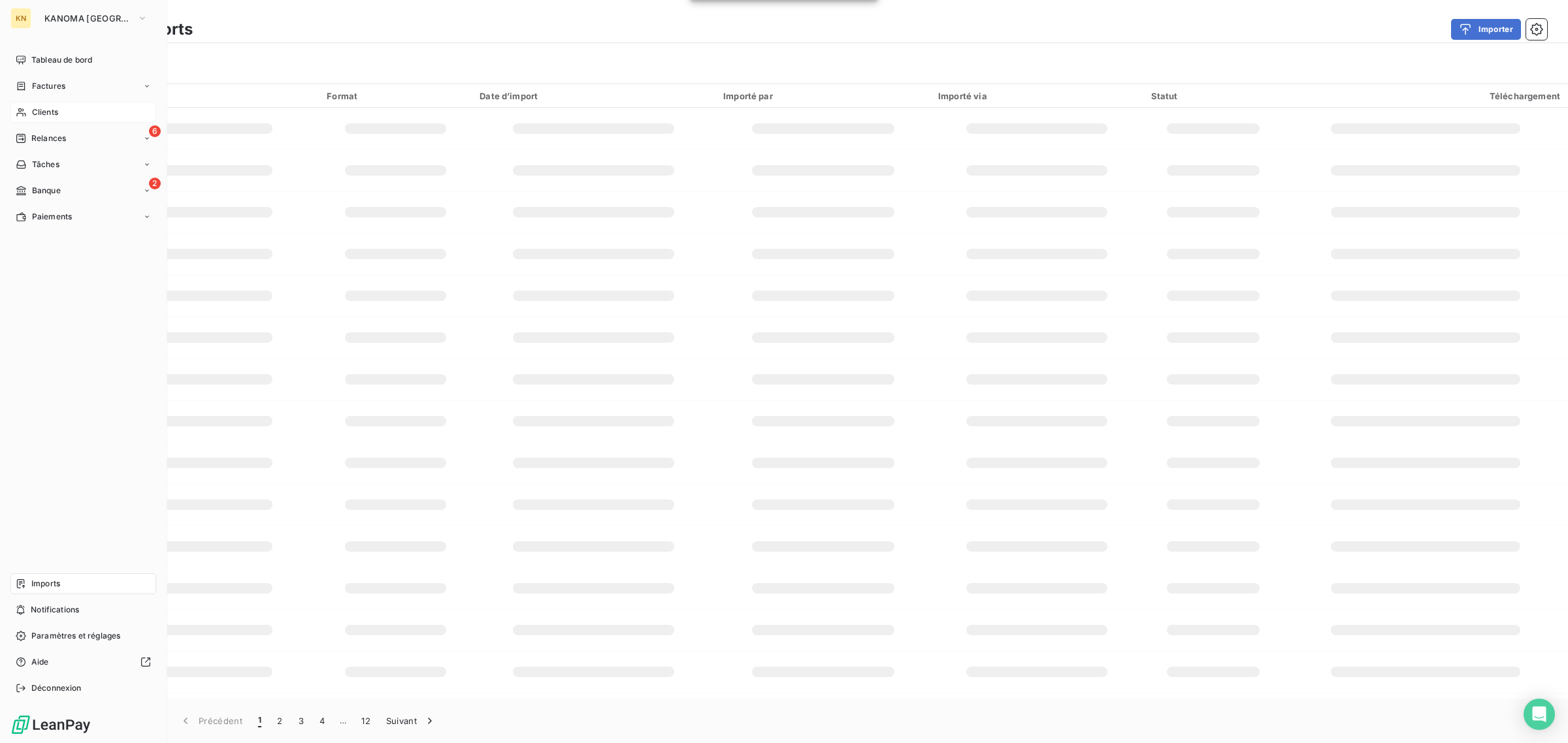
click at [50, 111] on span "Clients" at bounding box center [46, 112] width 26 height 12
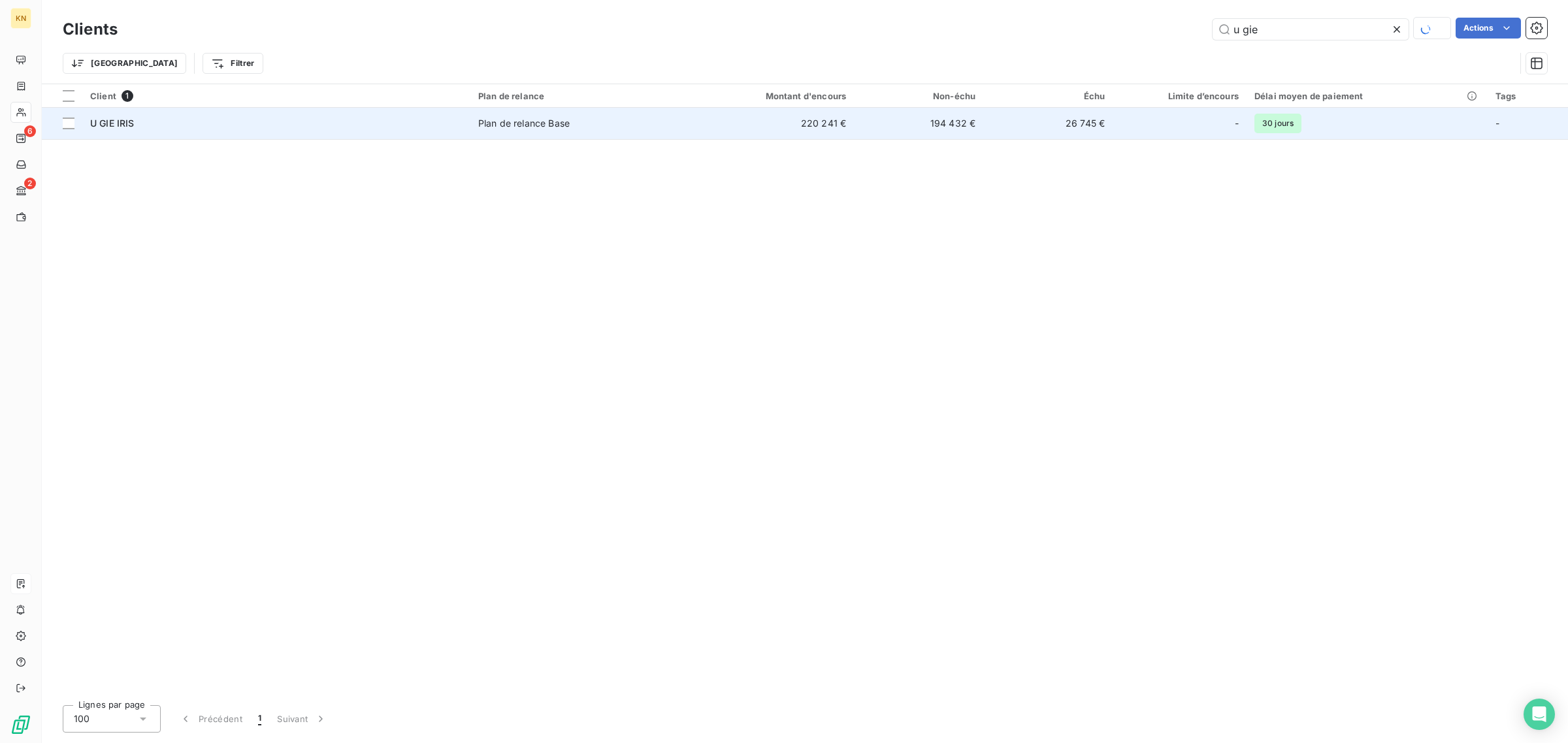
click at [671, 122] on span "Plan de relance Base" at bounding box center [575, 123] width 195 height 13
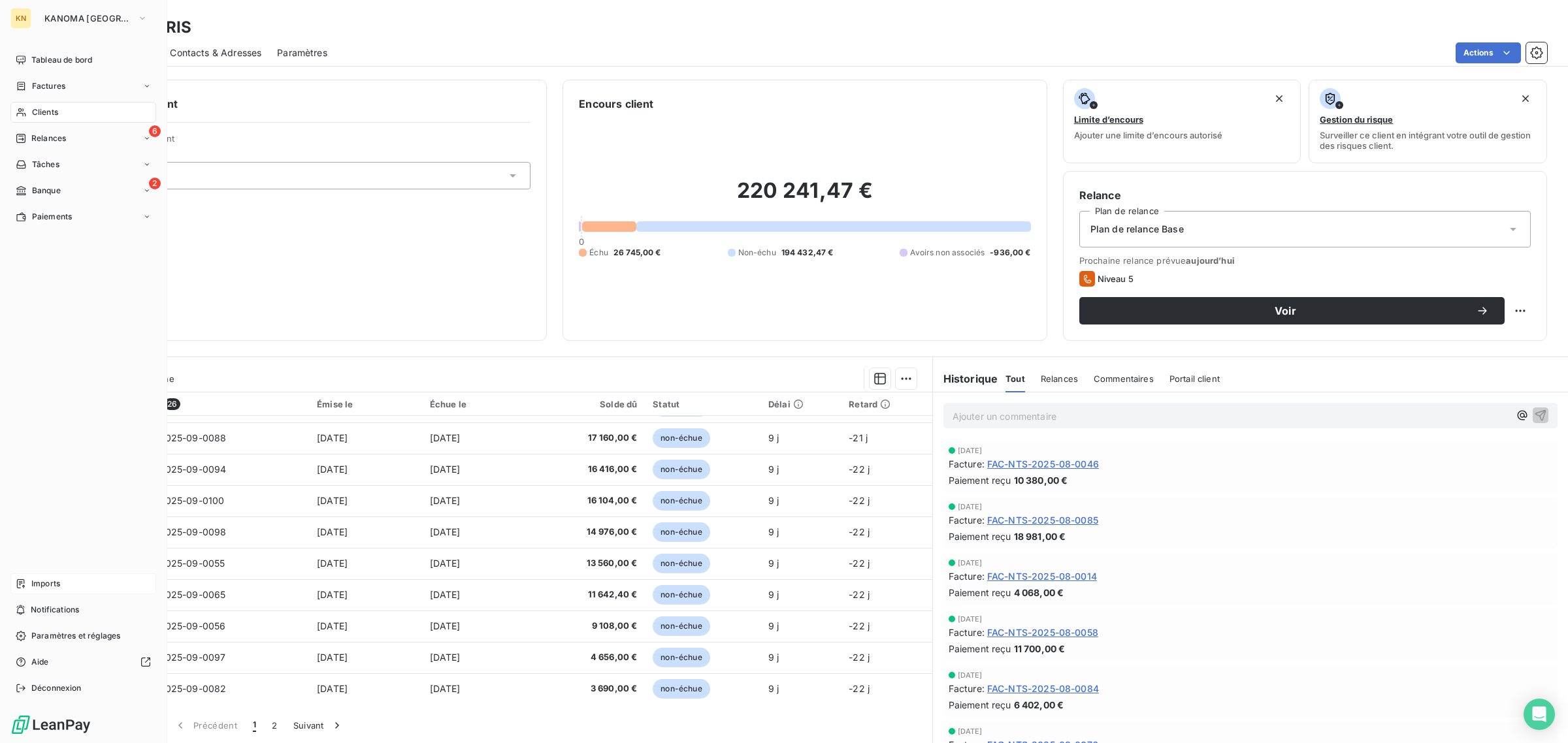
click at [51, 584] on span "Imports" at bounding box center [46, 584] width 29 height 12
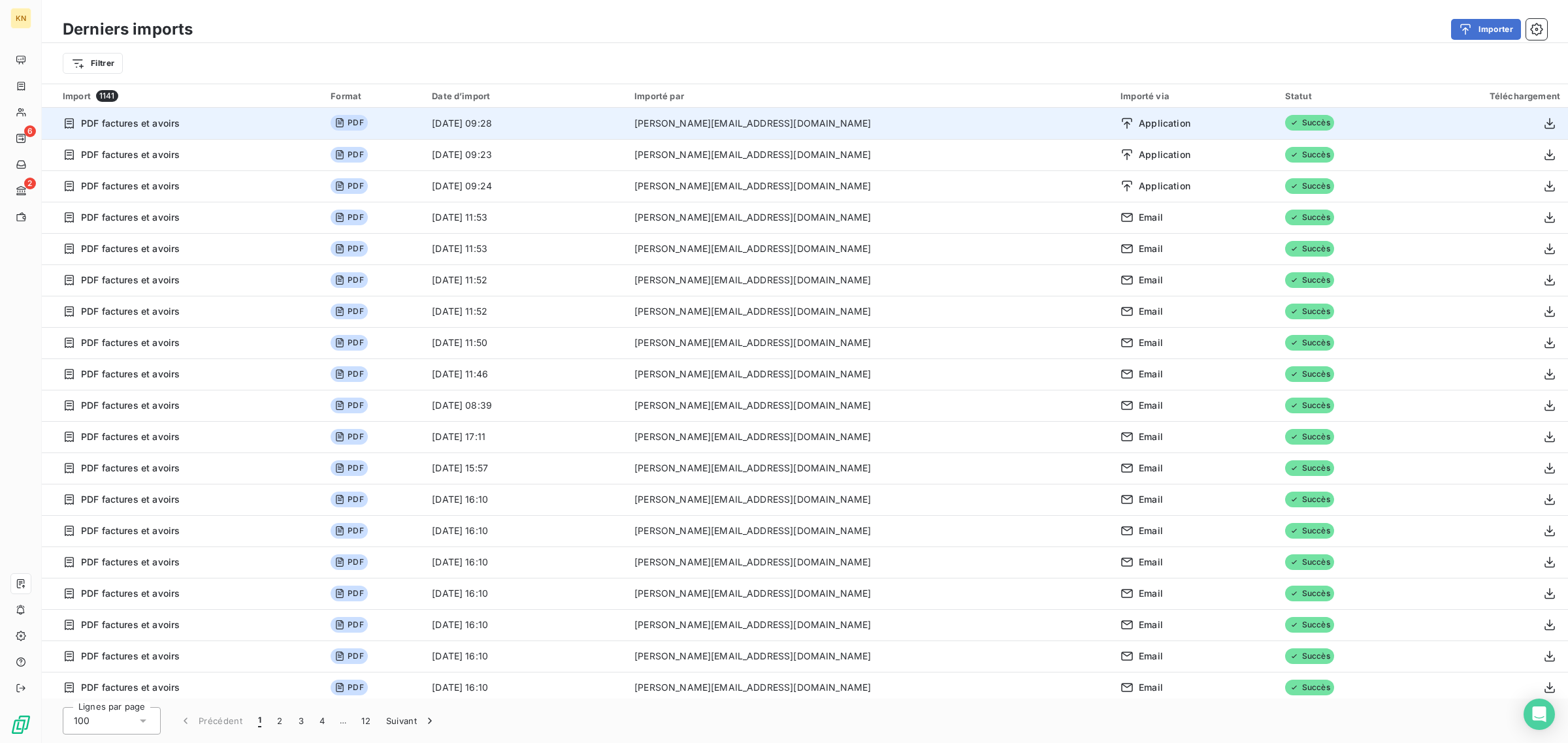
click at [367, 123] on span "PDF" at bounding box center [349, 122] width 37 height 15
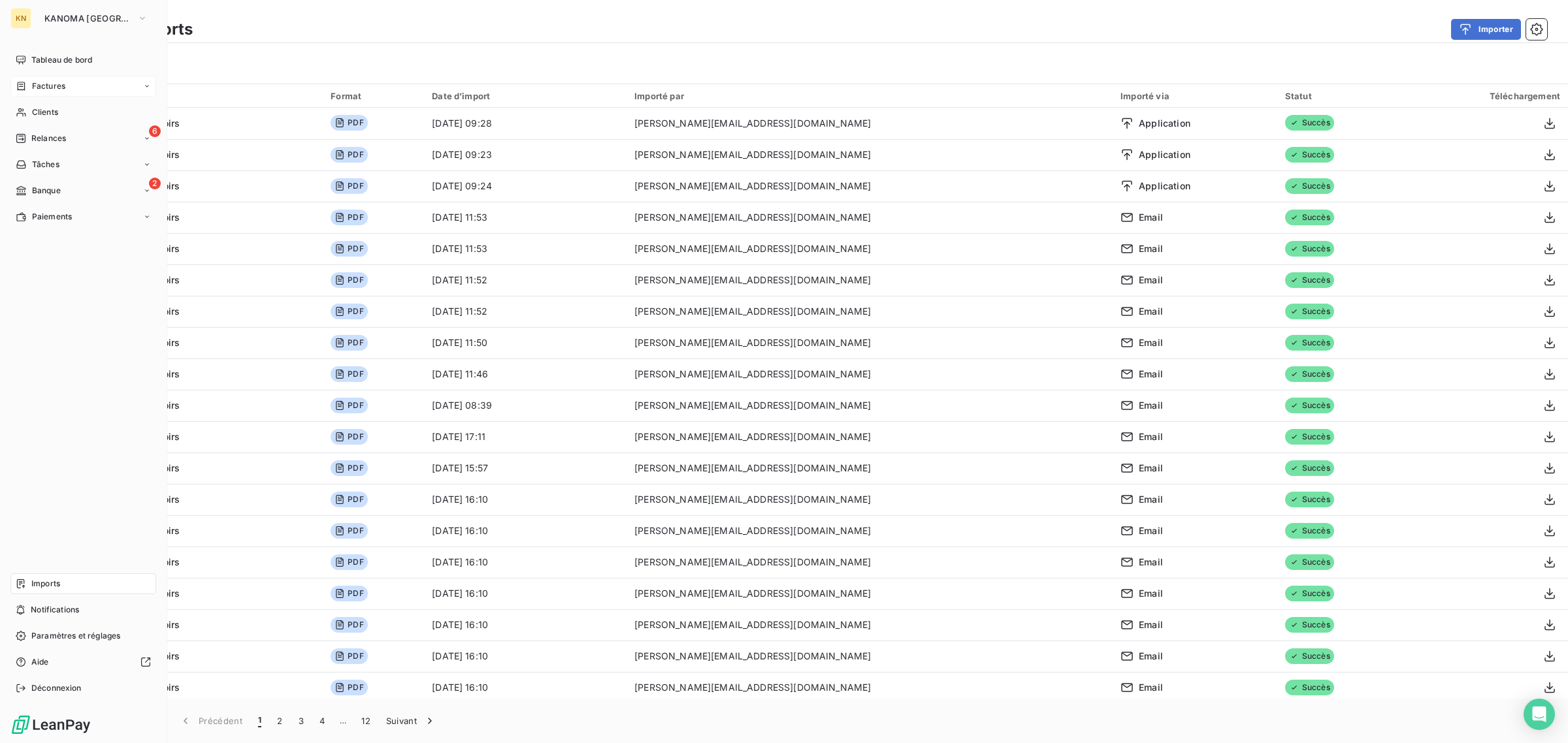
click at [44, 91] on span "Factures" at bounding box center [49, 86] width 33 height 12
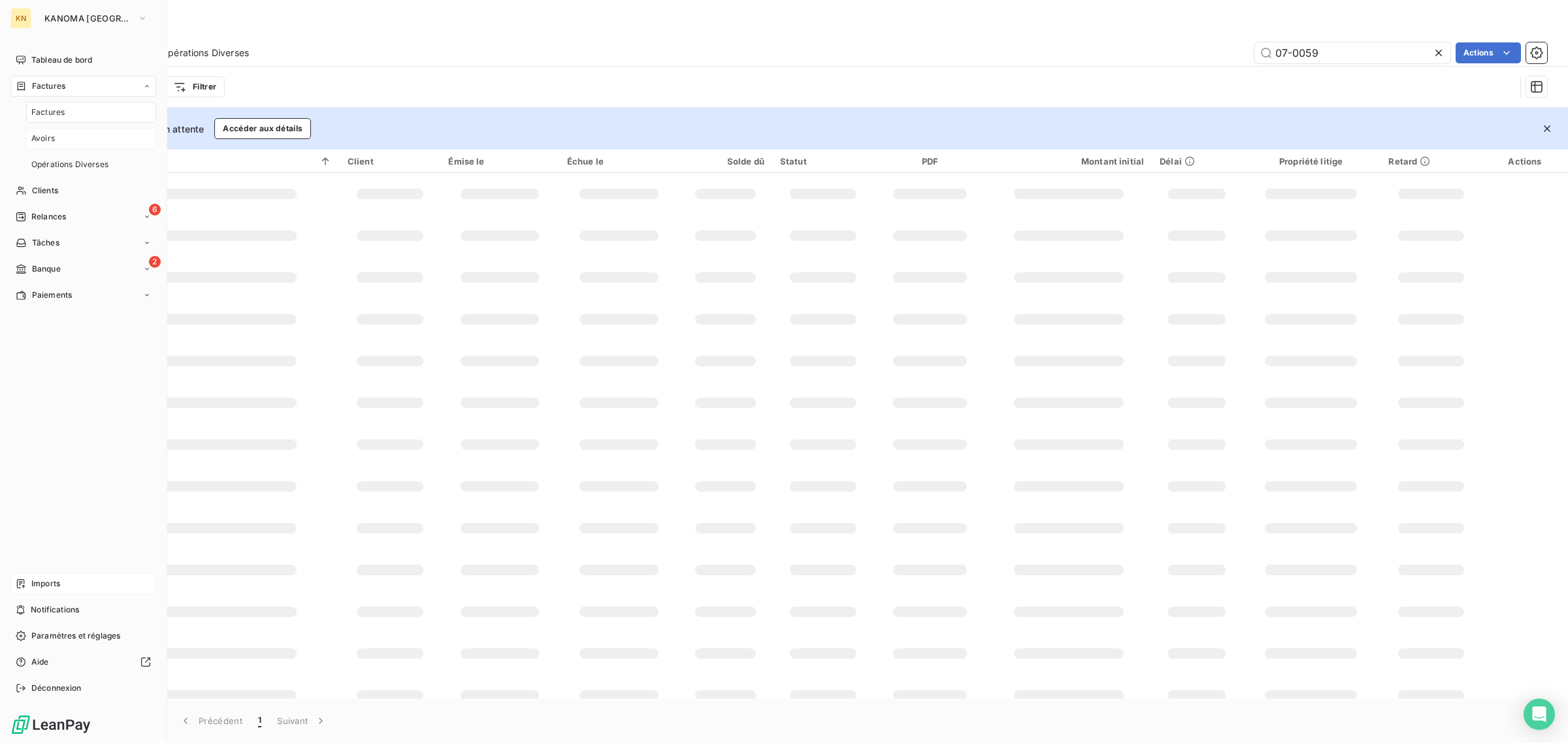
click at [49, 132] on span "Avoirs" at bounding box center [43, 138] width 24 height 12
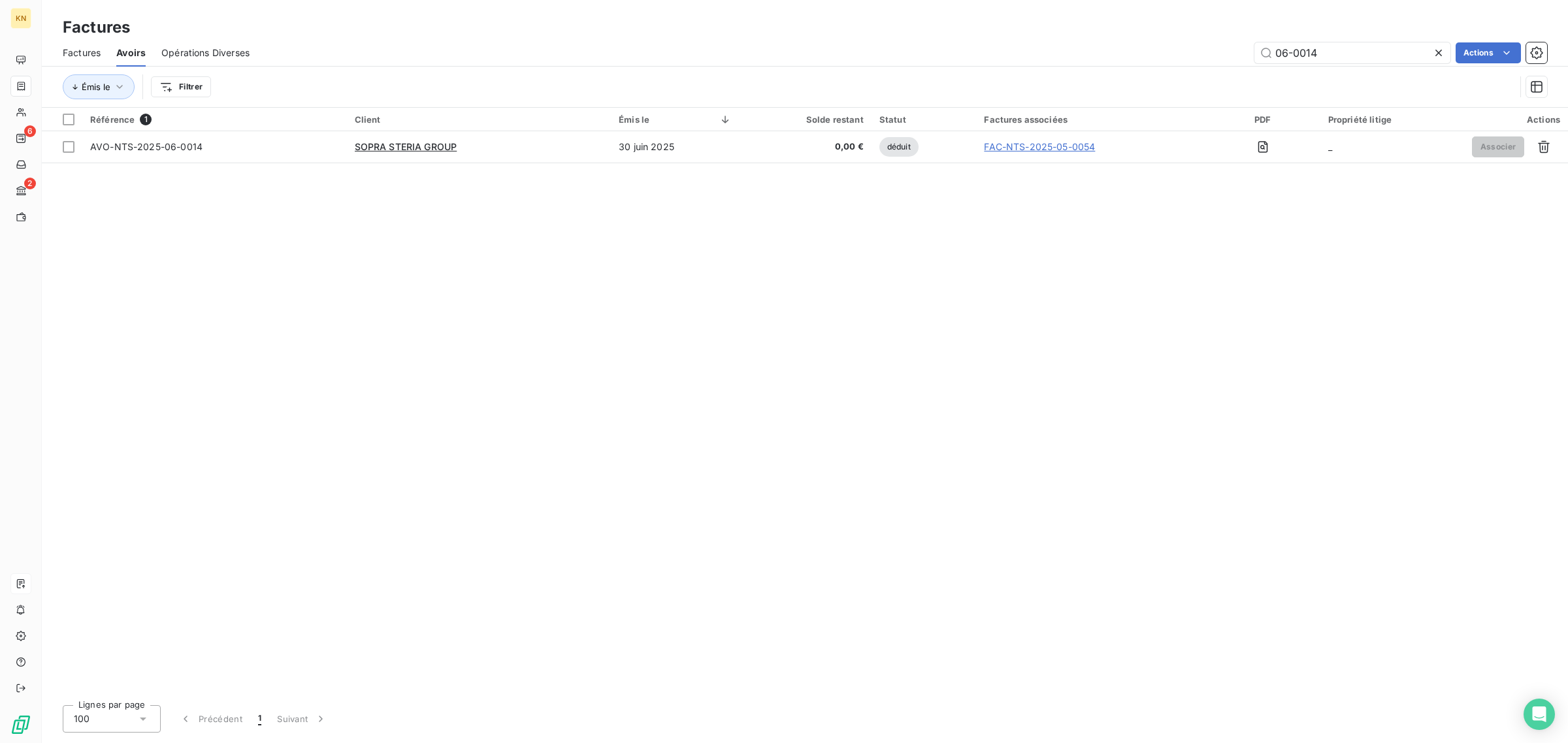
drag, startPoint x: 1339, startPoint y: 57, endPoint x: 1042, endPoint y: 63, distance: 297.1
click at [1042, 63] on div "Factures Avoirs Opérations Diverses 06-0014 Actions" at bounding box center [805, 52] width 1526 height 27
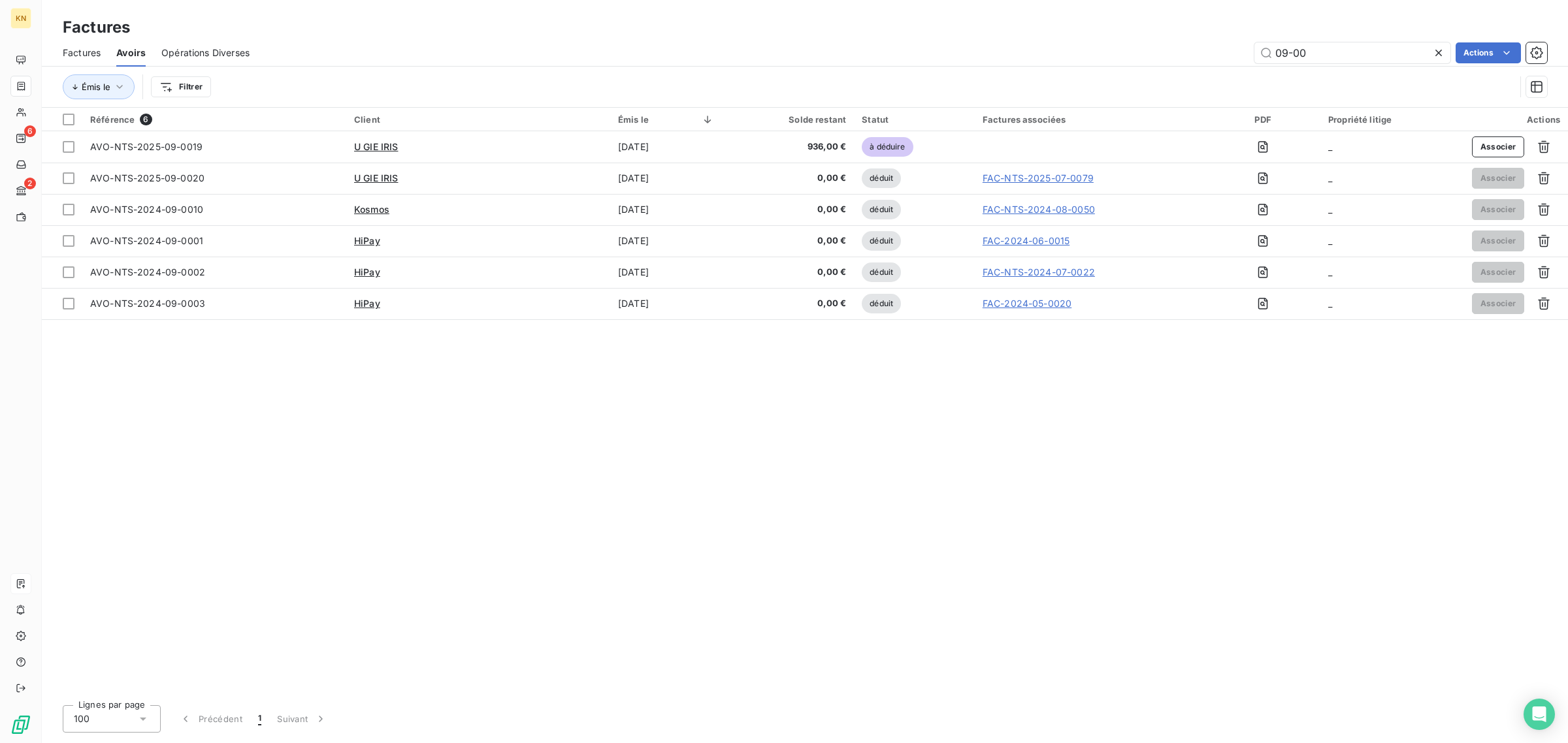
type input "09-00"
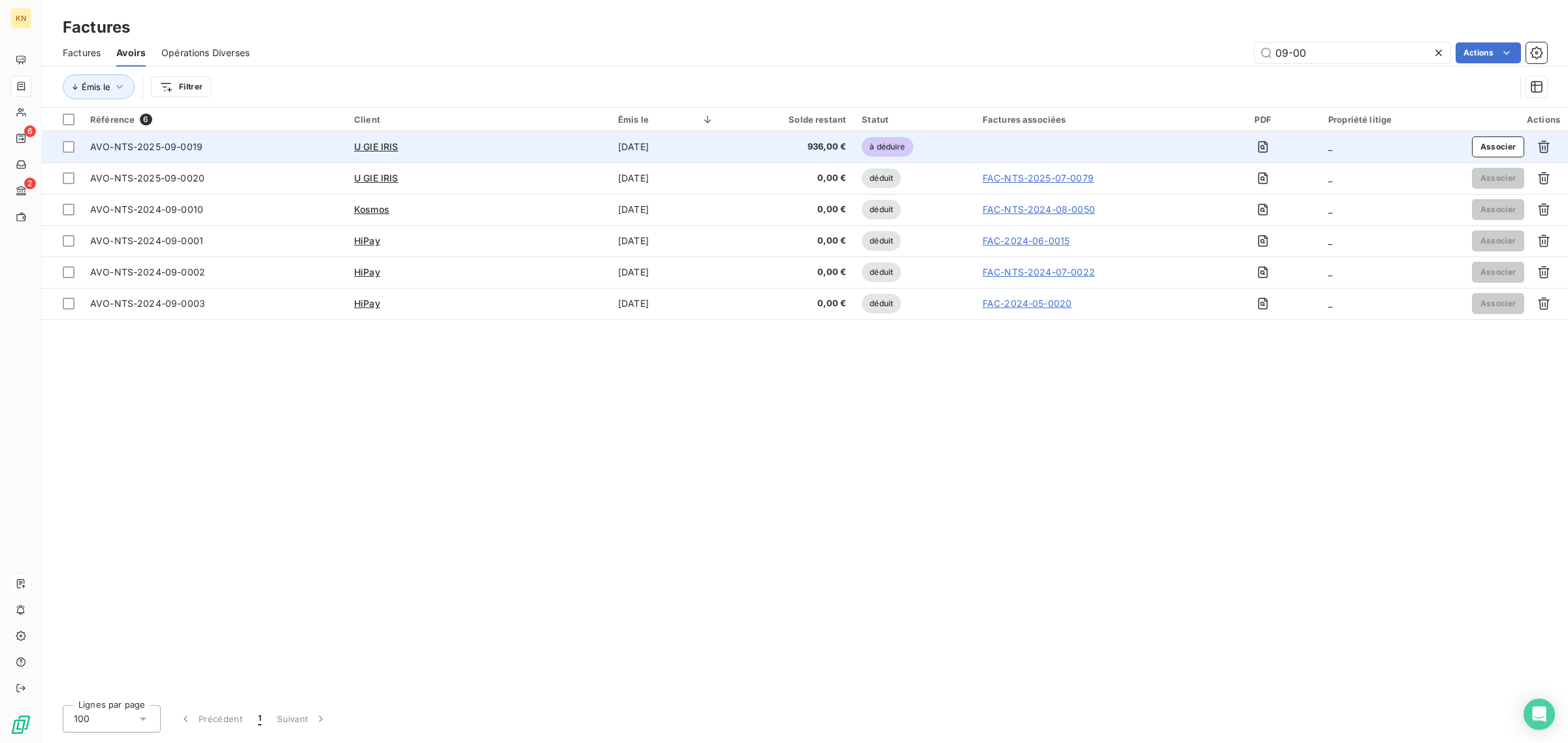
click at [511, 137] on td "U GIE IRIS" at bounding box center [478, 147] width 264 height 32
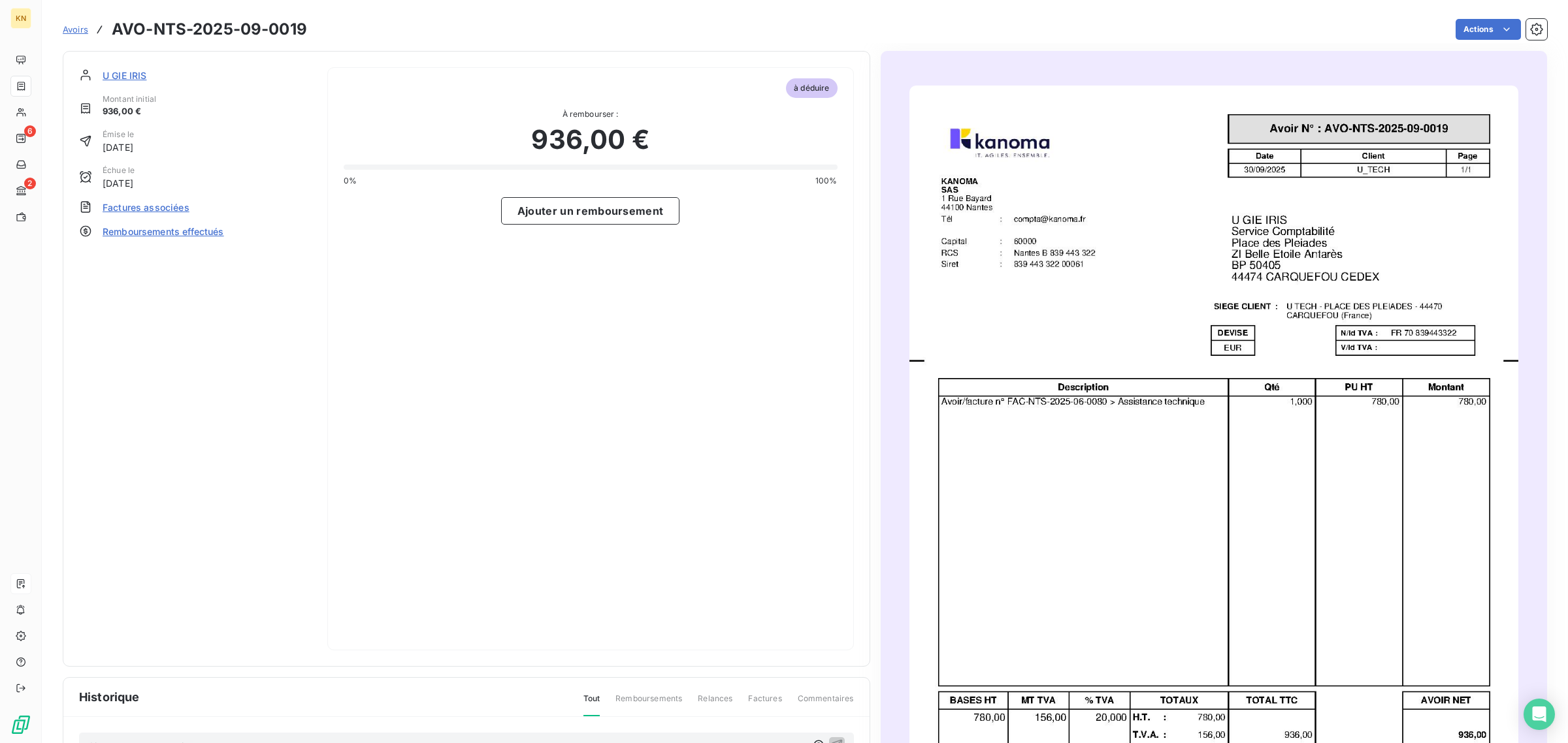
click at [162, 206] on span "Factures associées" at bounding box center [146, 207] width 87 height 14
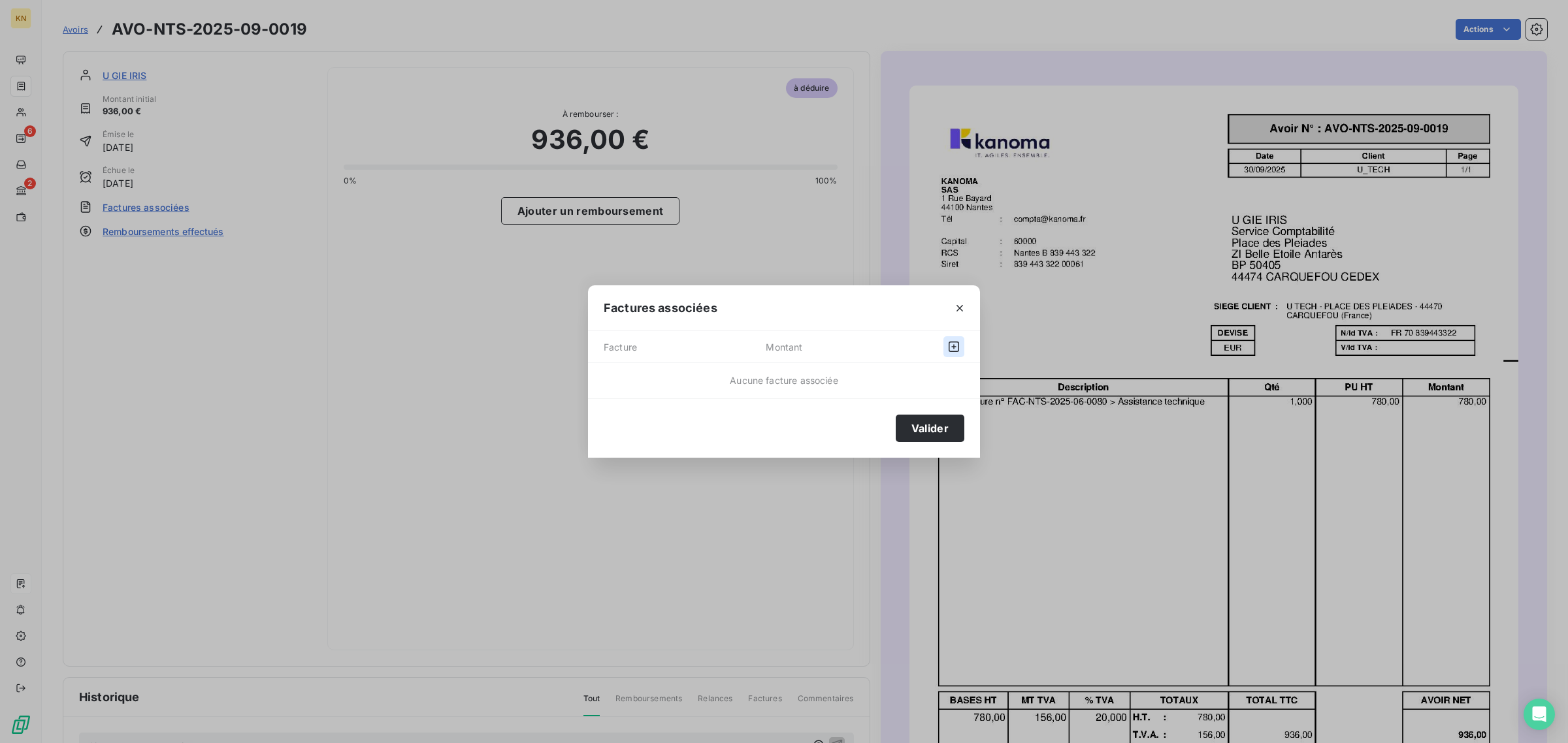
click at [958, 350] on icon "button" at bounding box center [953, 347] width 13 height 13
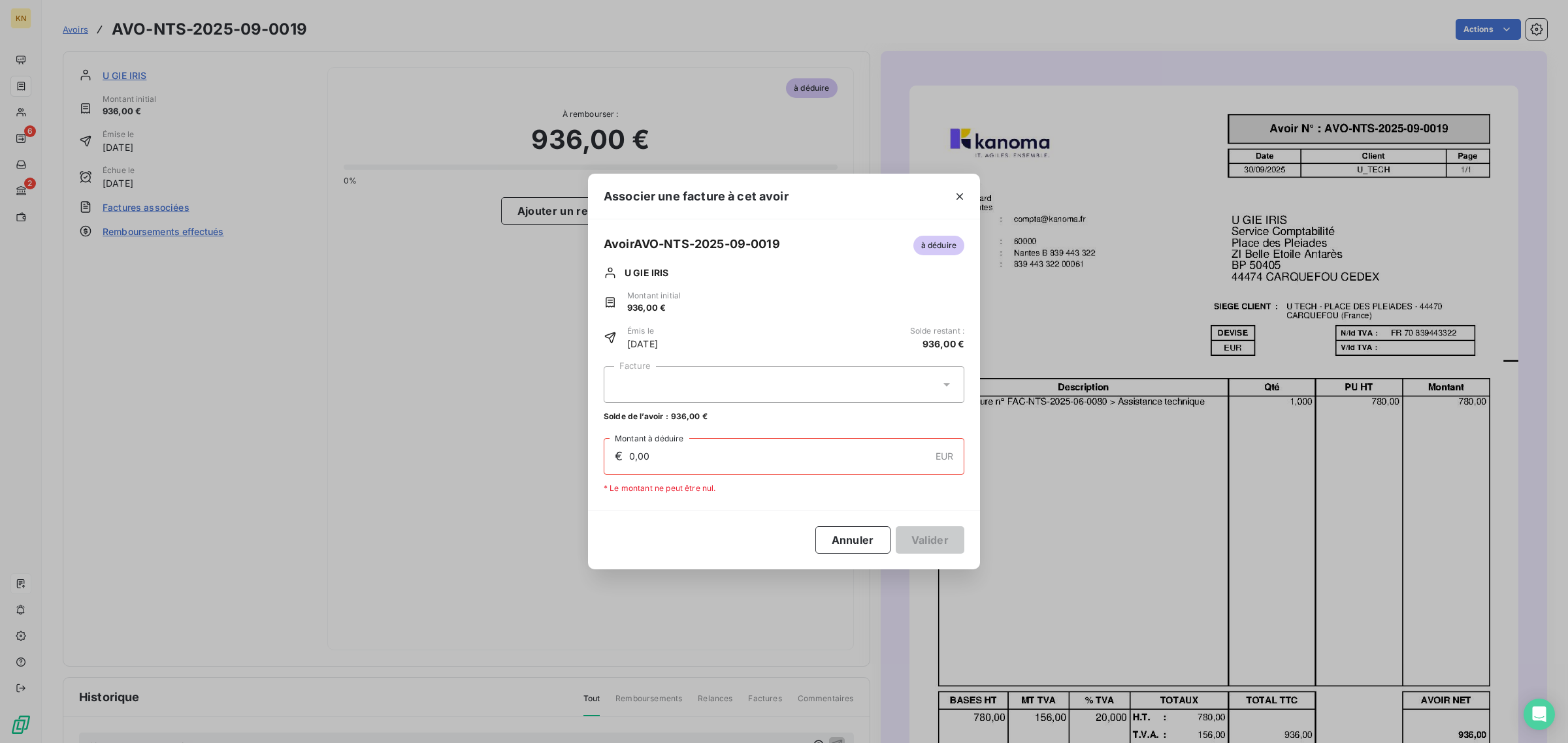
click at [770, 373] on div at bounding box center [784, 384] width 360 height 37
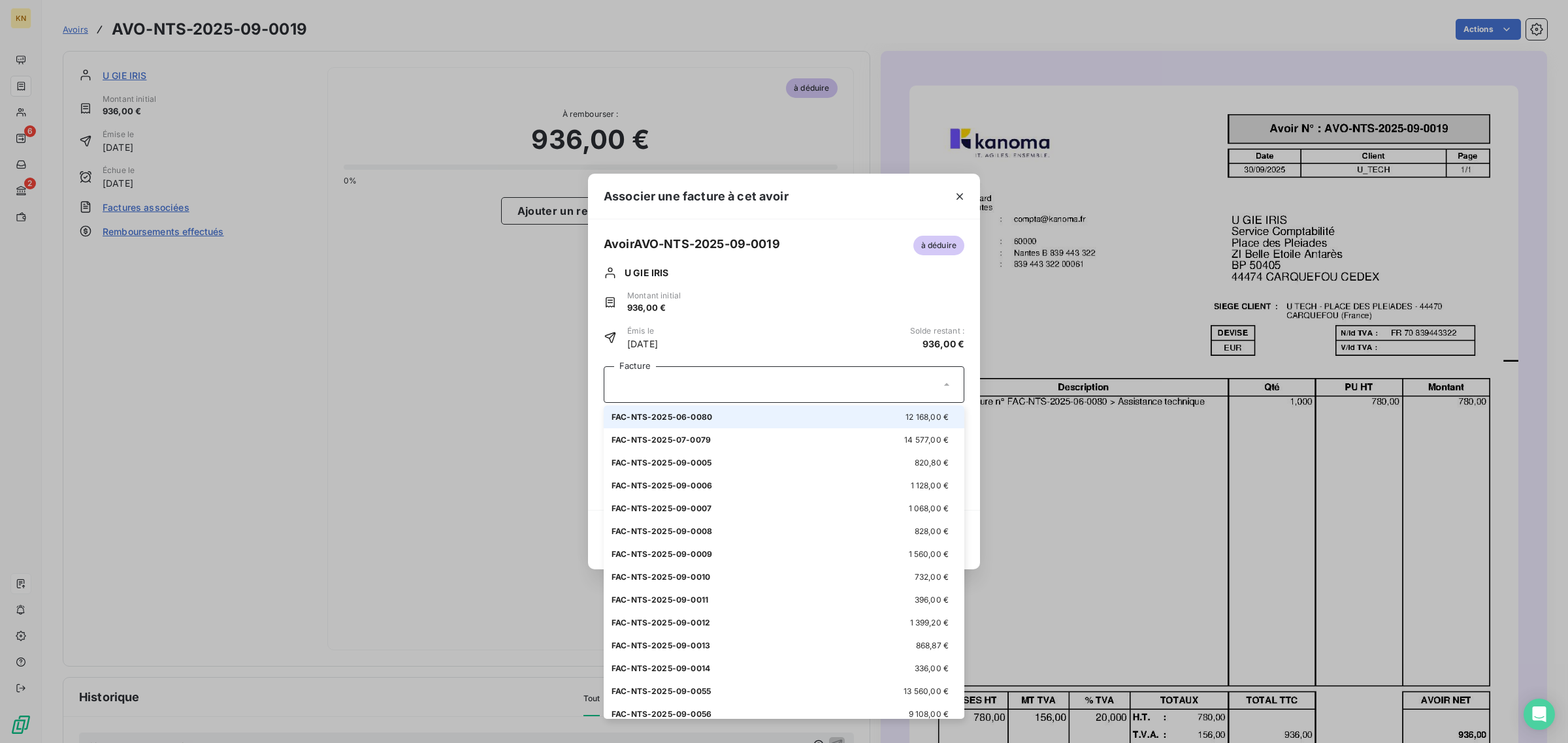
click at [751, 414] on div "FAC-NTS-2025-06-0080 12 168,00 €" at bounding box center [784, 417] width 345 height 12
type input "936,00"
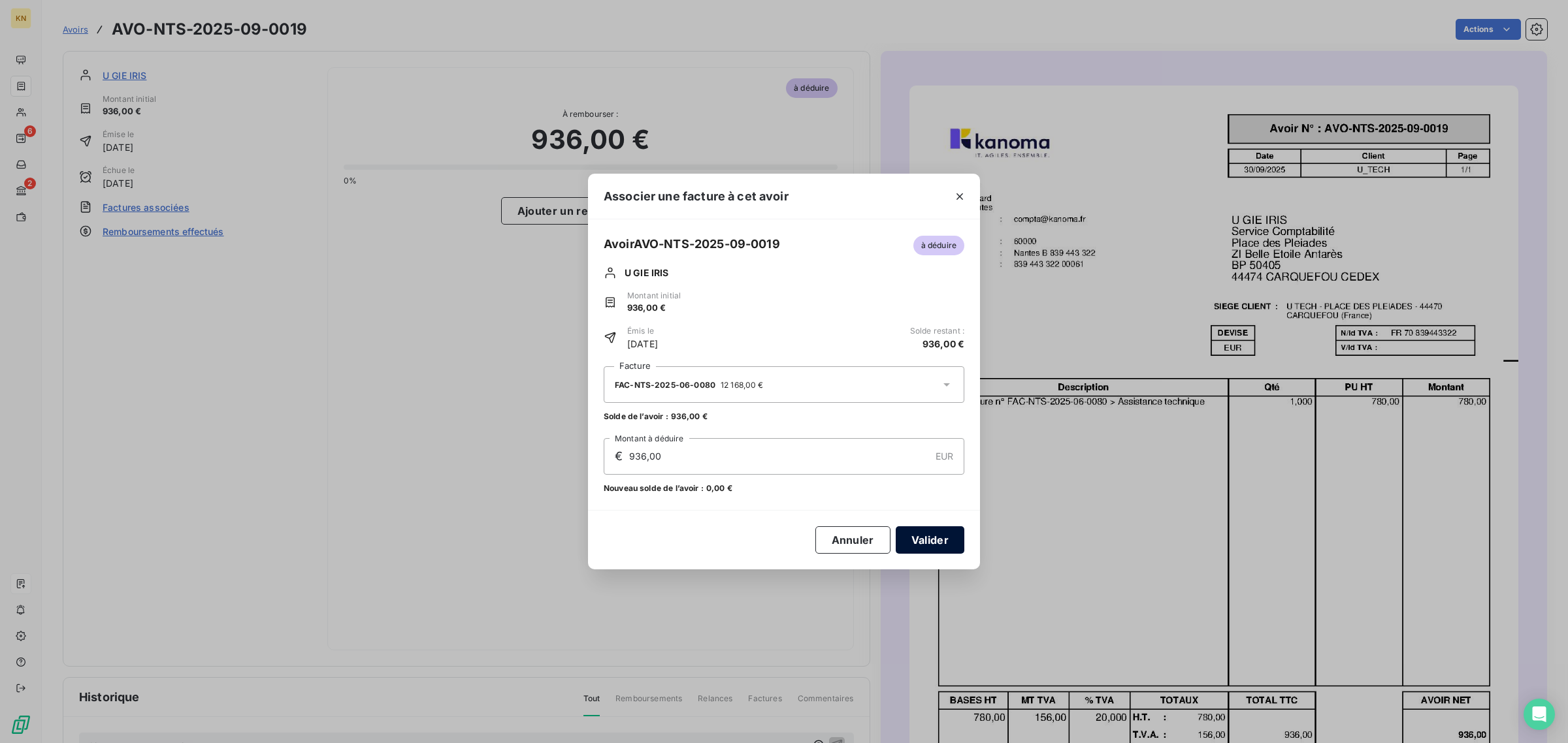
click at [917, 536] on button "Valider" at bounding box center [929, 539] width 68 height 27
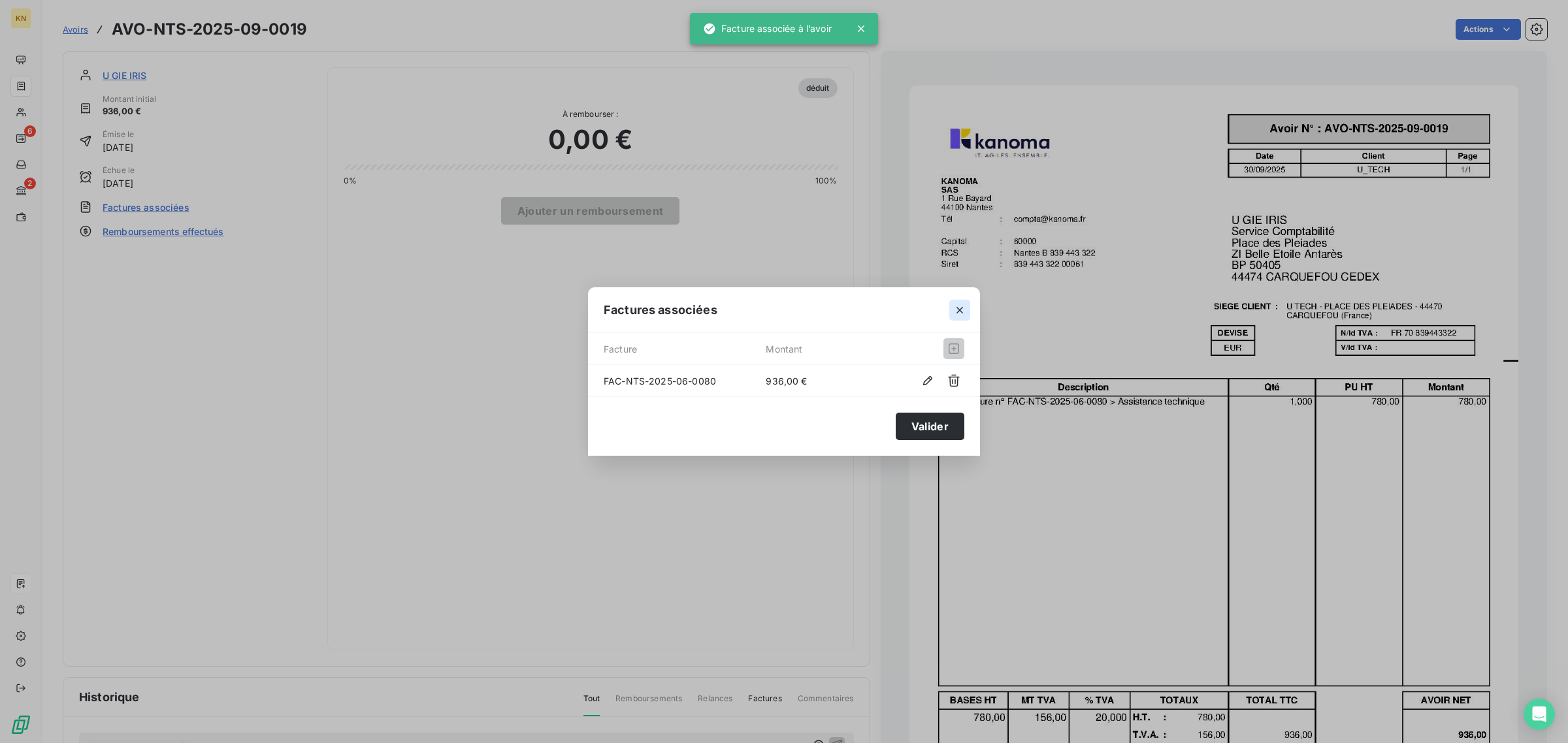
click at [960, 310] on icon "button" at bounding box center [959, 310] width 7 height 7
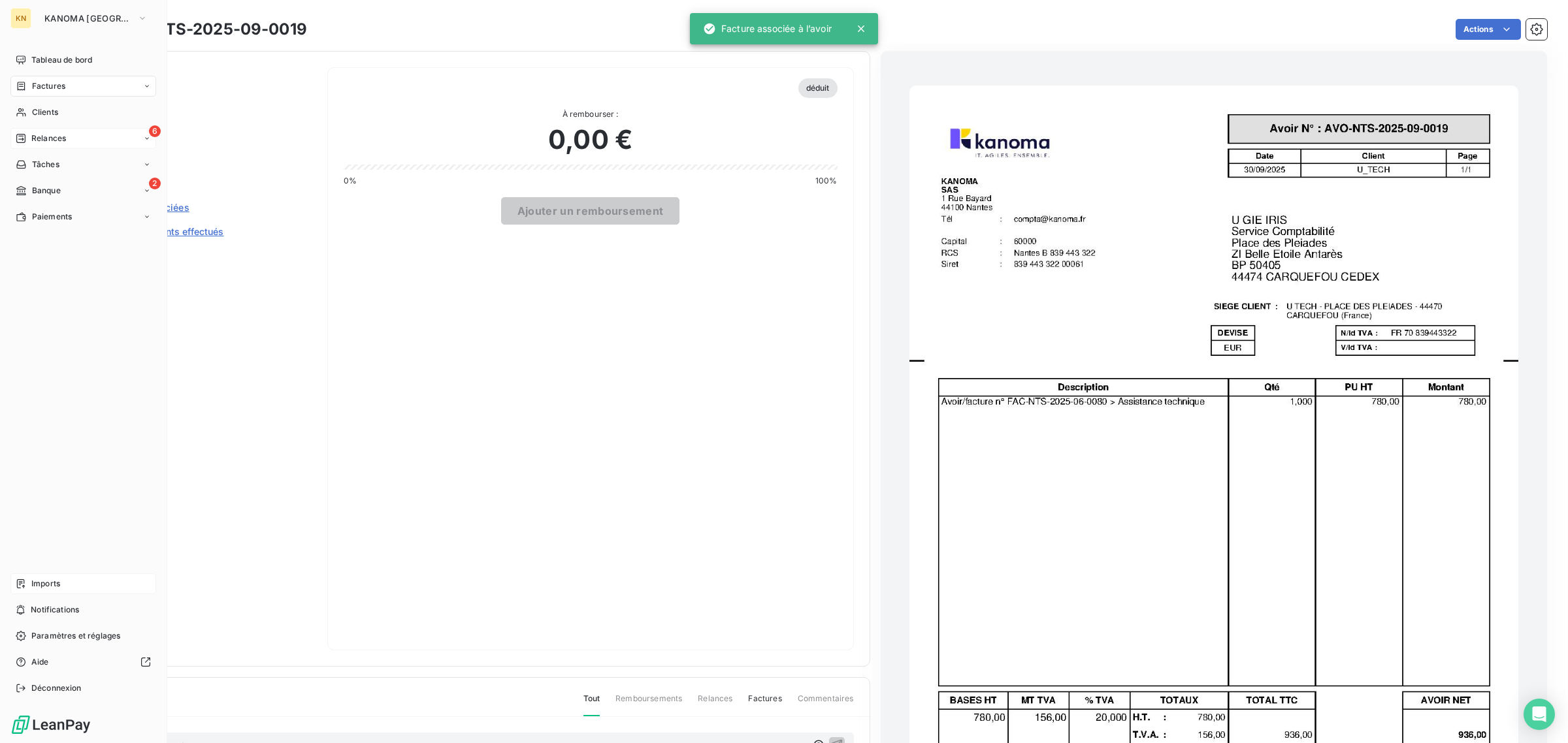
click at [26, 136] on div "Relances" at bounding box center [40, 138] width 50 height 12
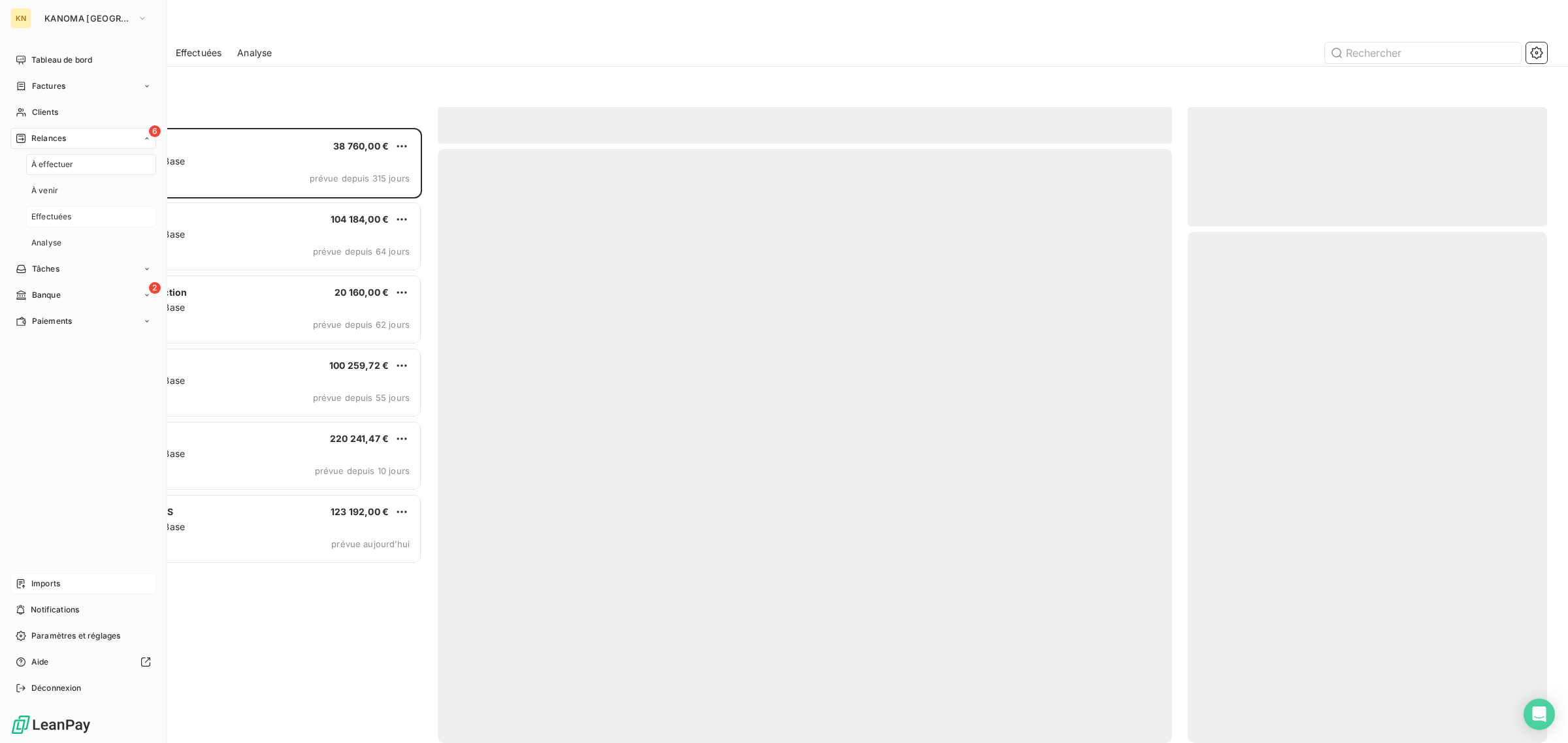
scroll to position [604, 347]
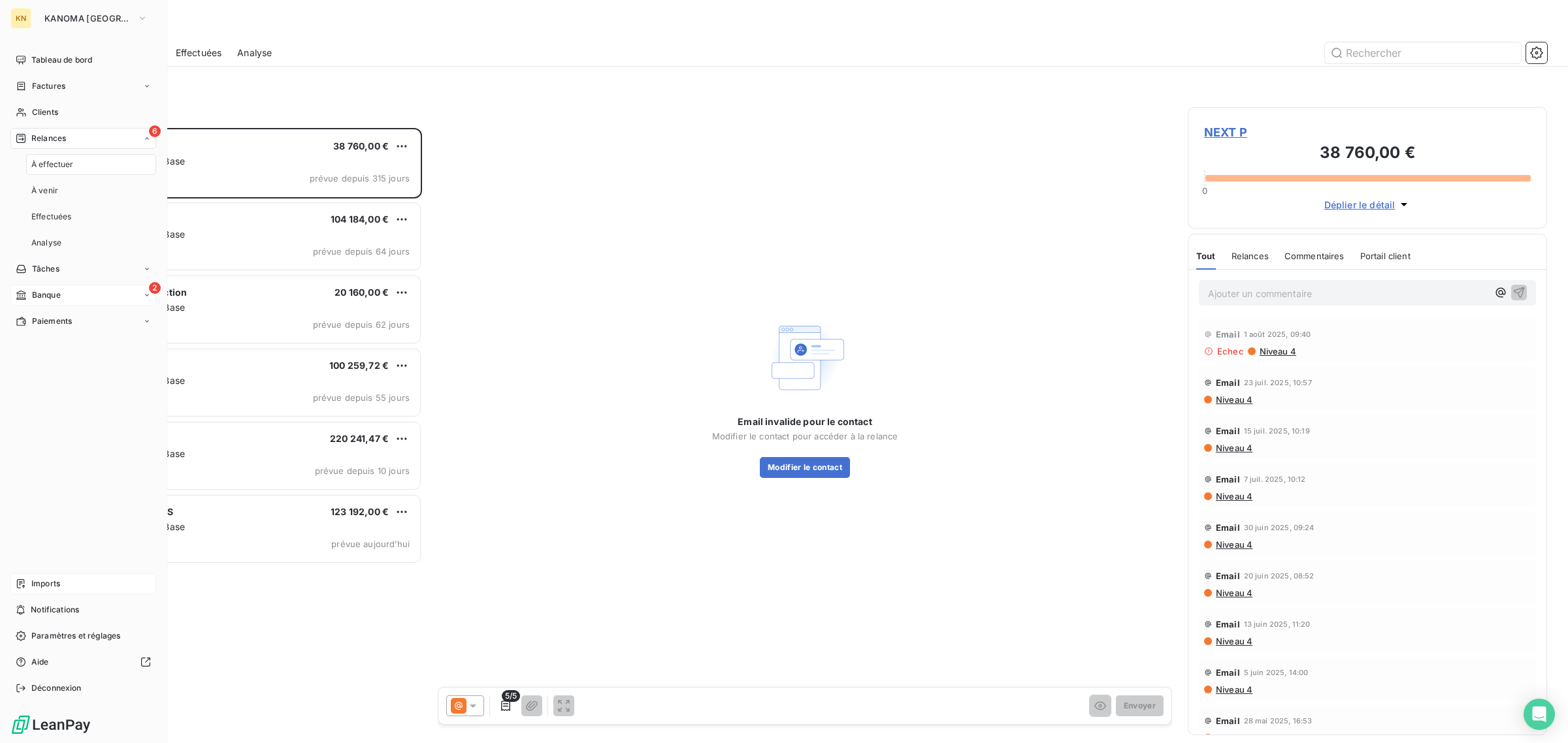
click at [73, 292] on div "2 Banque" at bounding box center [83, 295] width 146 height 21
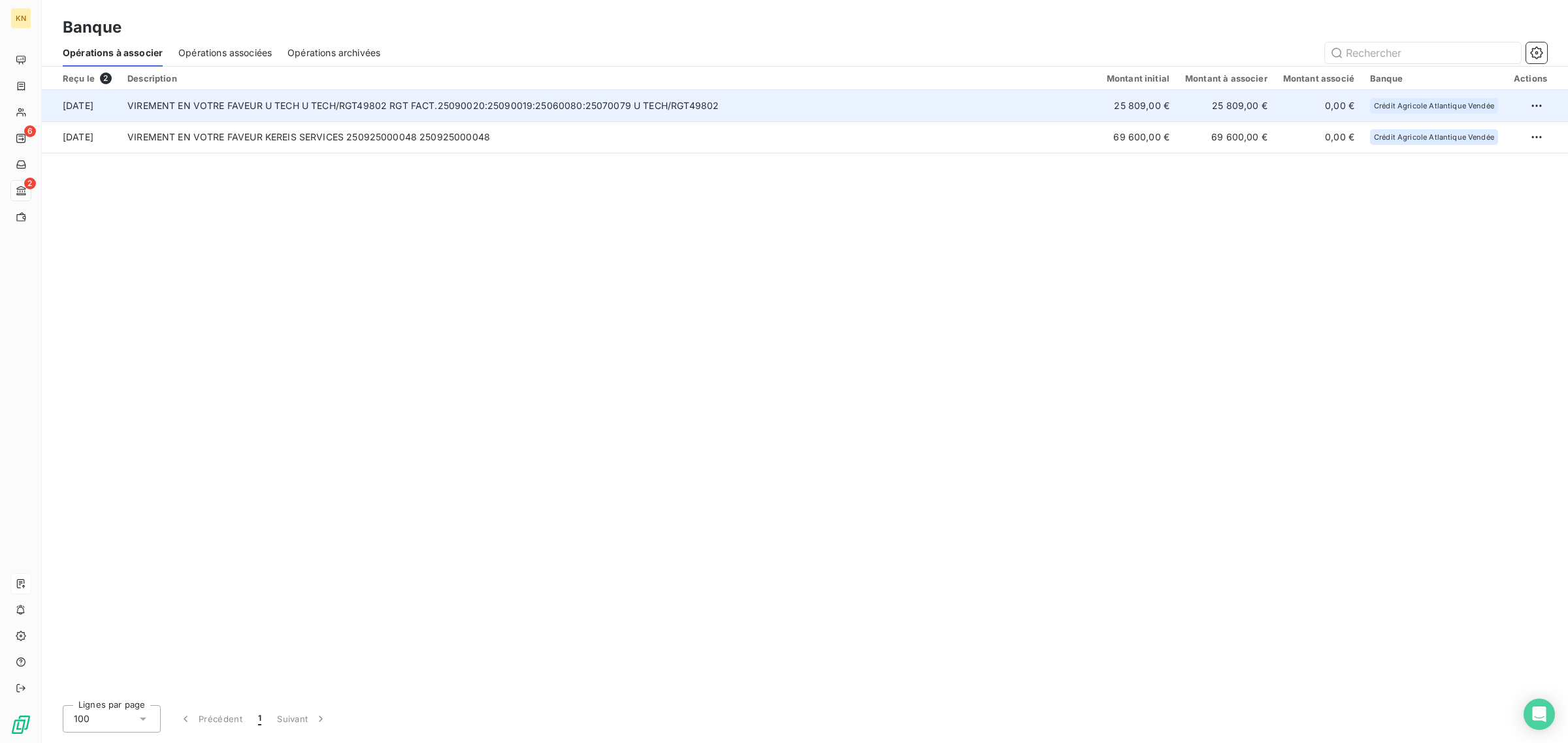
click at [392, 108] on td "VIREMENT EN VOTRE FAVEUR U TECH U TECH/RGT49802 RGT FACT.25090020:25090019:2506…" at bounding box center [609, 106] width 979 height 32
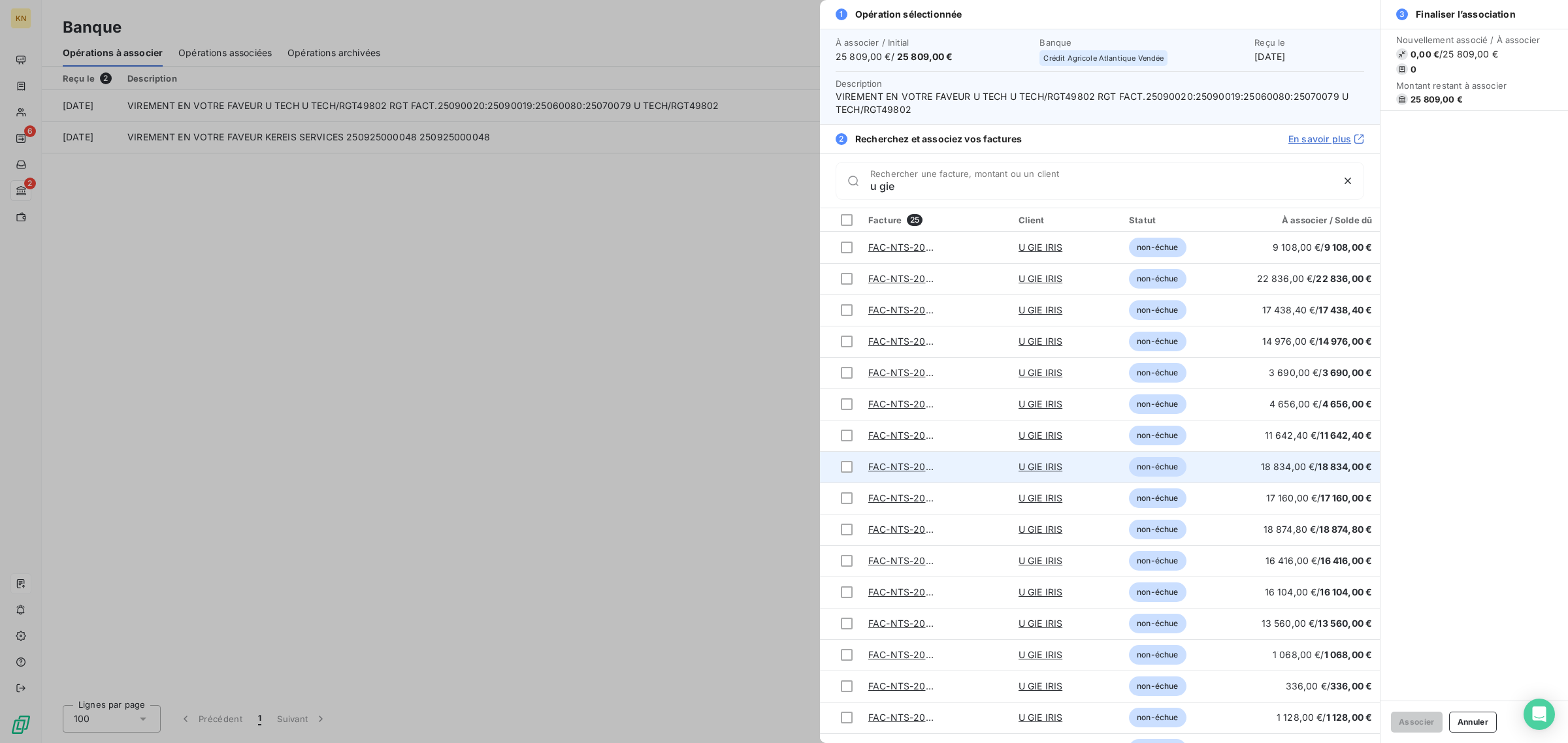
scroll to position [273, 0]
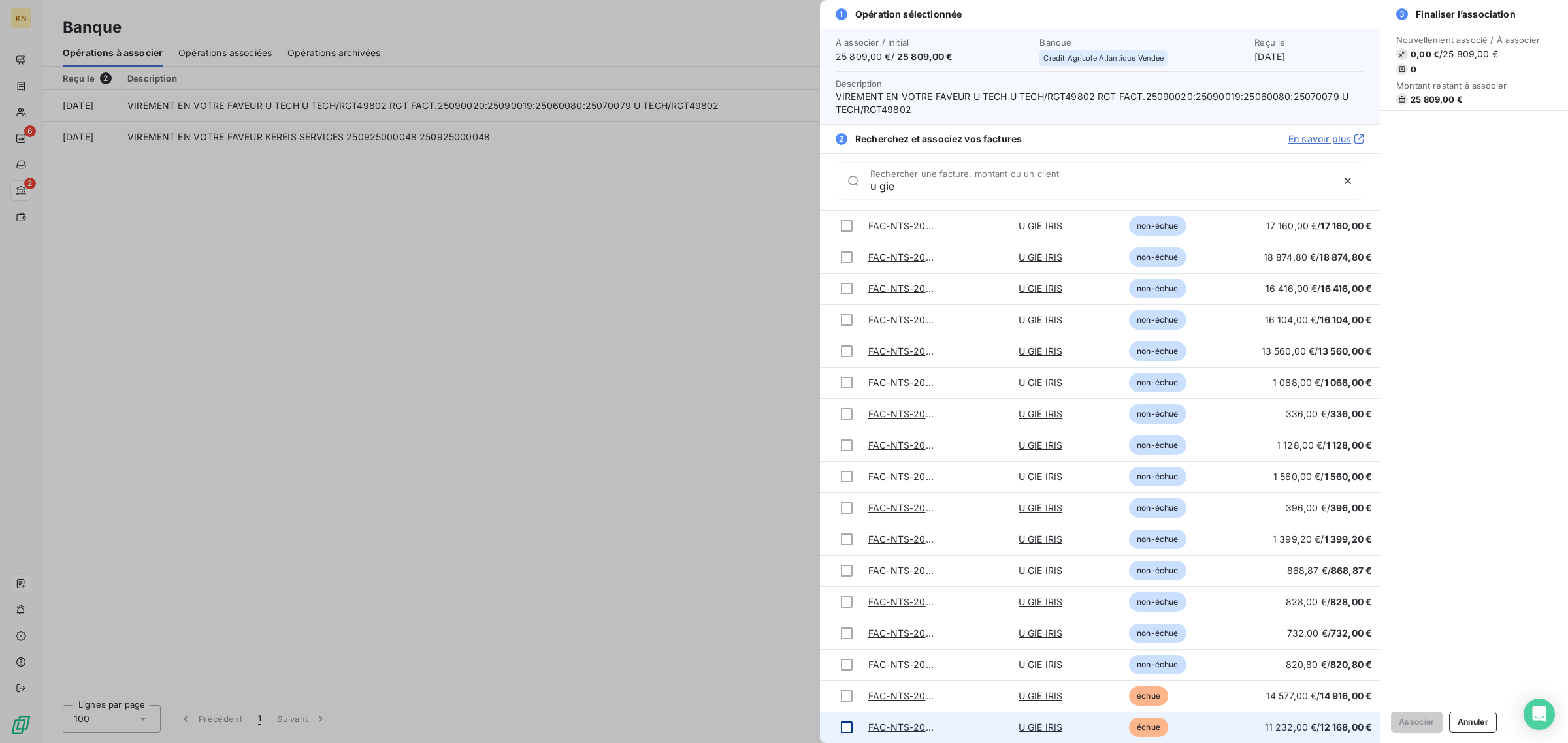
type input "u gie"
click at [847, 723] on div at bounding box center [847, 728] width 12 height 12
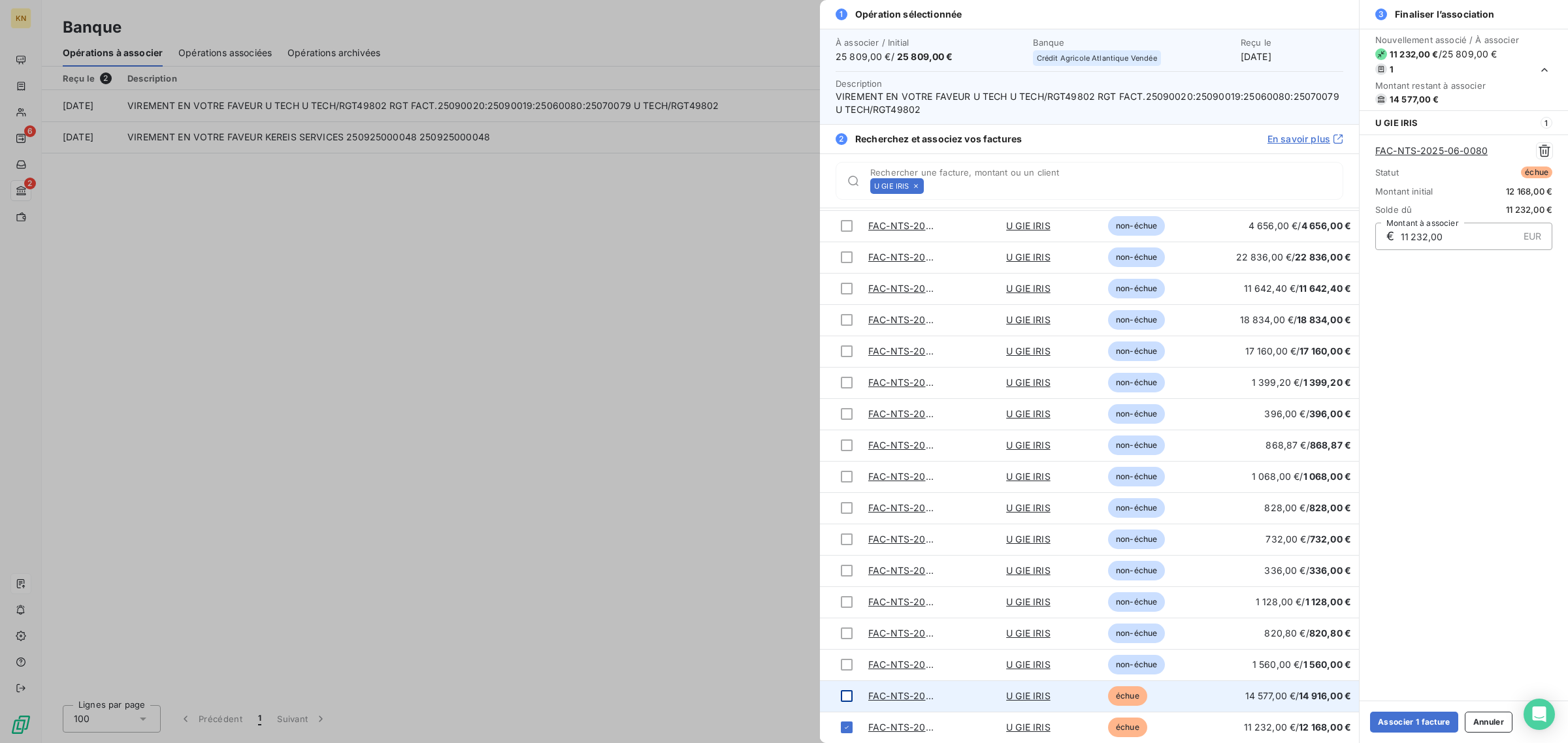
click at [848, 700] on div at bounding box center [847, 696] width 12 height 12
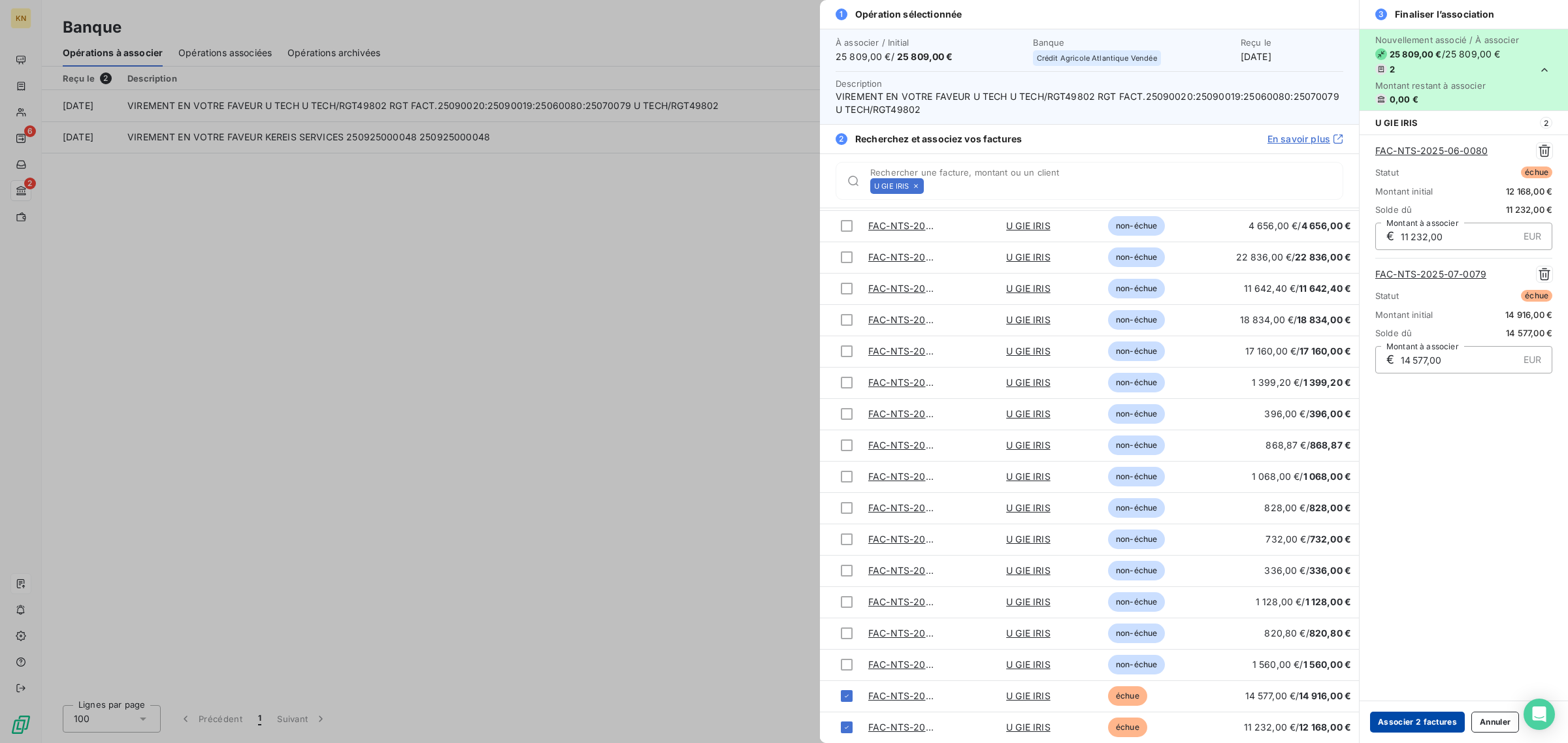
click at [1415, 719] on button "Associer 2 factures" at bounding box center [1417, 722] width 95 height 21
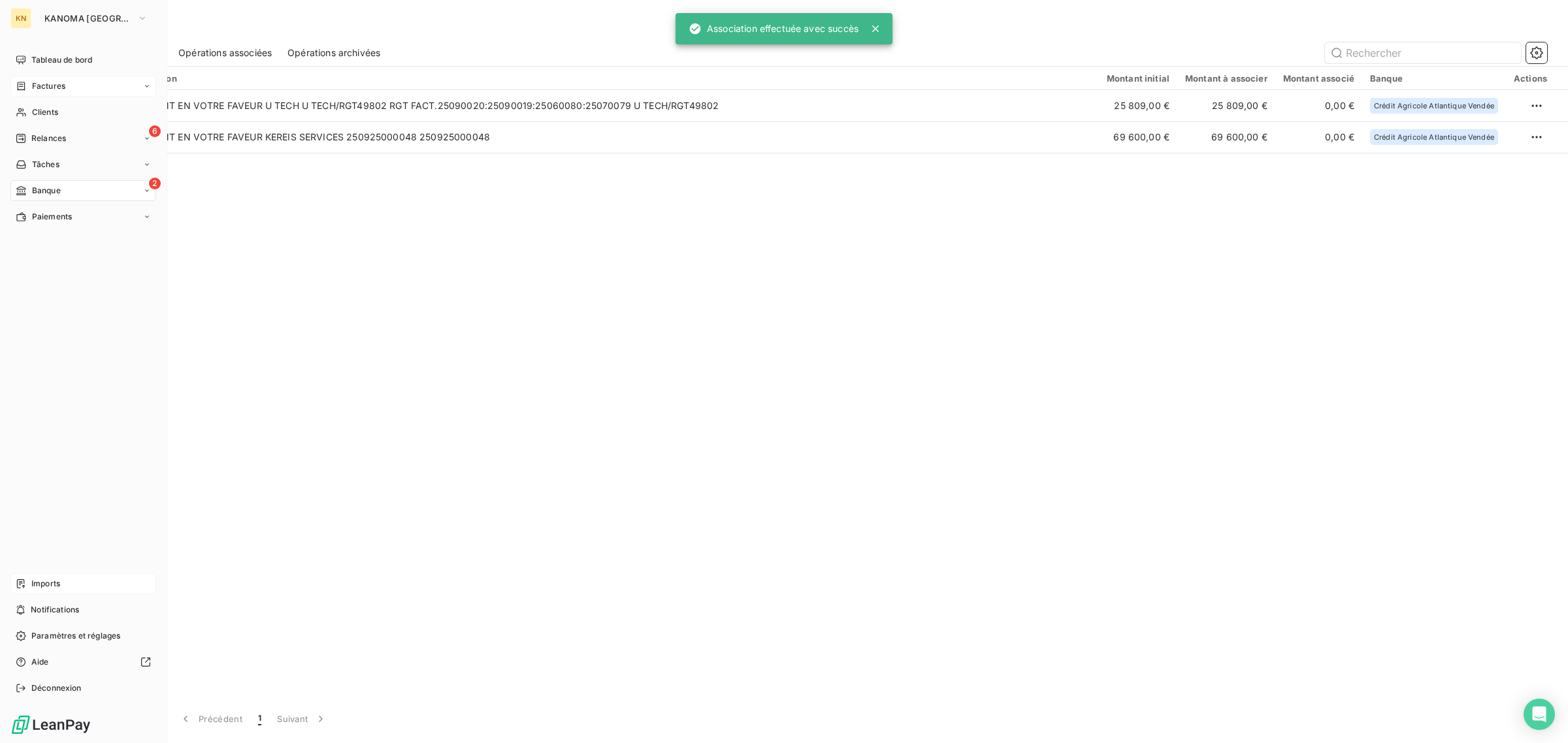
click at [54, 92] on div "Factures" at bounding box center [83, 86] width 146 height 21
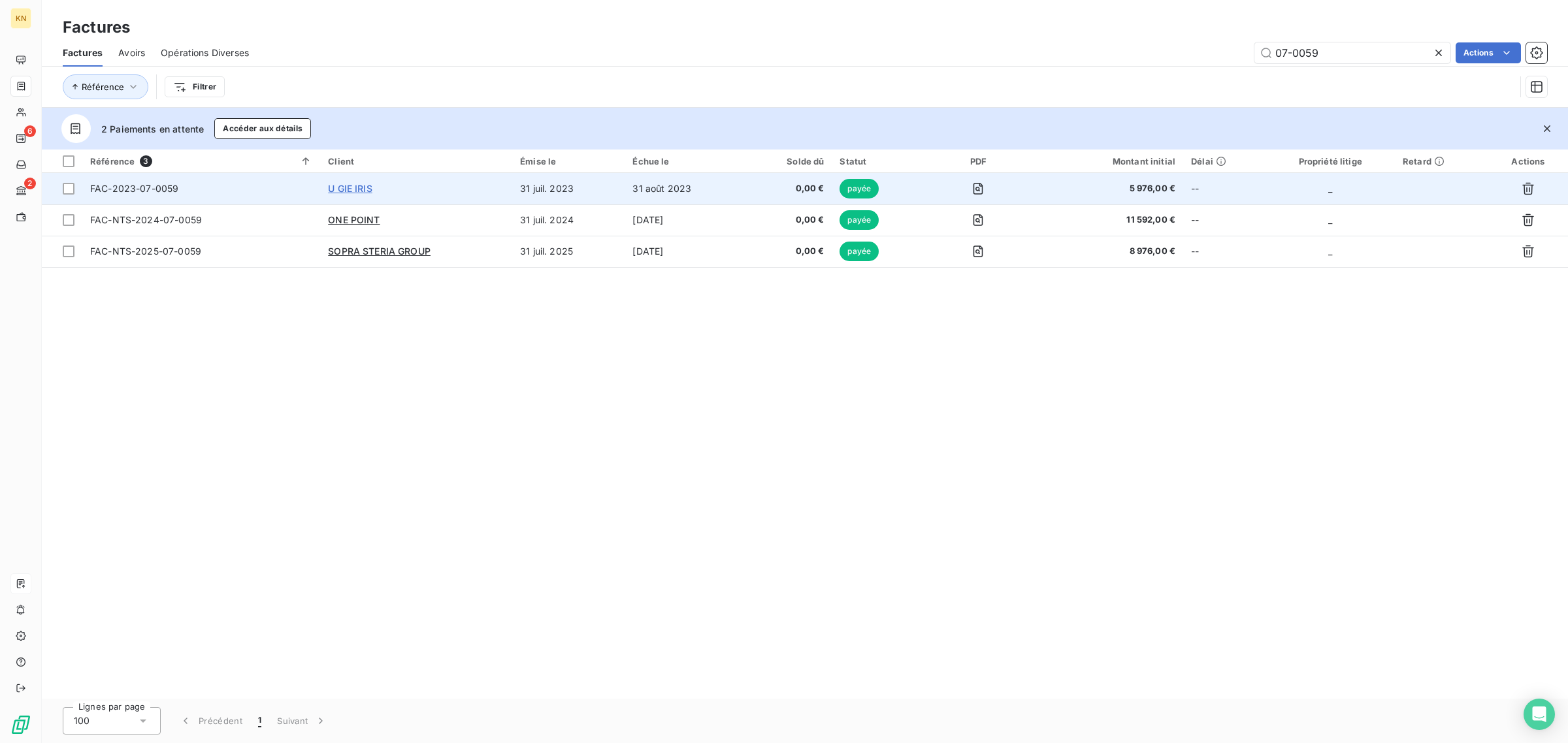
click at [351, 191] on span "U GIE IRIS" at bounding box center [350, 188] width 44 height 11
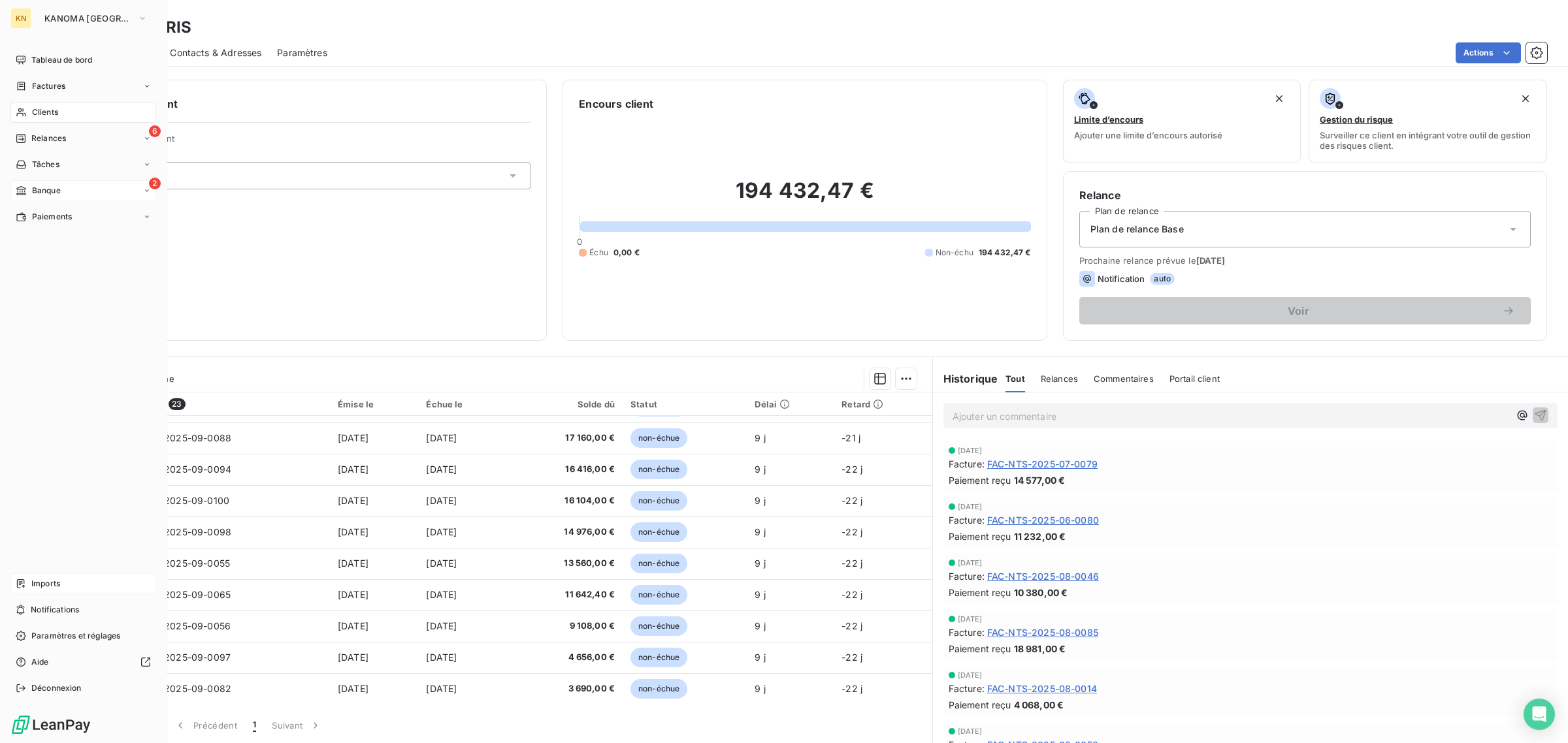
click at [30, 181] on div "2 Banque" at bounding box center [83, 190] width 146 height 21
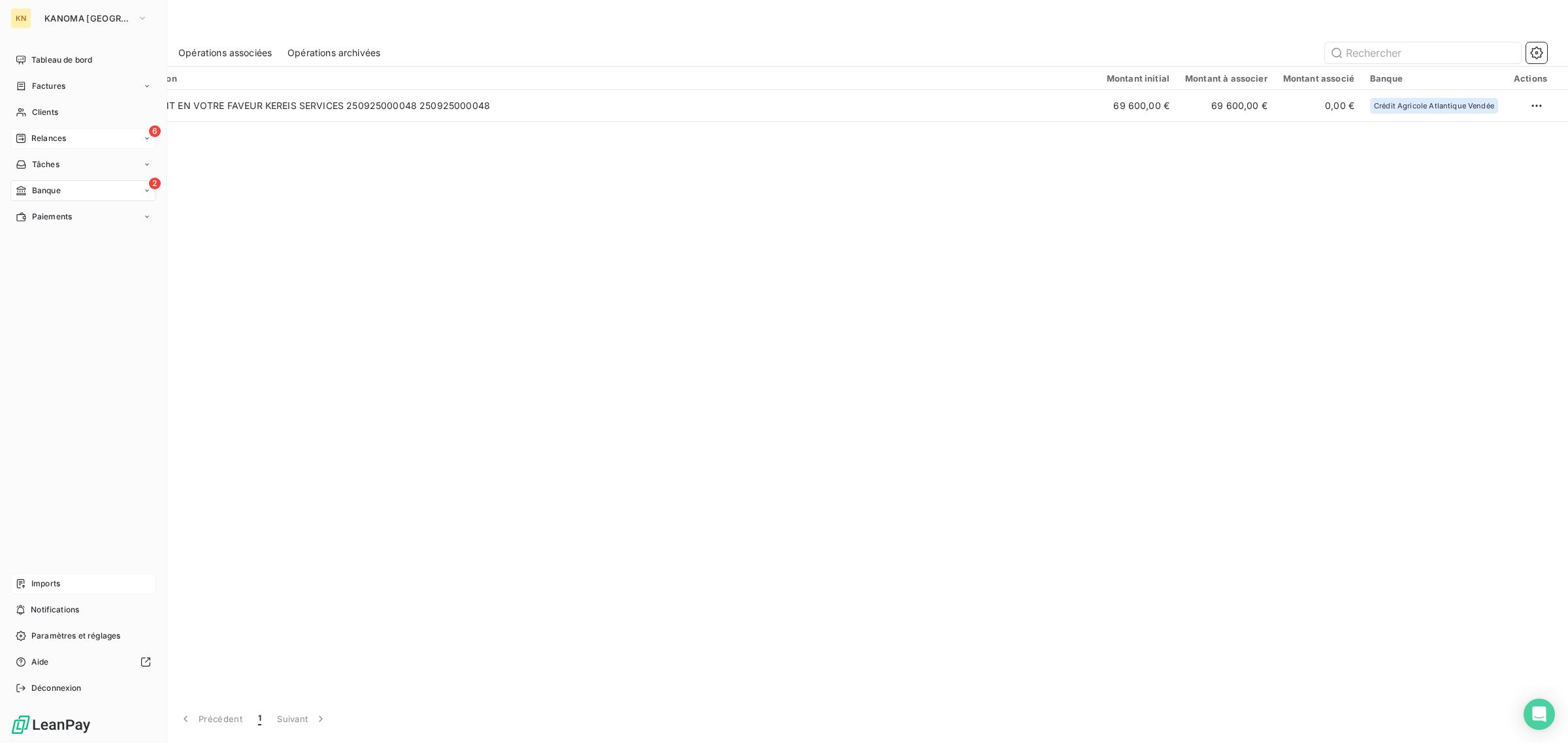
click at [32, 142] on span "Relances" at bounding box center [49, 138] width 35 height 12
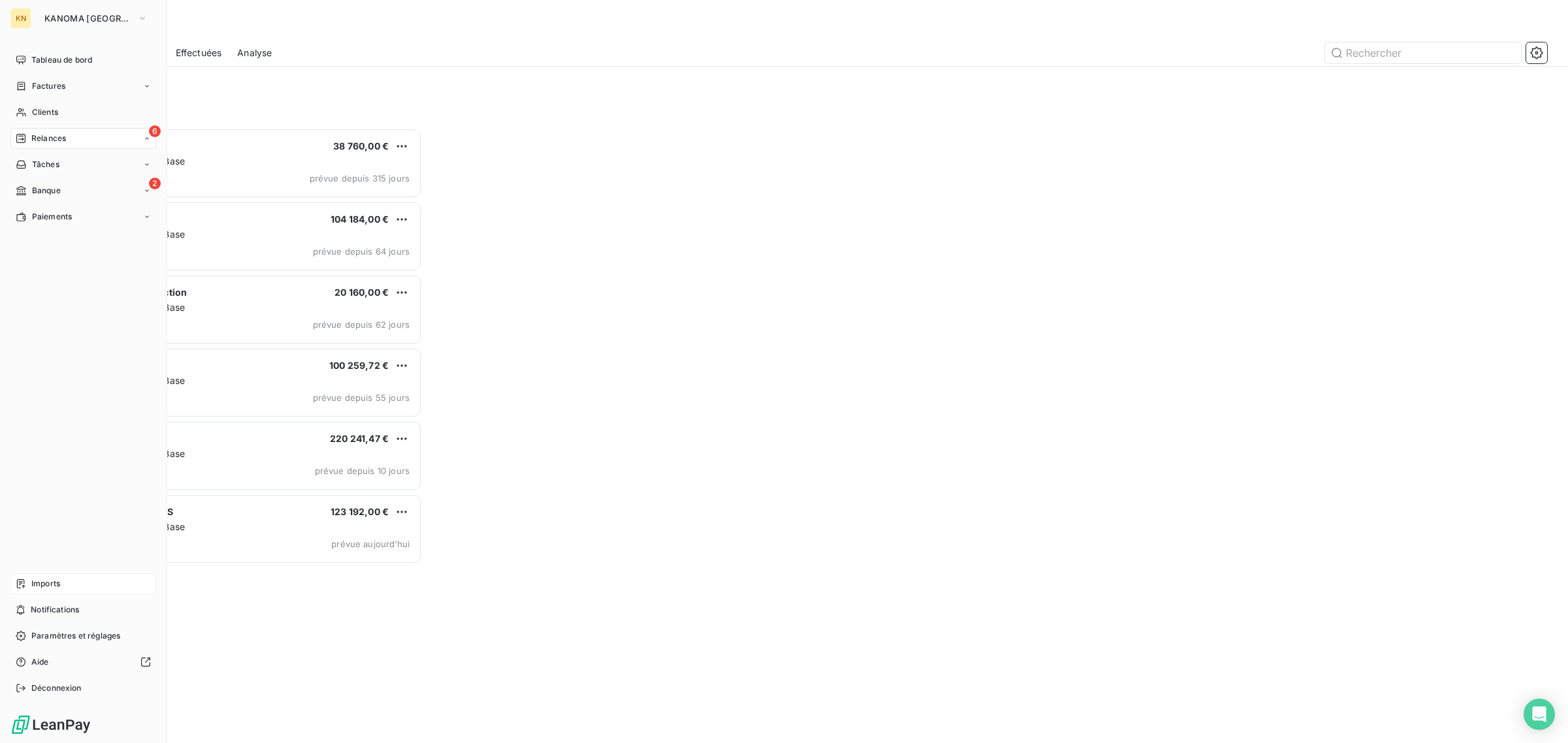
scroll to position [604, 347]
